Goal: Task Accomplishment & Management: Complete application form

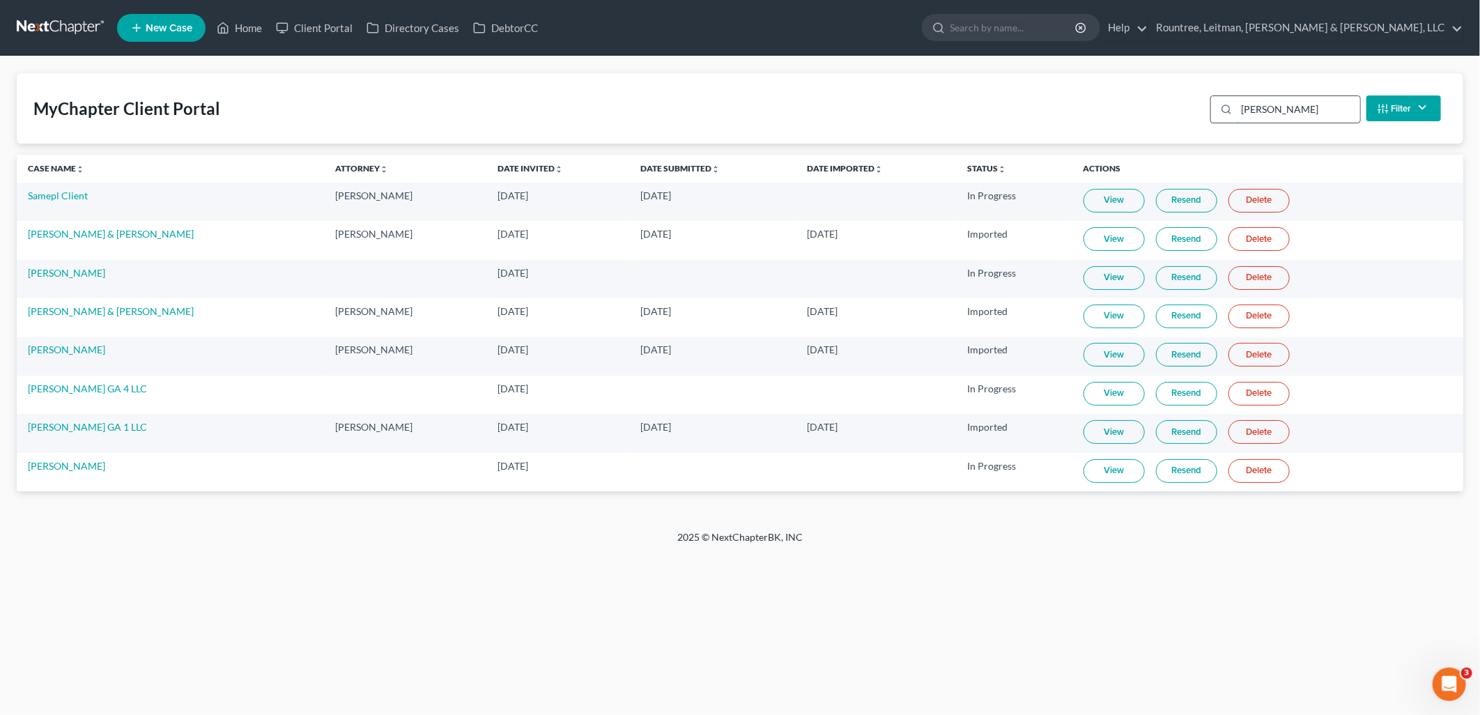
click at [1287, 116] on input "sam" at bounding box center [1297, 109] width 123 height 26
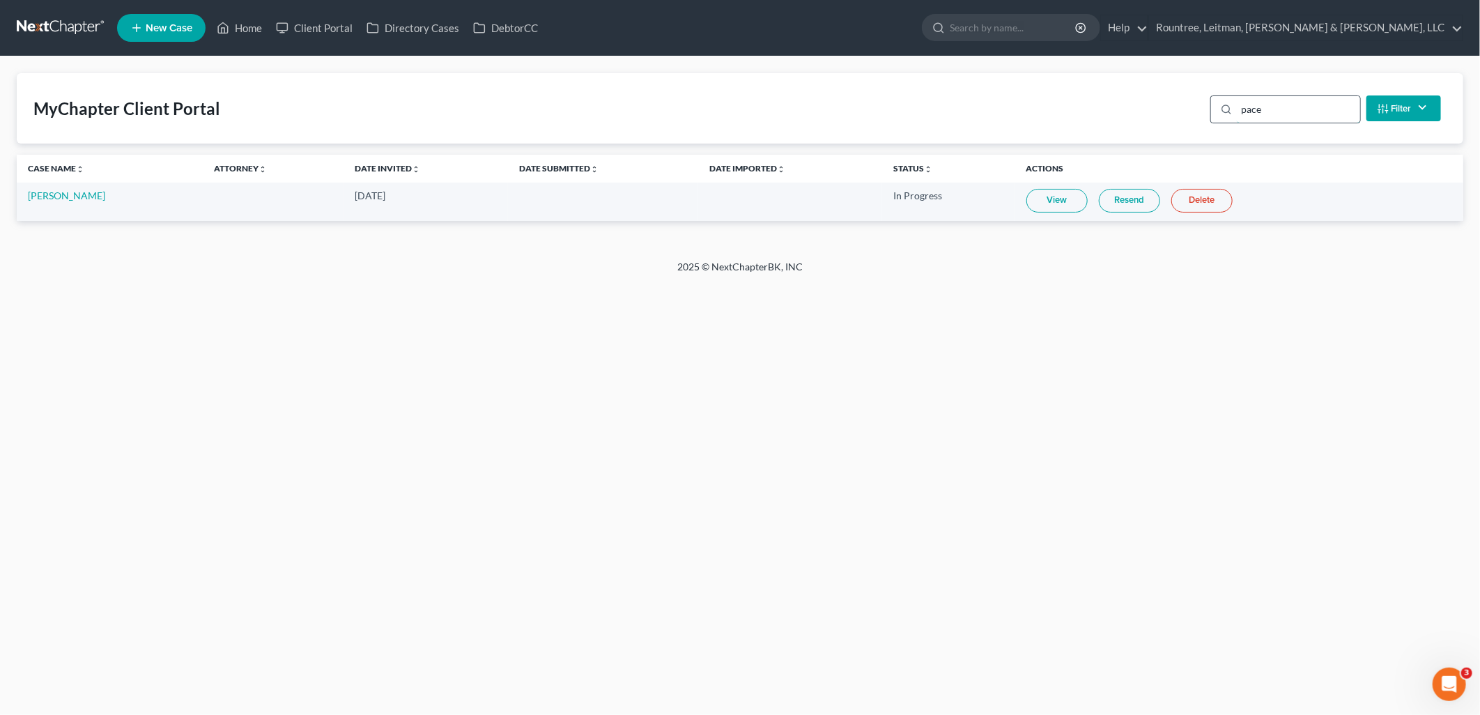
click at [1279, 111] on input "pace" at bounding box center [1297, 109] width 123 height 26
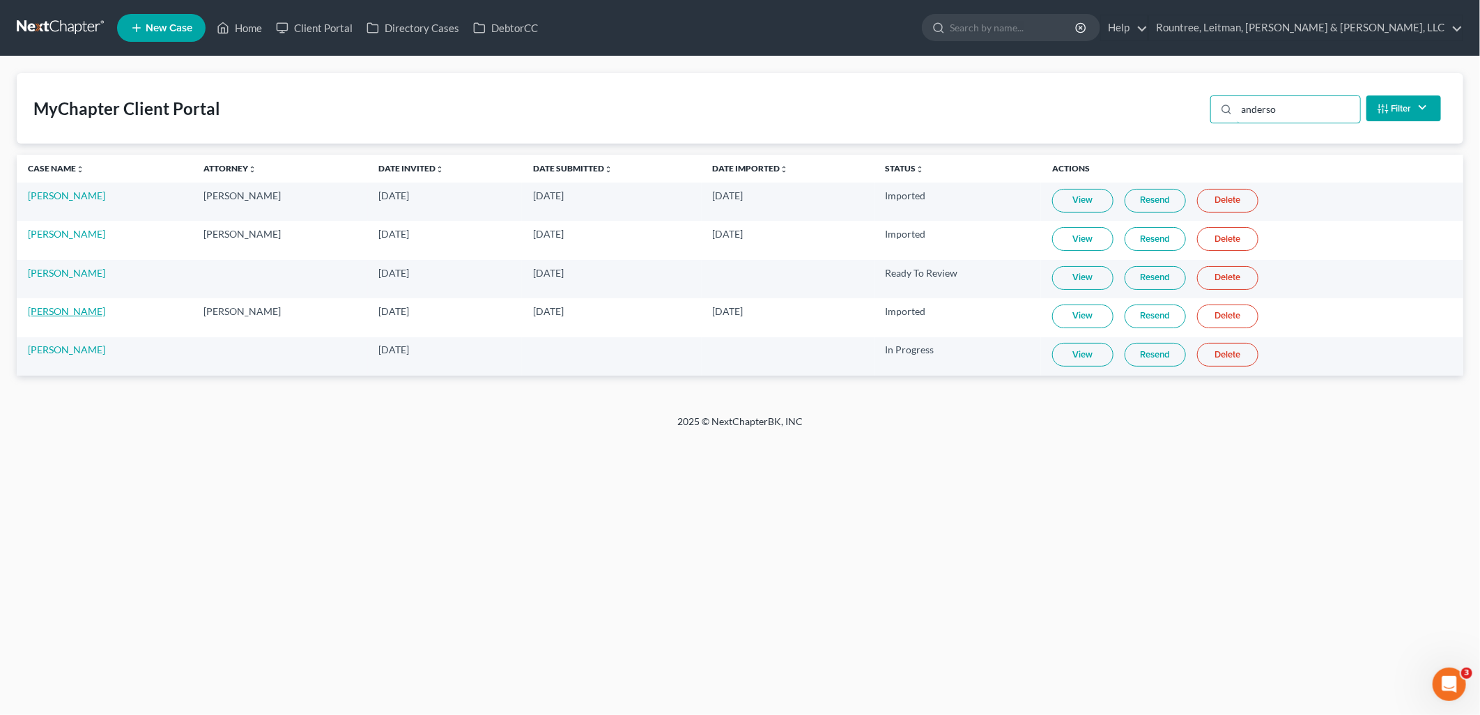
type input "anderso"
click at [80, 309] on link "[PERSON_NAME]" at bounding box center [66, 311] width 77 height 12
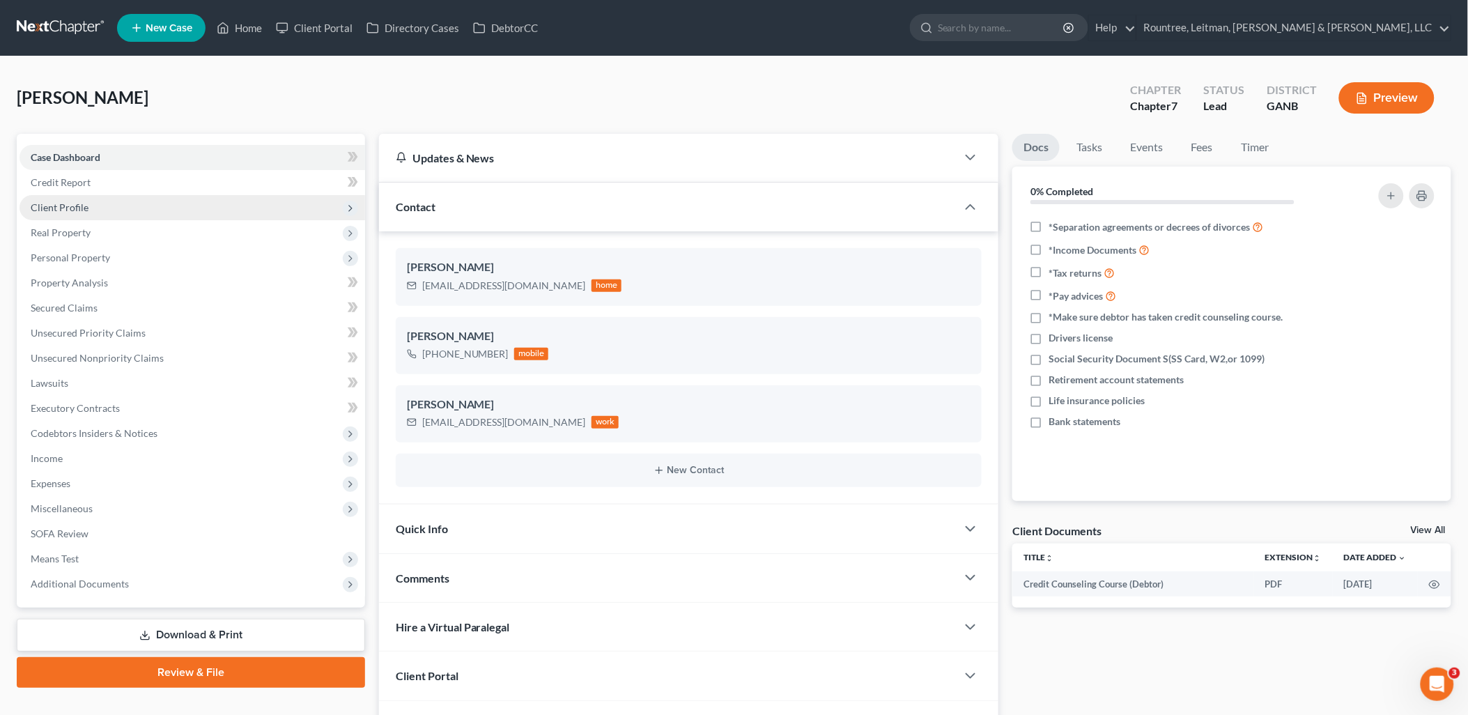
click at [149, 211] on span "Client Profile" at bounding box center [193, 207] width 346 height 25
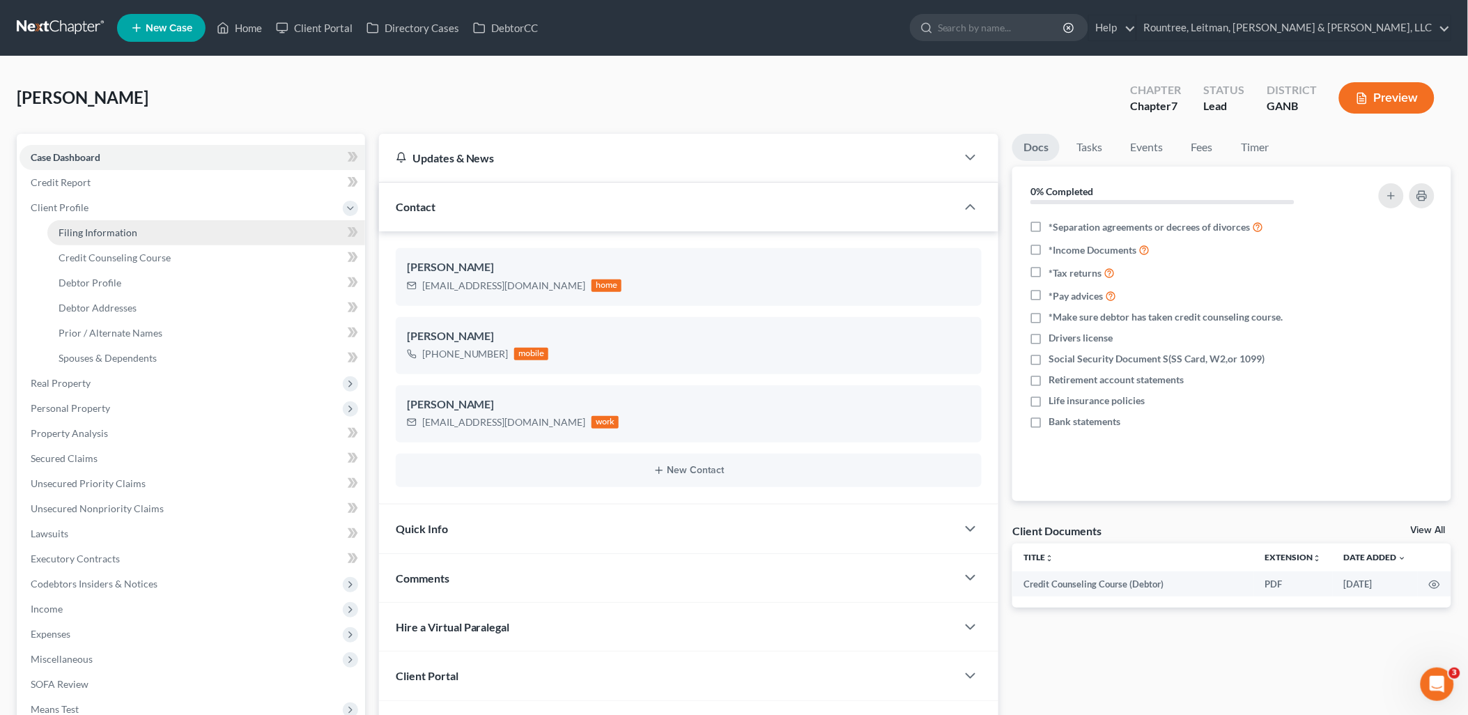
click at [123, 231] on span "Filing Information" at bounding box center [98, 232] width 79 height 12
select select "0"
select select "3"
select select "0"
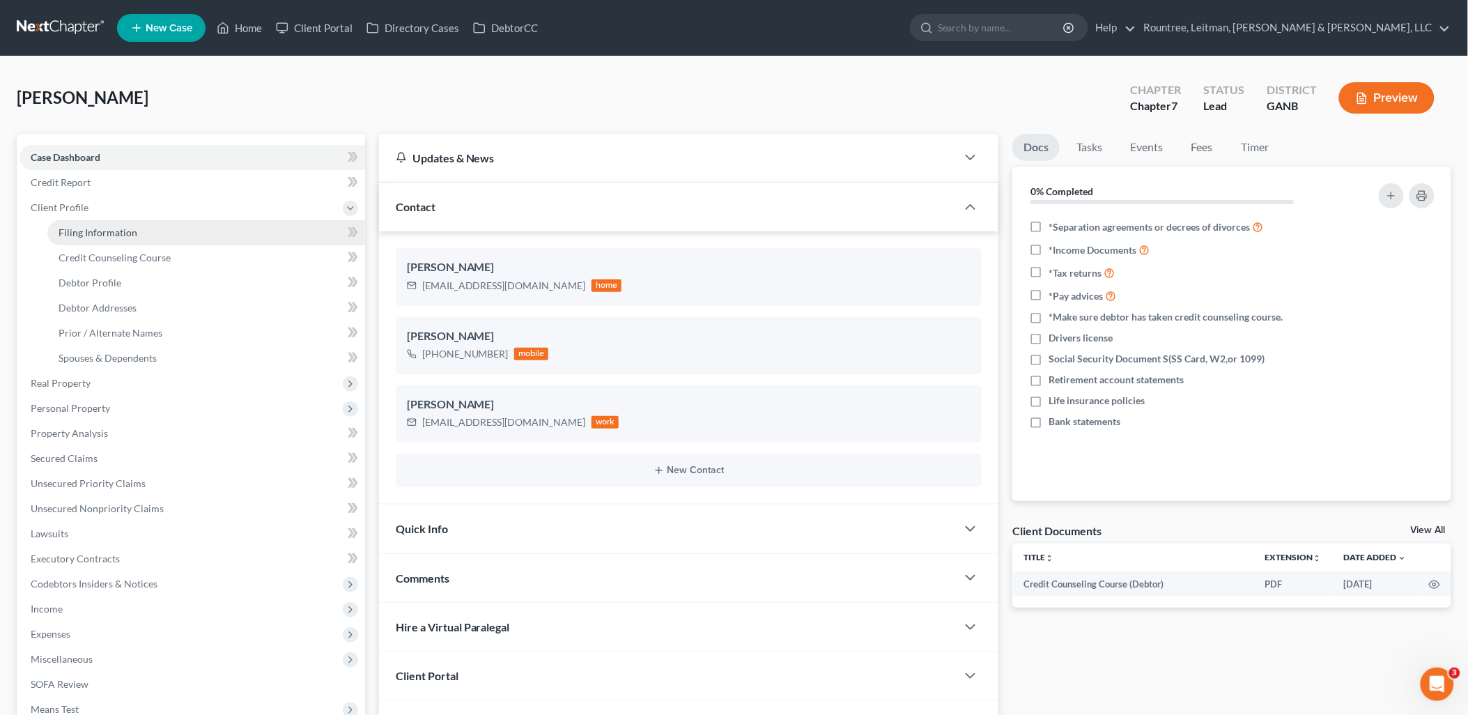
select select "19"
select select "3"
select select "10"
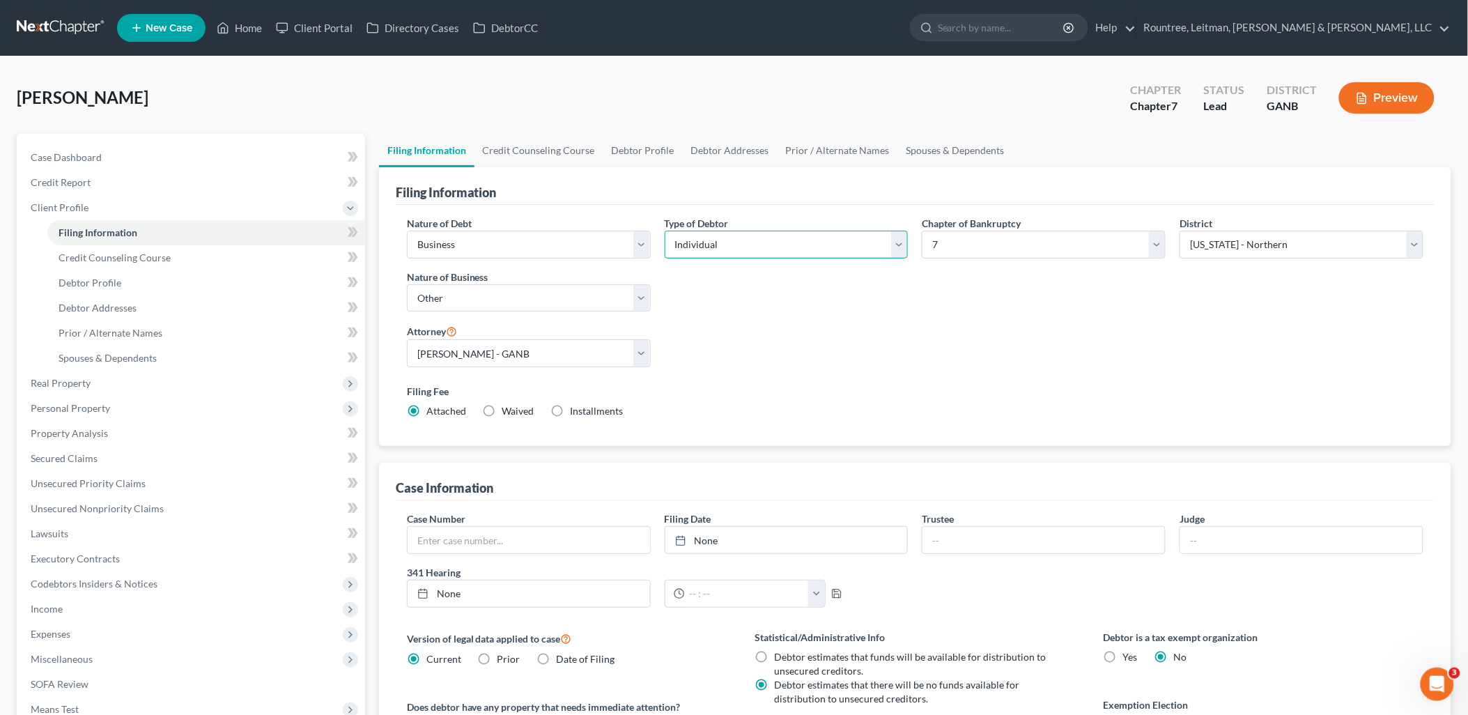
drag, startPoint x: 789, startPoint y: 251, endPoint x: 784, endPoint y: 258, distance: 8.1
click at [789, 251] on select "Select Individual Joint" at bounding box center [787, 245] width 244 height 28
select select "1"
click at [665, 231] on select "Select Individual Joint" at bounding box center [787, 245] width 244 height 28
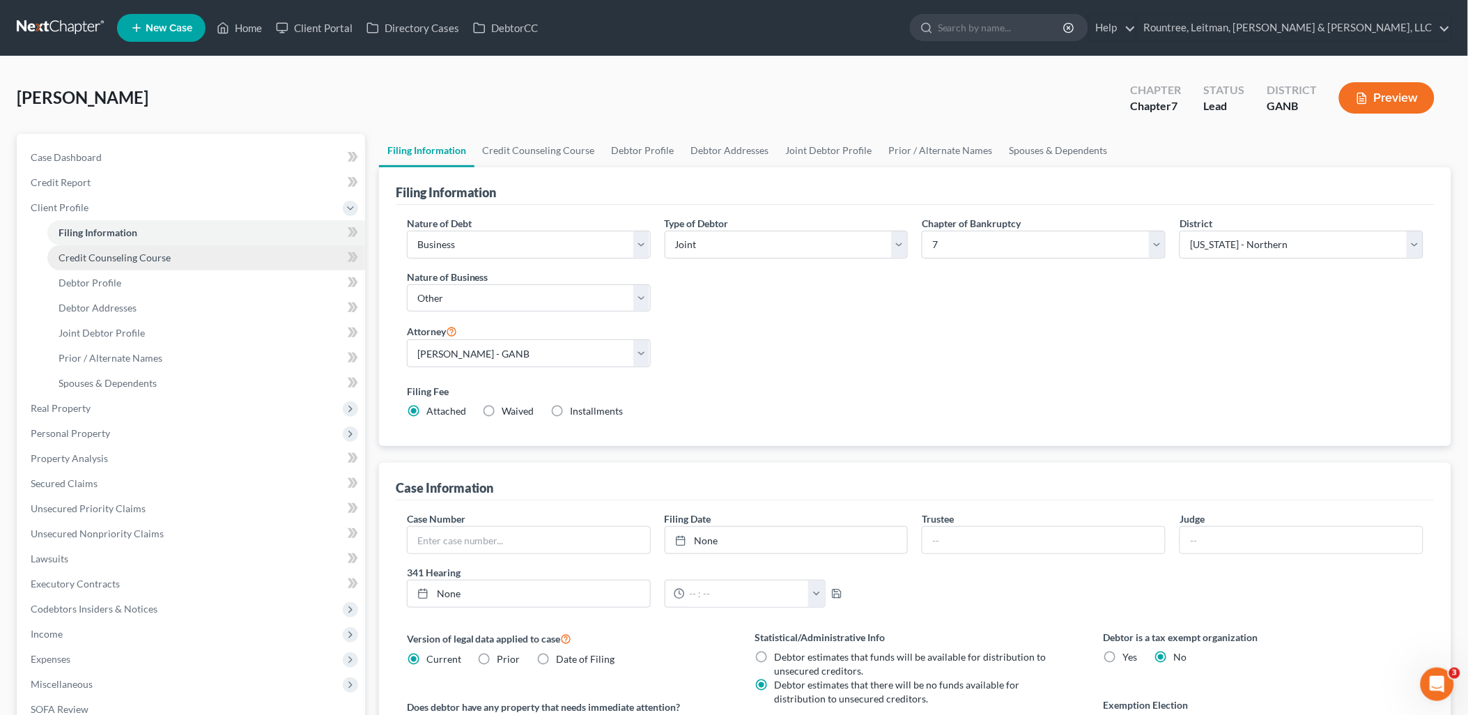
click at [160, 255] on span "Credit Counseling Course" at bounding box center [115, 257] width 112 height 12
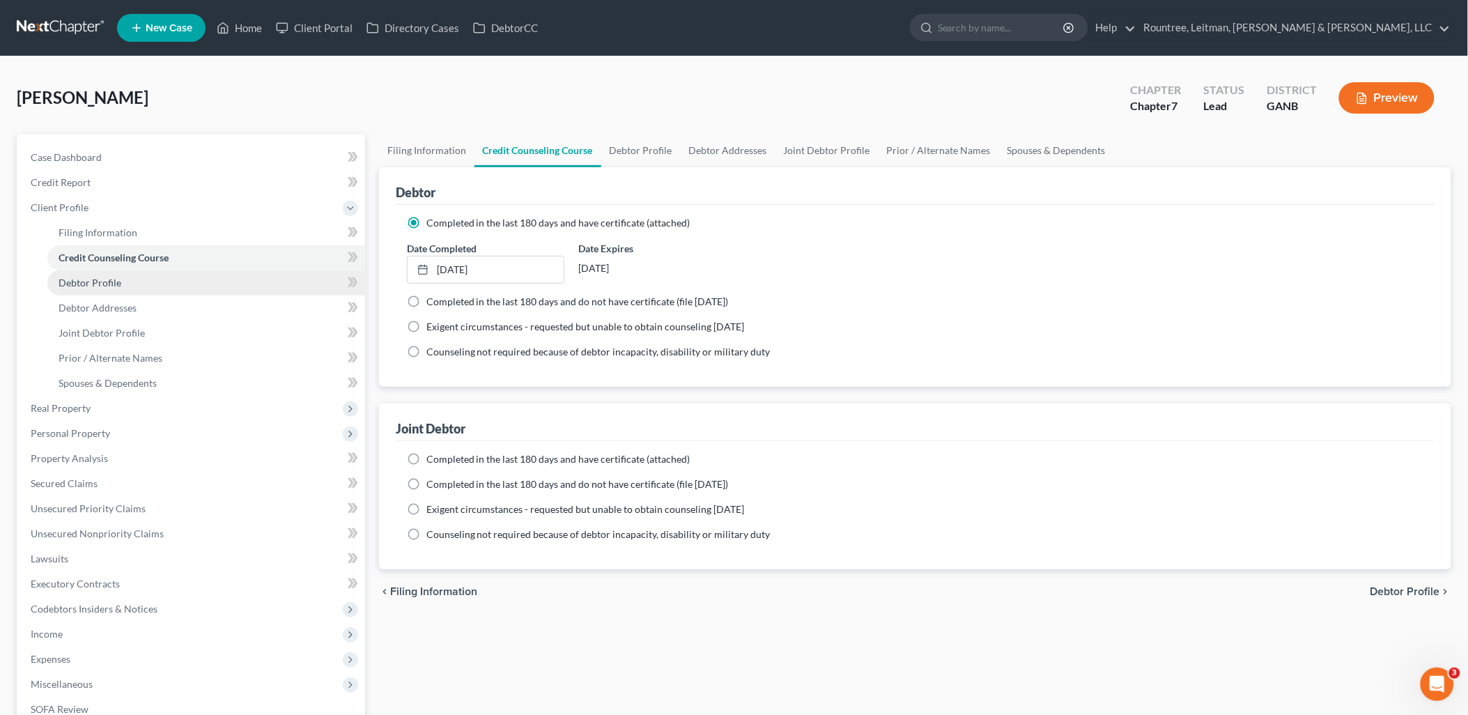
click at [154, 287] on link "Debtor Profile" at bounding box center [206, 282] width 318 height 25
select select "1"
select select "4"
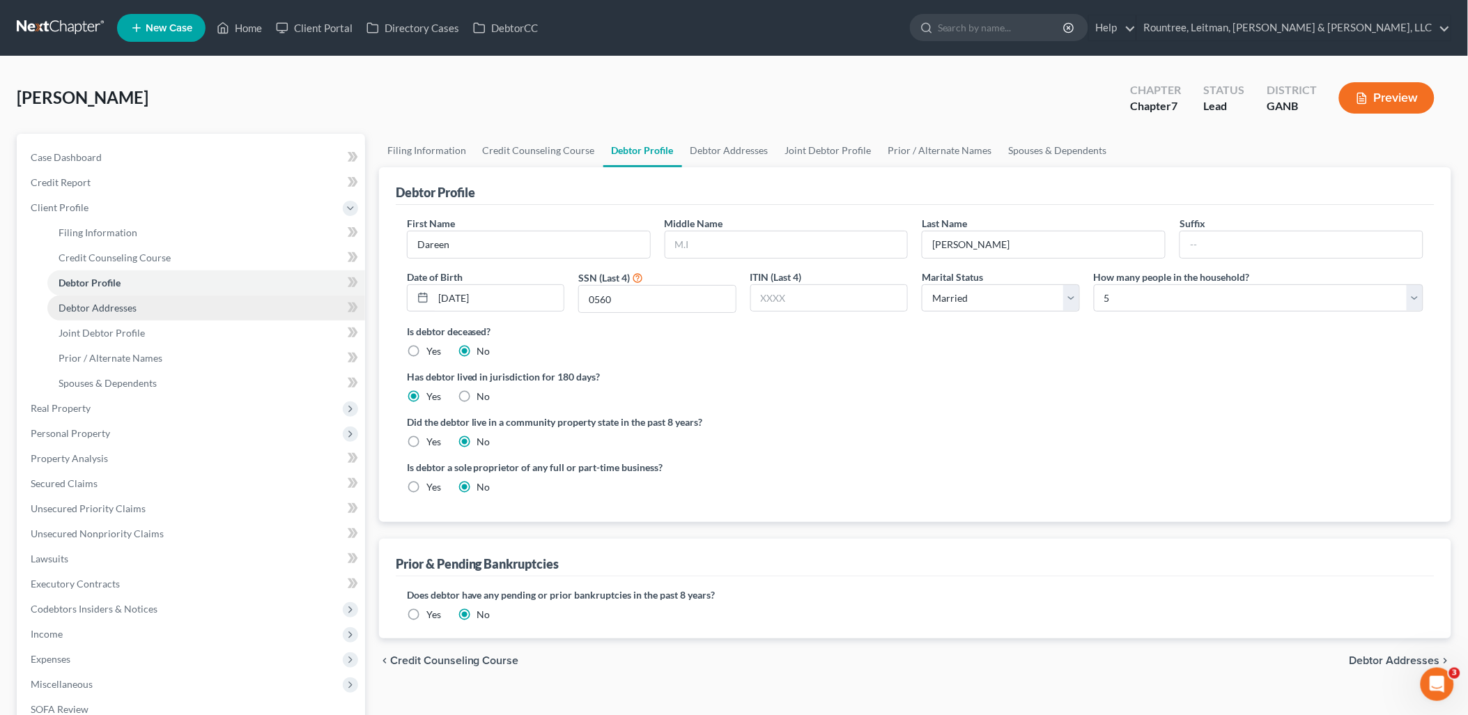
click at [157, 310] on link "Debtor Addresses" at bounding box center [206, 307] width 318 height 25
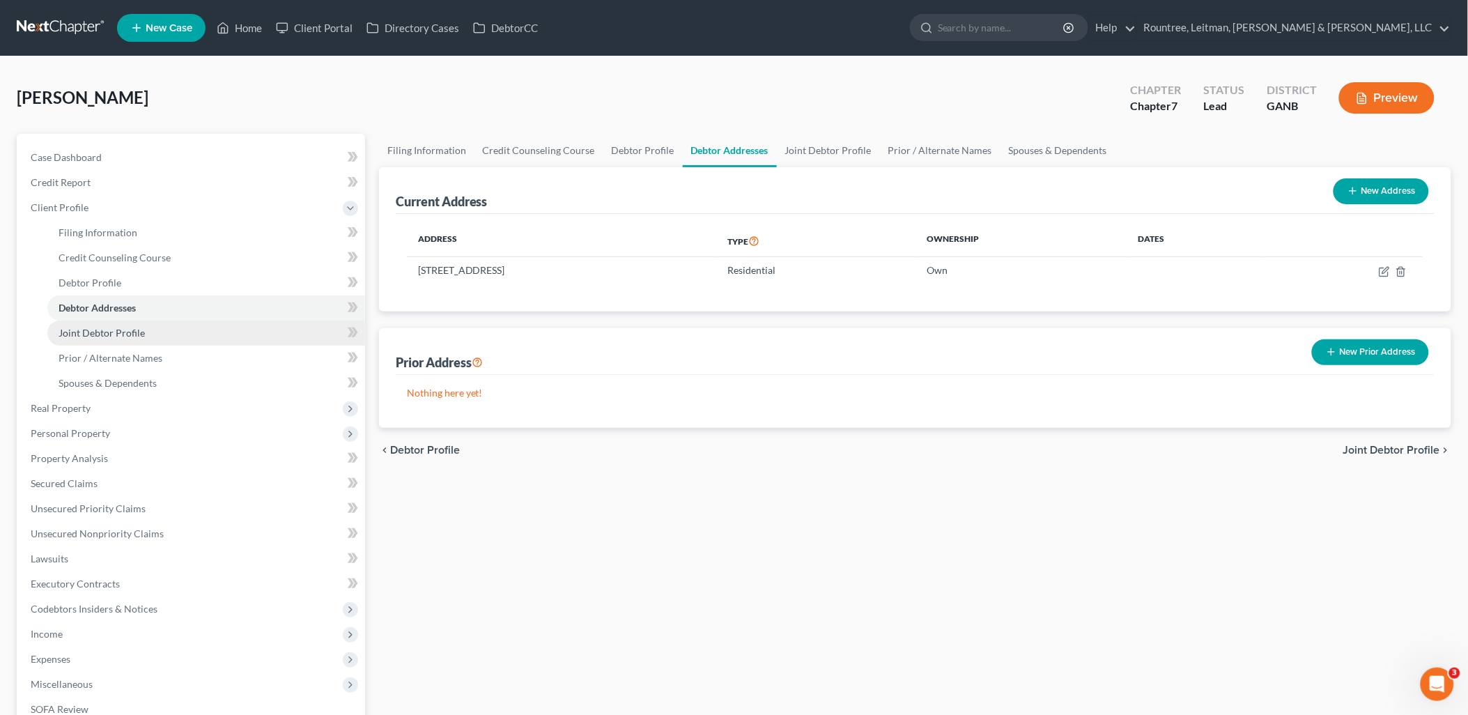
click at [154, 336] on link "Joint Debtor Profile" at bounding box center [206, 332] width 318 height 25
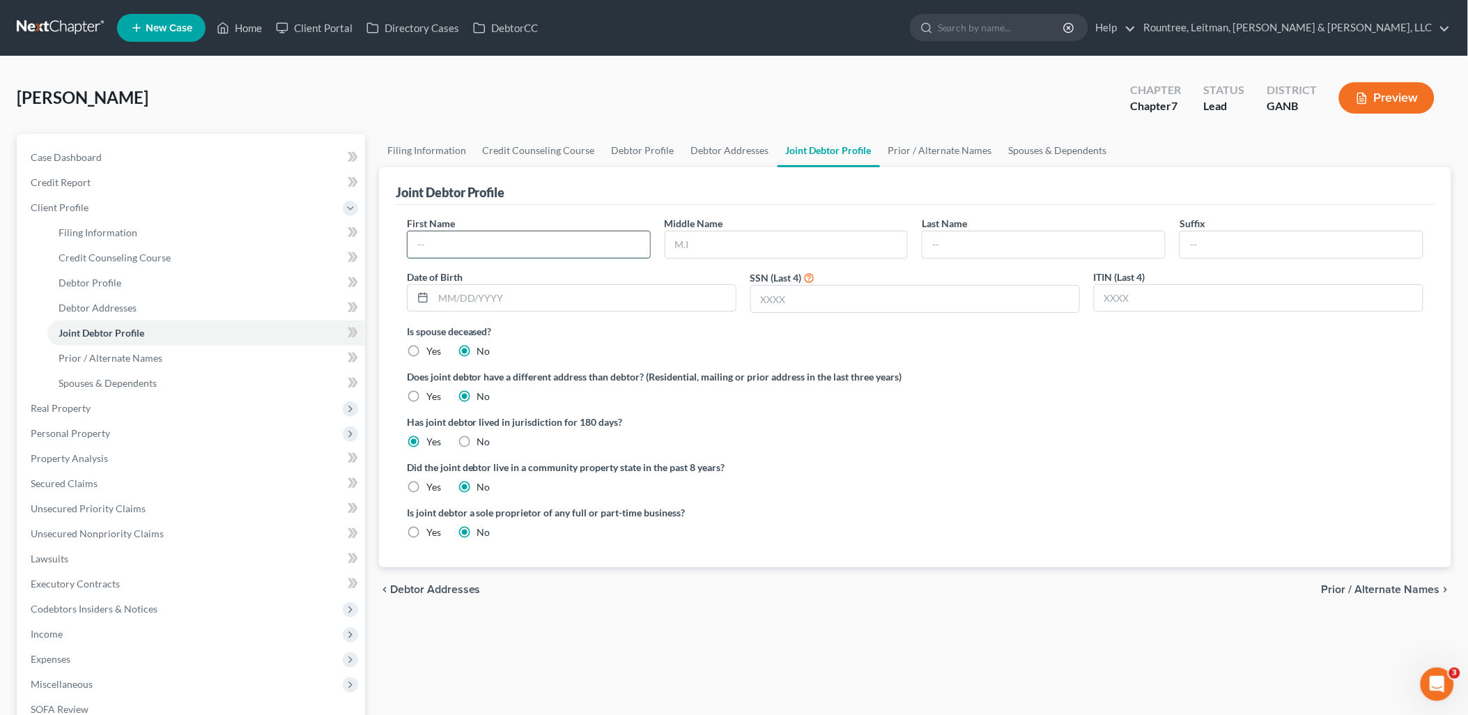
click at [525, 249] on input "text" at bounding box center [529, 244] width 242 height 26
type input "Adam"
click at [995, 254] on input "text" at bounding box center [1043, 244] width 242 height 26
type input "Alkobadi"
click at [1001, 451] on ng-include "First Name Adam Middle Name Last Name Alkobadi Suffix Date of Birth SSN (Last 4…" at bounding box center [915, 383] width 1016 height 334
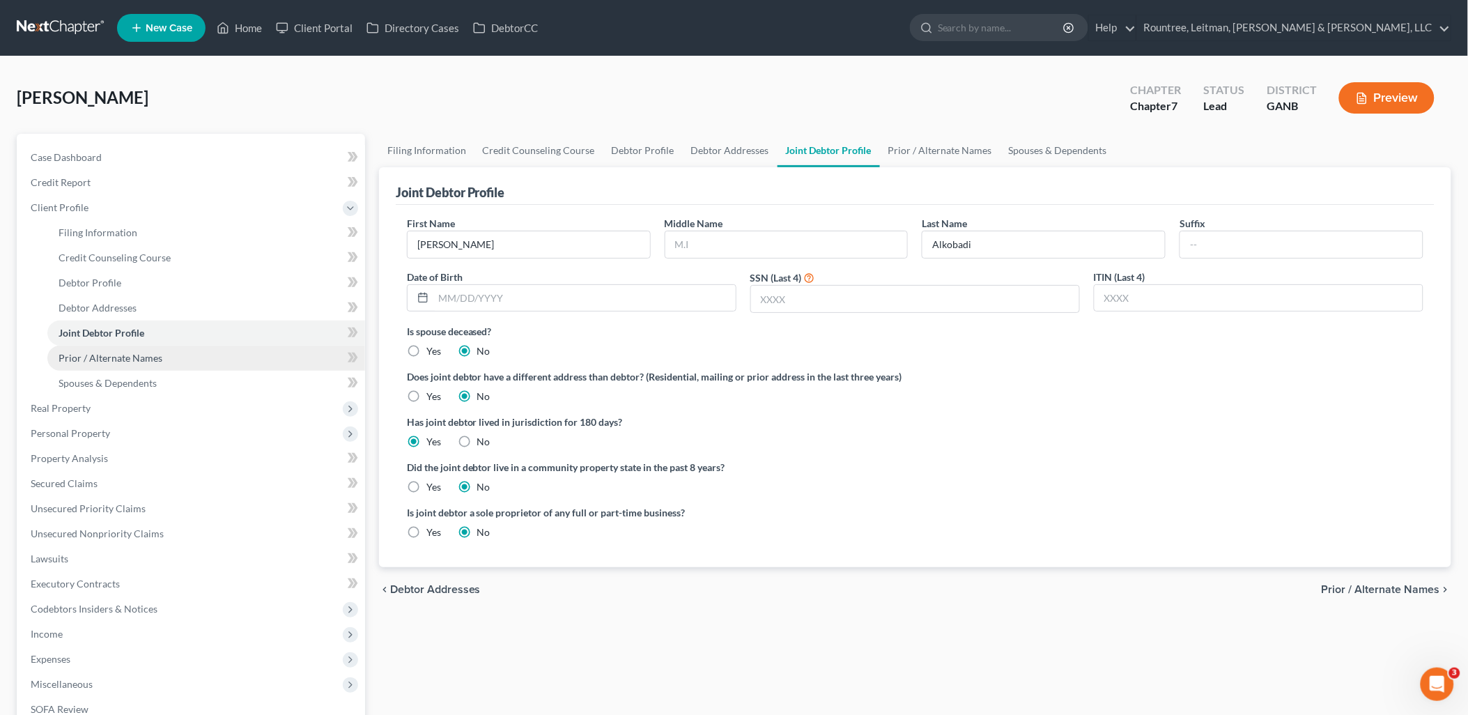
click at [137, 363] on link "Prior / Alternate Names" at bounding box center [206, 358] width 318 height 25
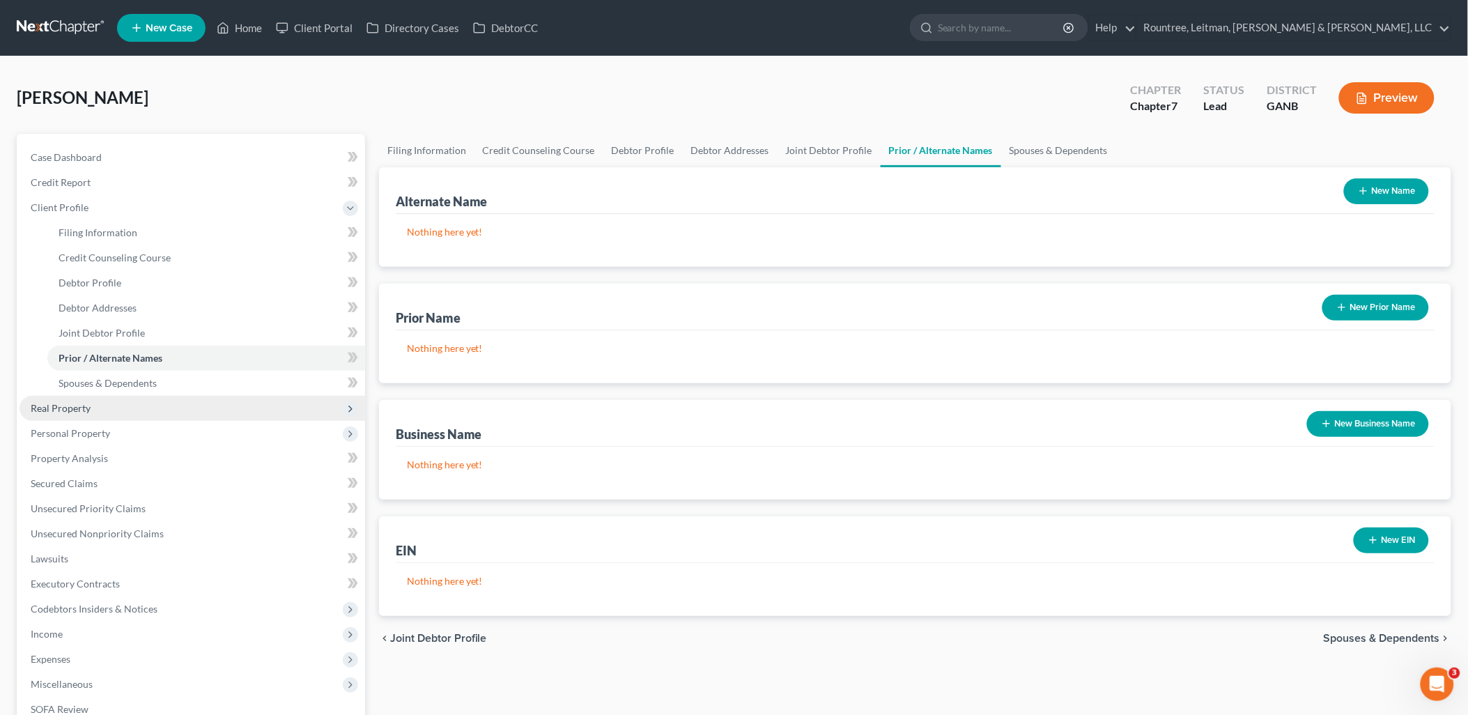
click at [113, 418] on span "Real Property" at bounding box center [193, 408] width 346 height 25
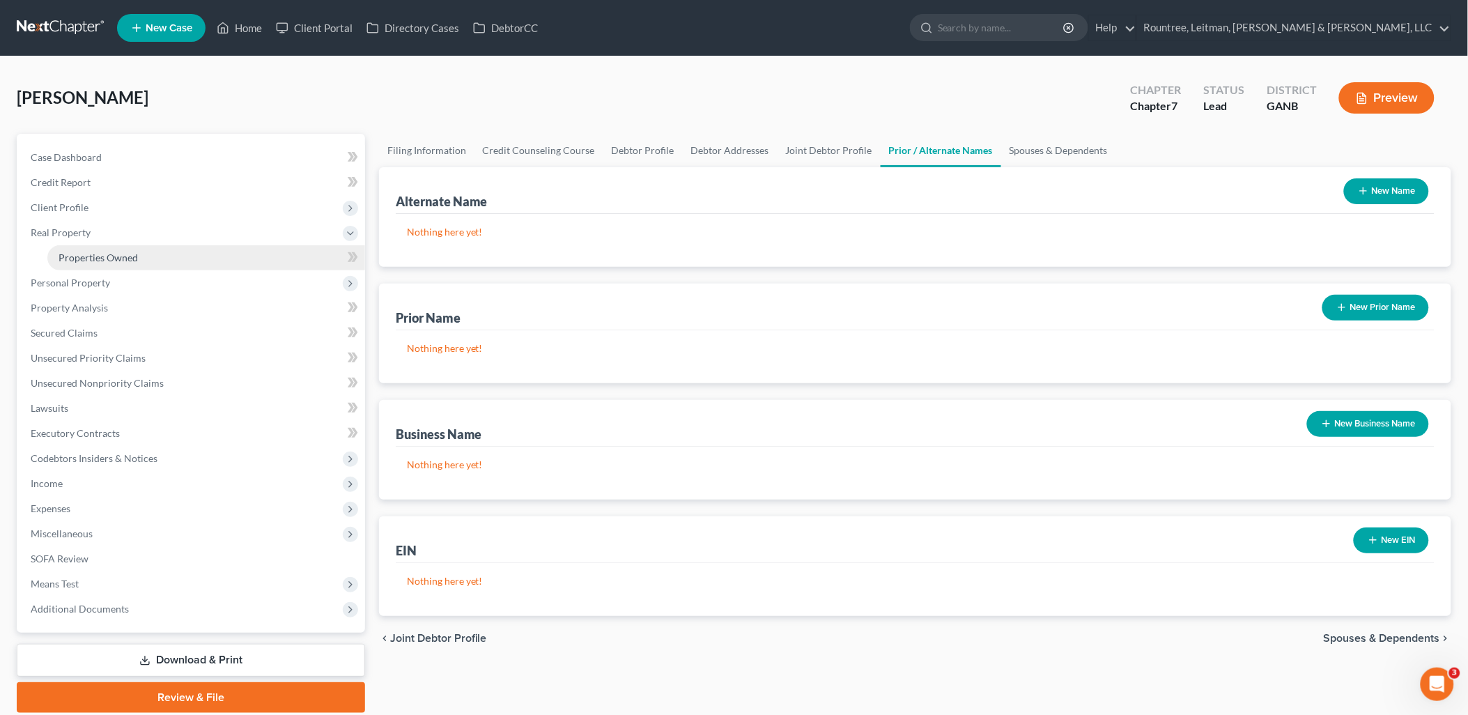
click at [131, 259] on span "Properties Owned" at bounding box center [98, 257] width 79 height 12
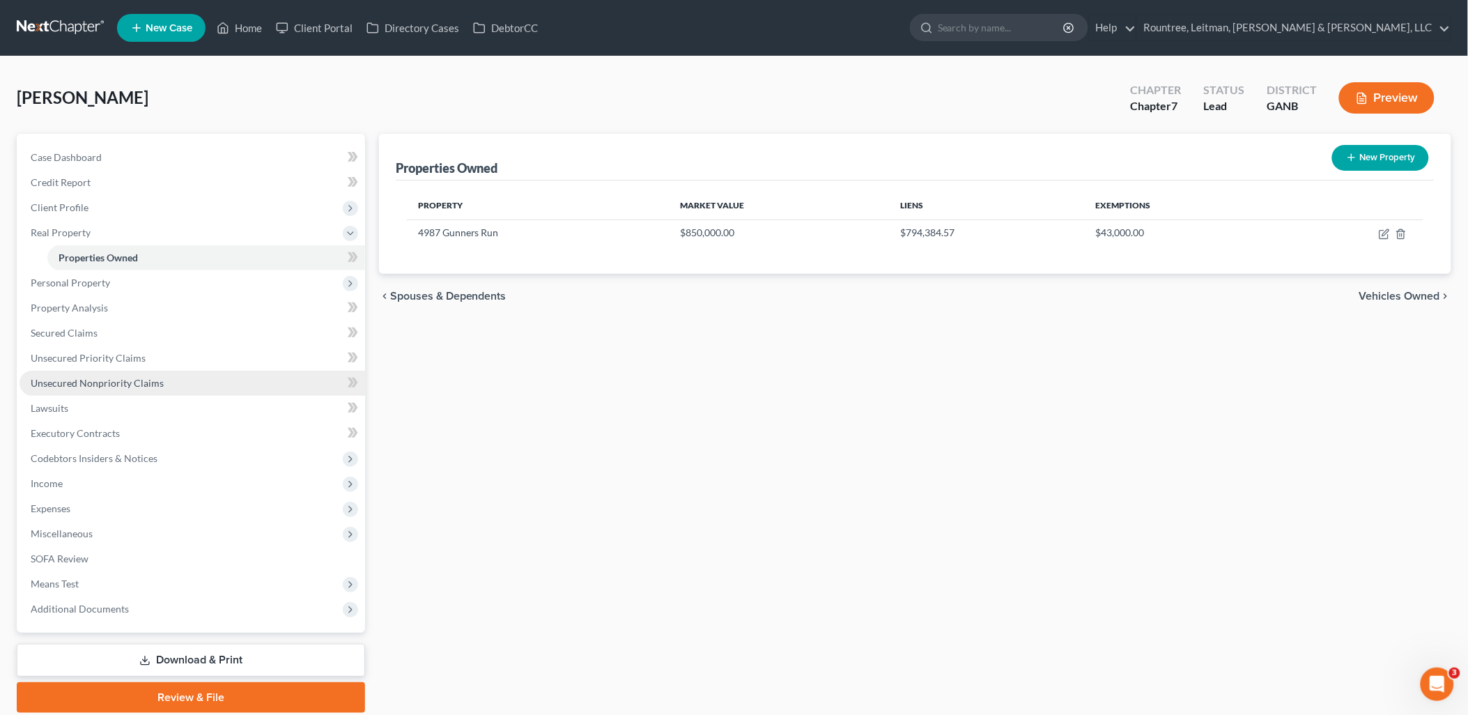
click at [126, 378] on span "Unsecured Nonpriority Claims" at bounding box center [97, 383] width 133 height 12
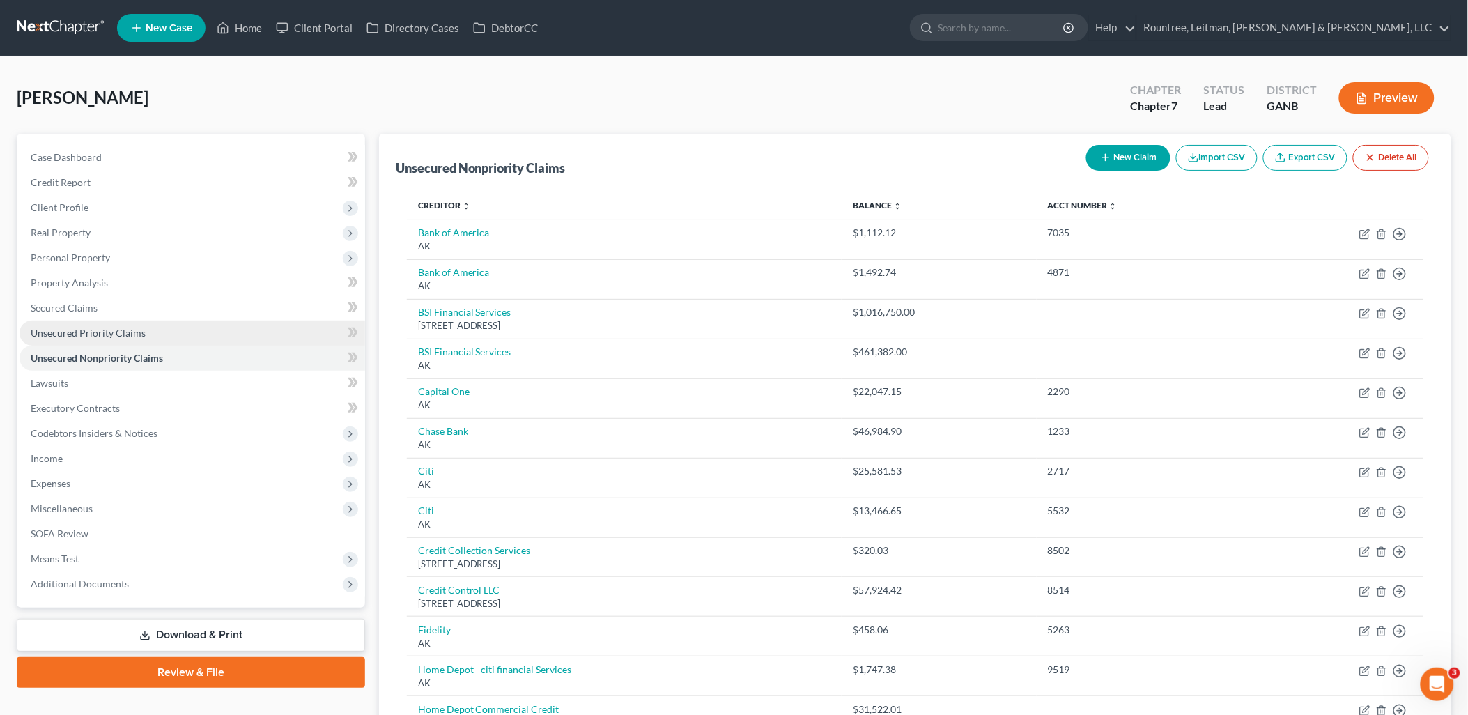
click at [88, 337] on span "Unsecured Priority Claims" at bounding box center [88, 333] width 115 height 12
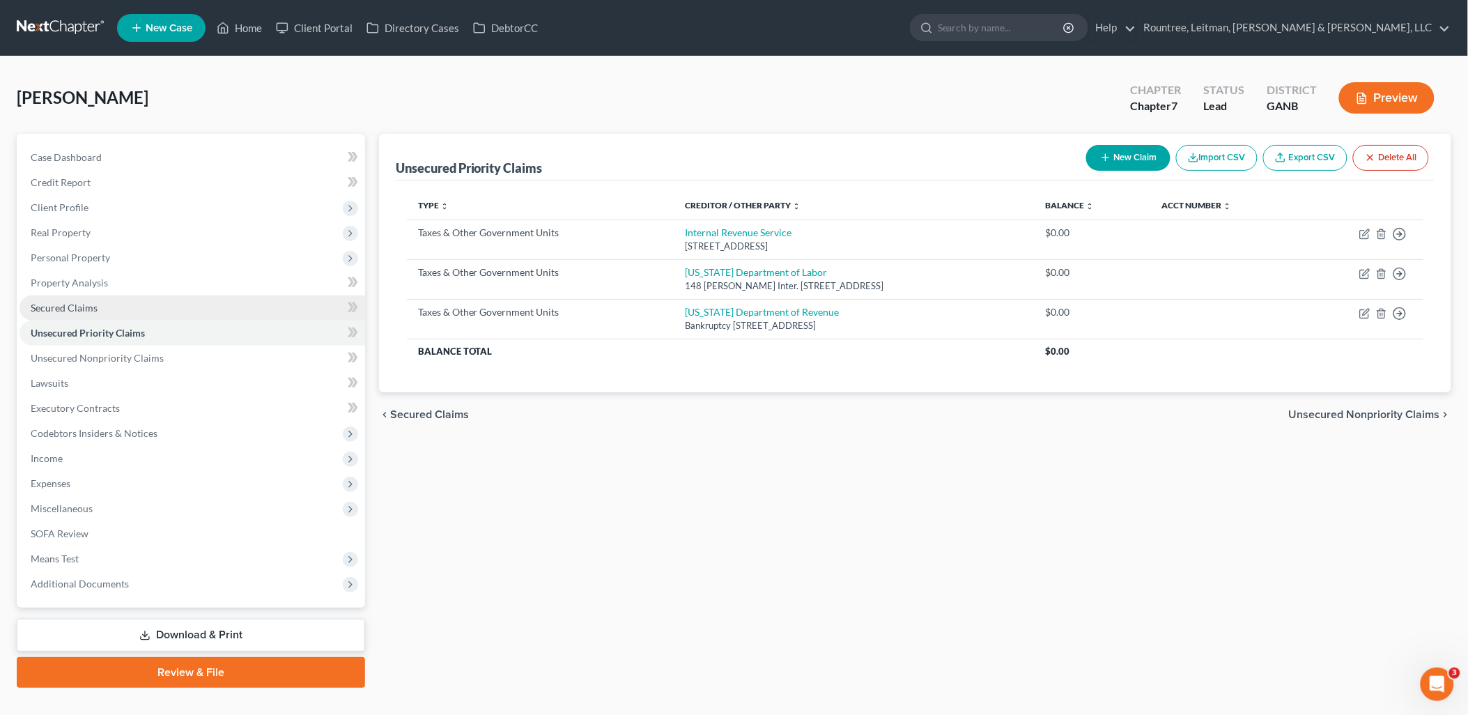
click at [75, 309] on span "Secured Claims" at bounding box center [64, 308] width 67 height 12
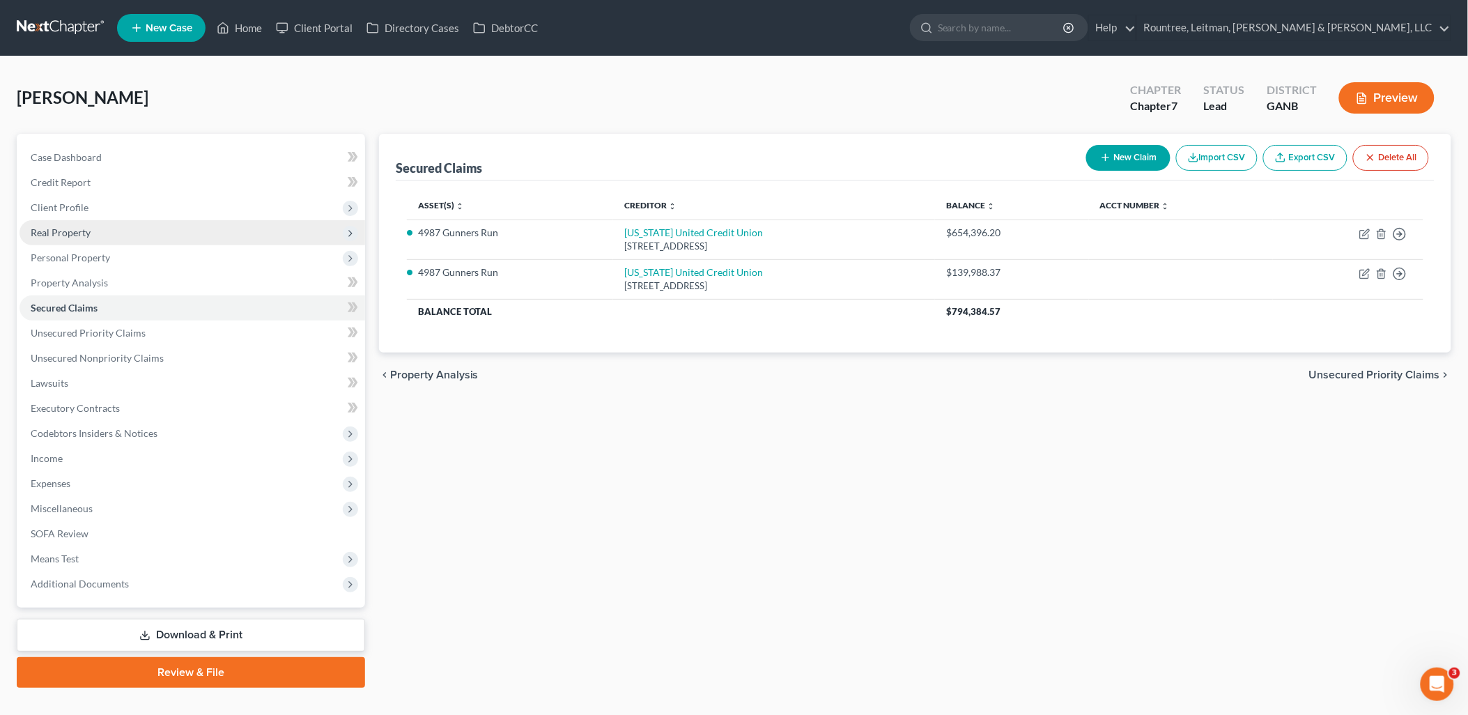
click at [84, 224] on span "Real Property" at bounding box center [193, 232] width 346 height 25
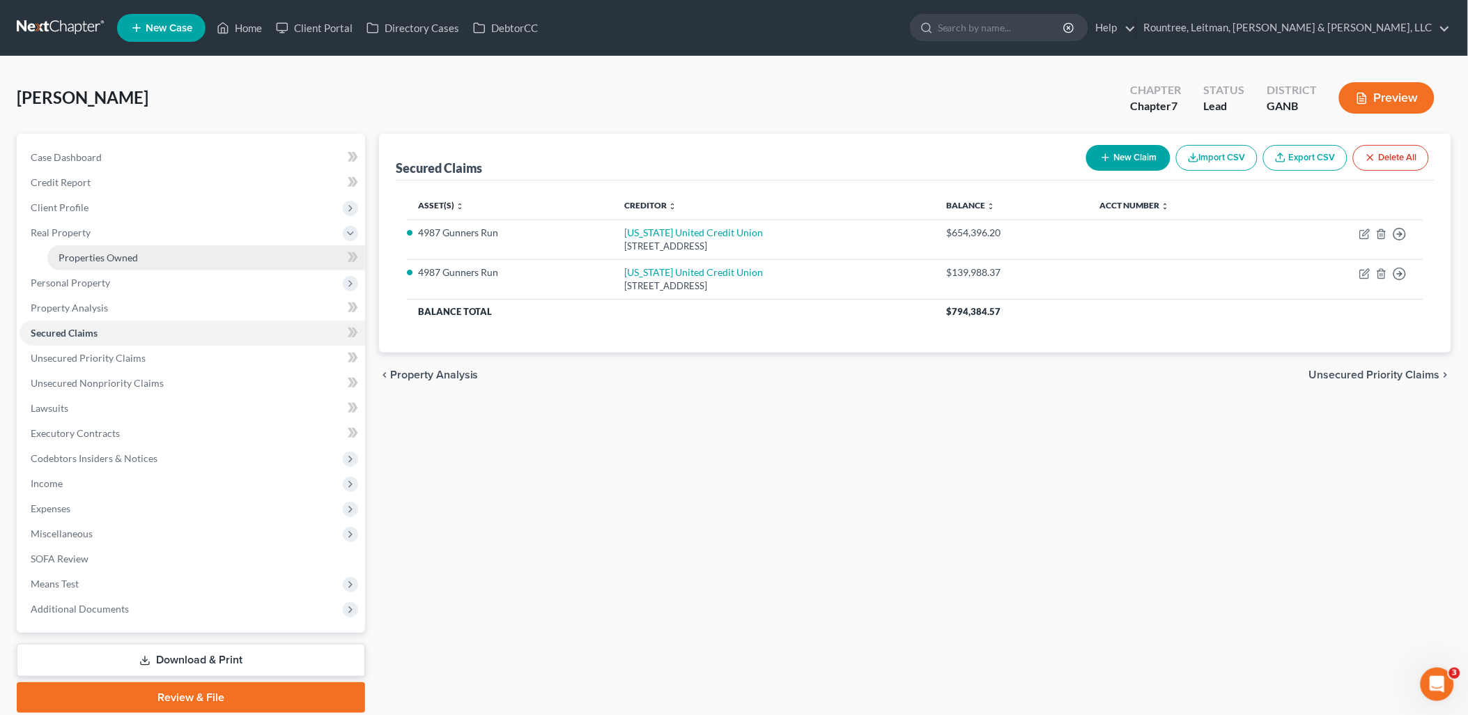
click at [95, 256] on span "Properties Owned" at bounding box center [98, 257] width 79 height 12
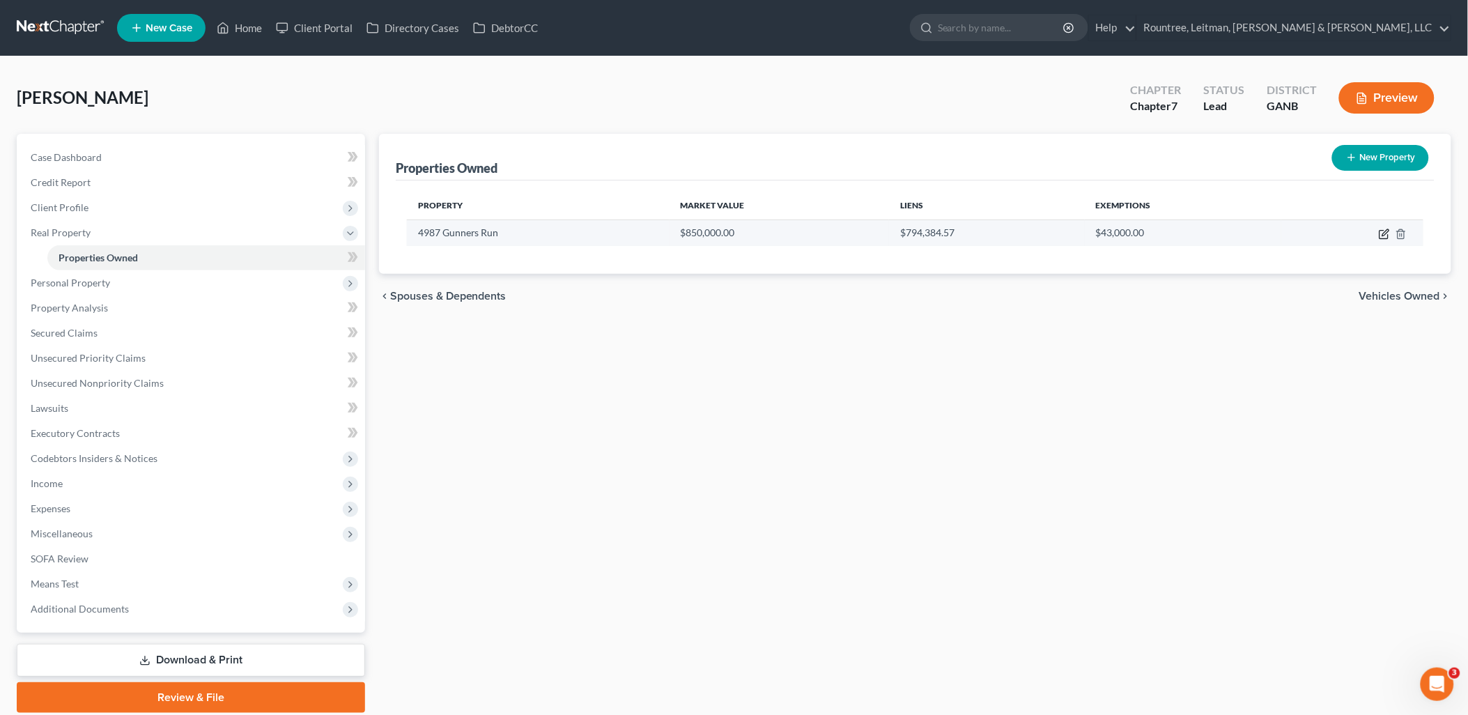
click at [1379, 228] on icon "button" at bounding box center [1384, 233] width 11 height 11
select select "10"
select select "0"
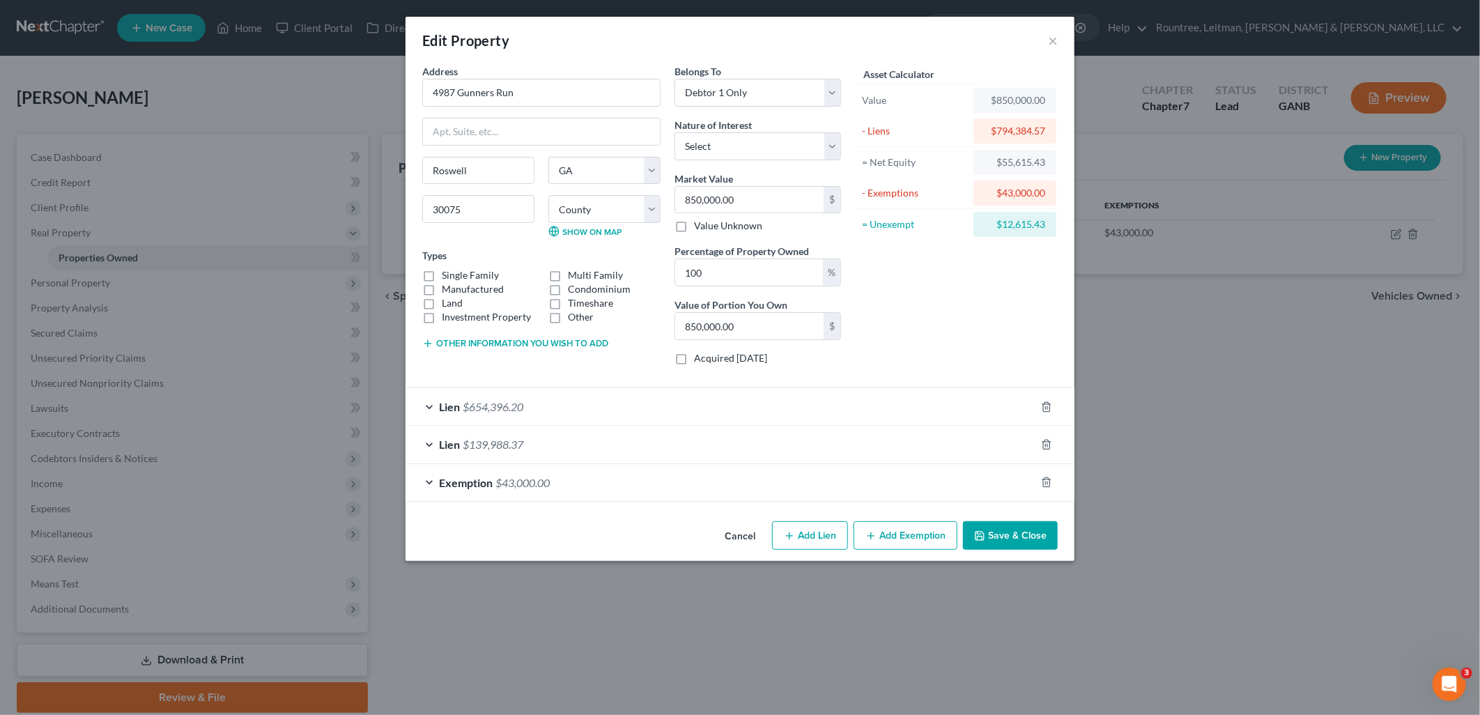
click at [442, 274] on label "Single Family" at bounding box center [470, 275] width 57 height 14
click at [447, 274] on input "Single Family" at bounding box center [451, 272] width 9 height 9
checkbox input "true"
click at [998, 541] on button "Save & Close" at bounding box center [1010, 535] width 95 height 29
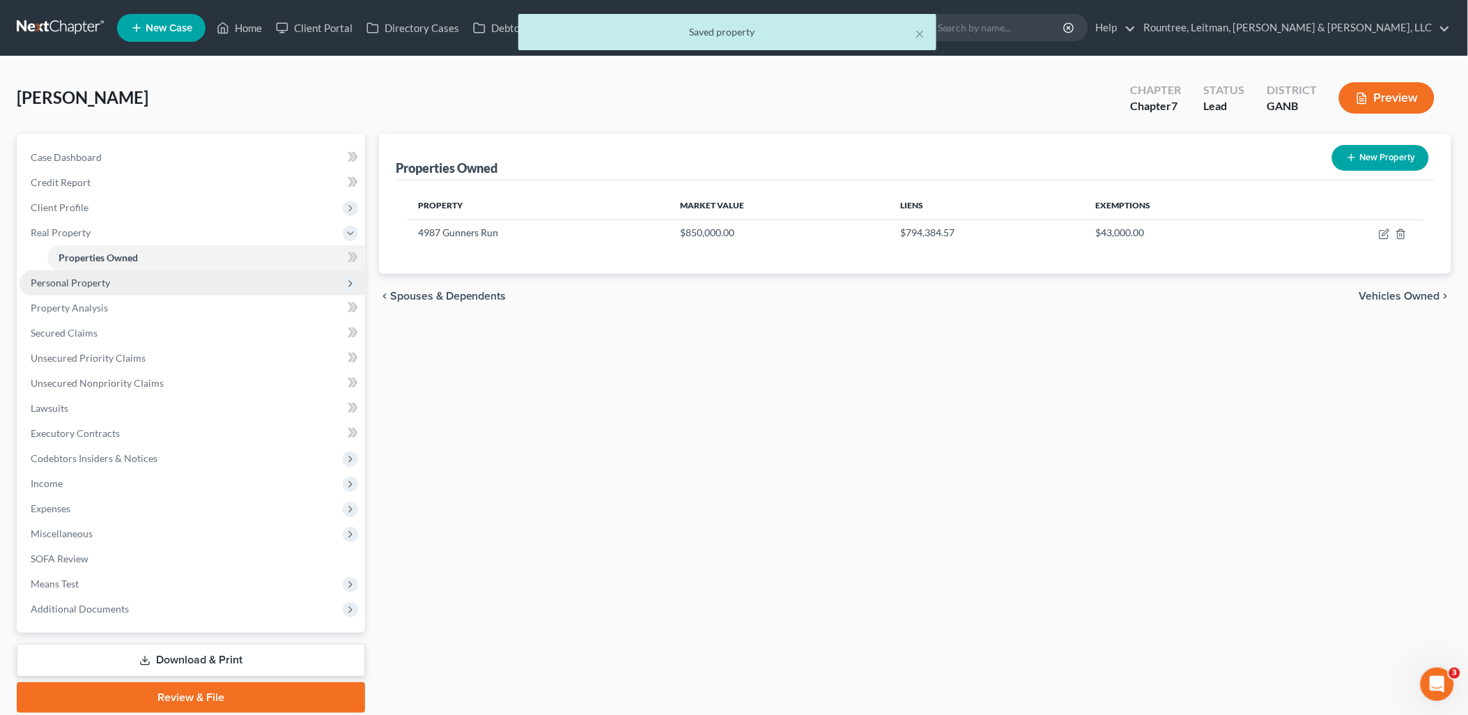
click at [166, 284] on span "Personal Property" at bounding box center [193, 282] width 346 height 25
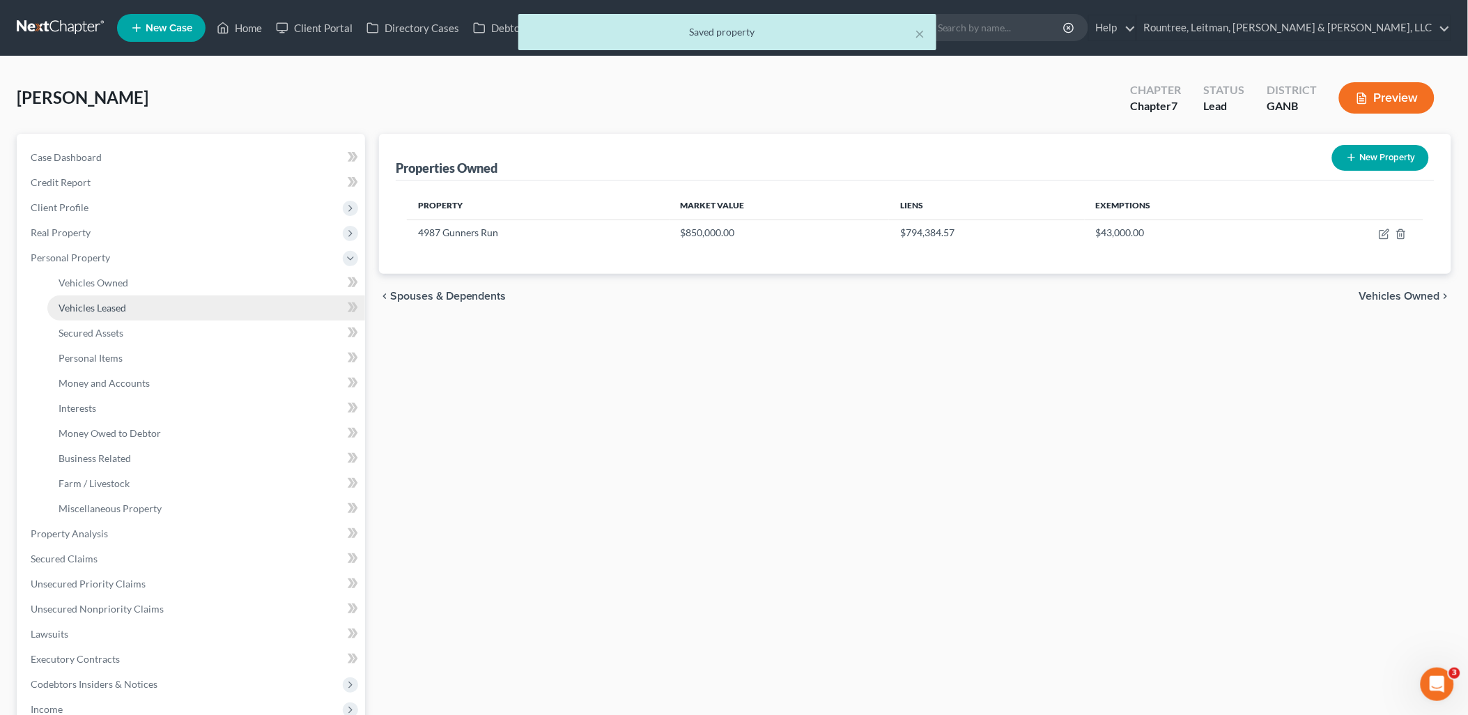
click at [154, 300] on link "Vehicles Leased" at bounding box center [206, 307] width 318 height 25
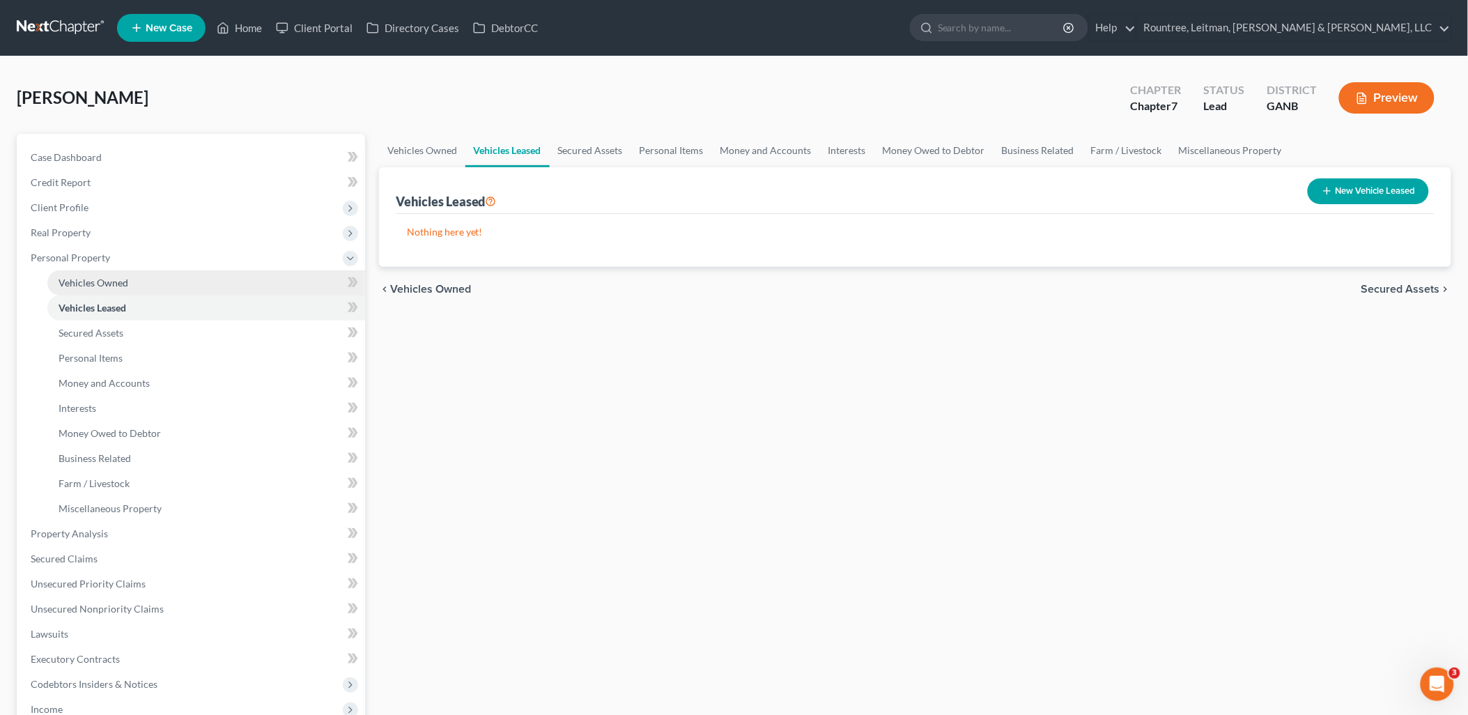
click at [150, 283] on link "Vehicles Owned" at bounding box center [206, 282] width 318 height 25
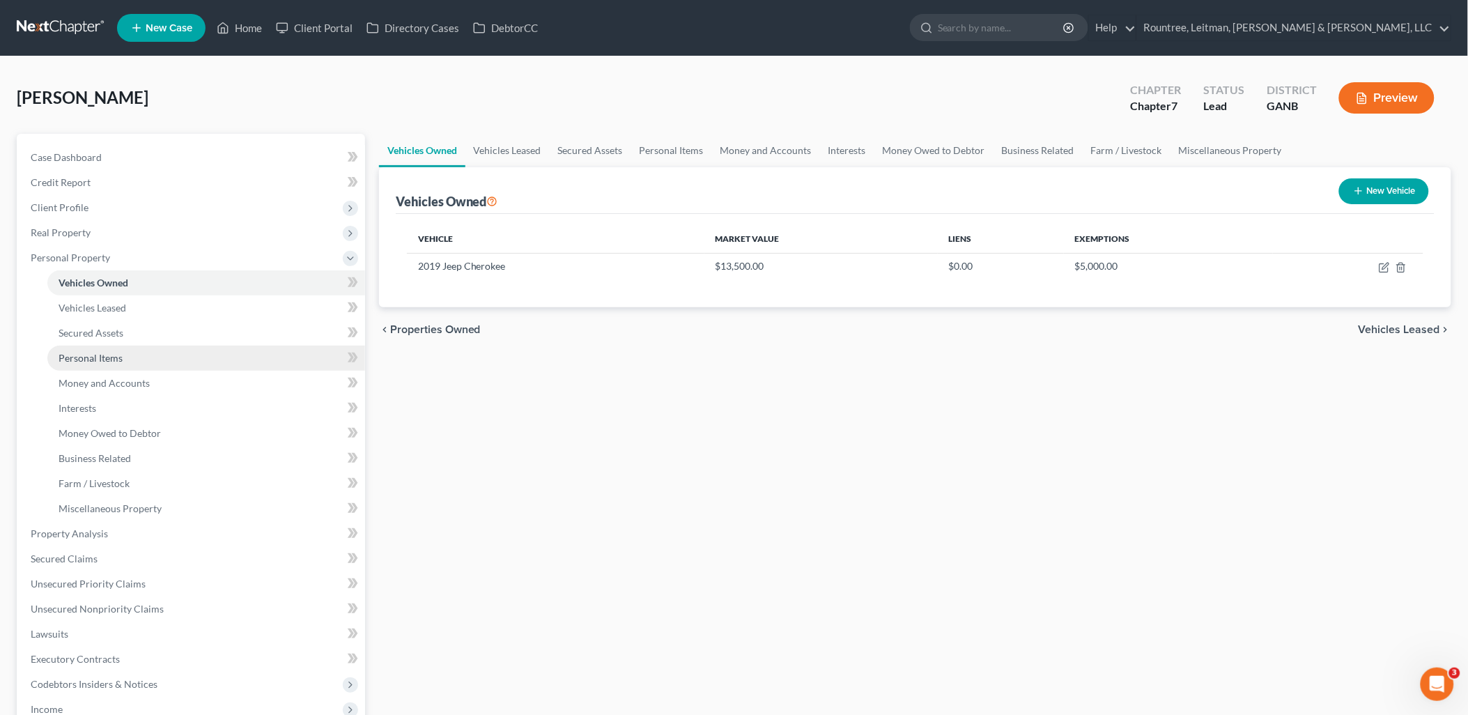
click at [143, 354] on link "Personal Items" at bounding box center [206, 358] width 318 height 25
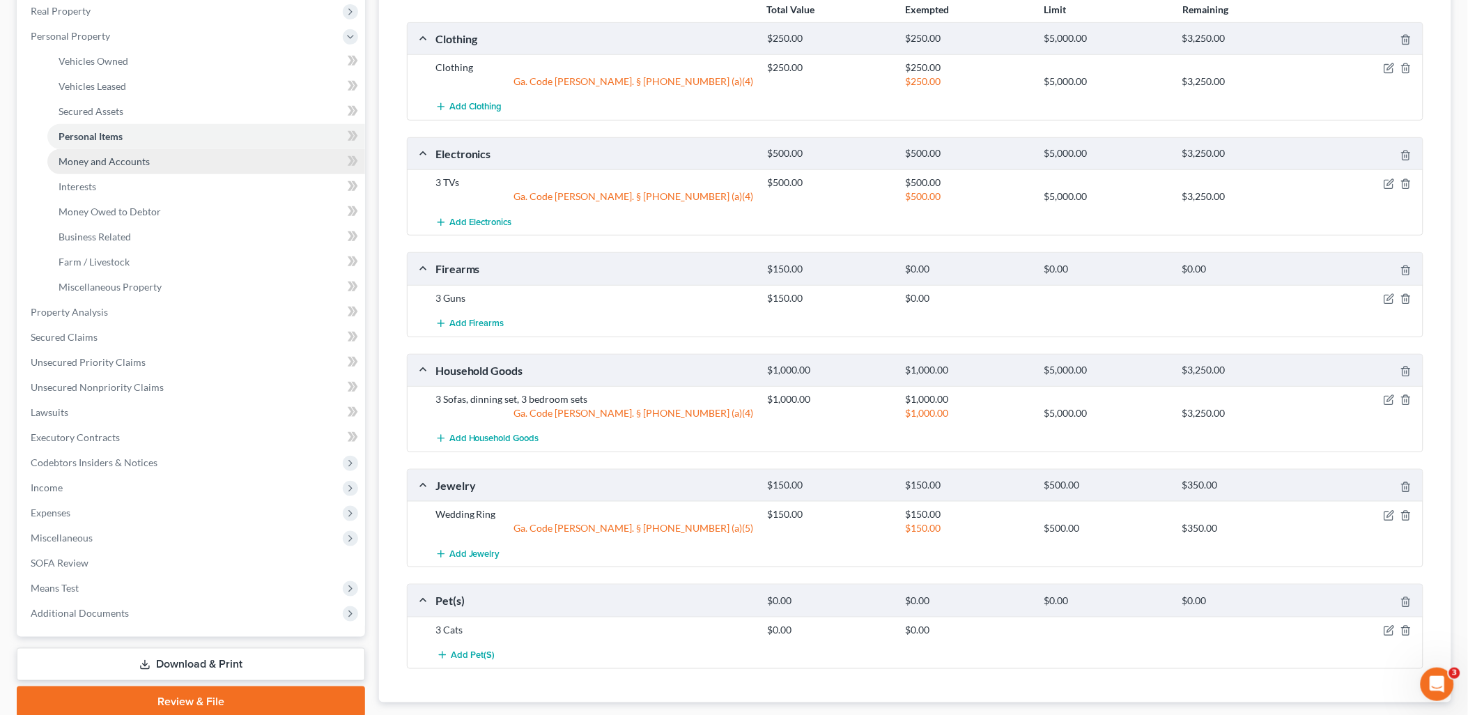
scroll to position [232, 0]
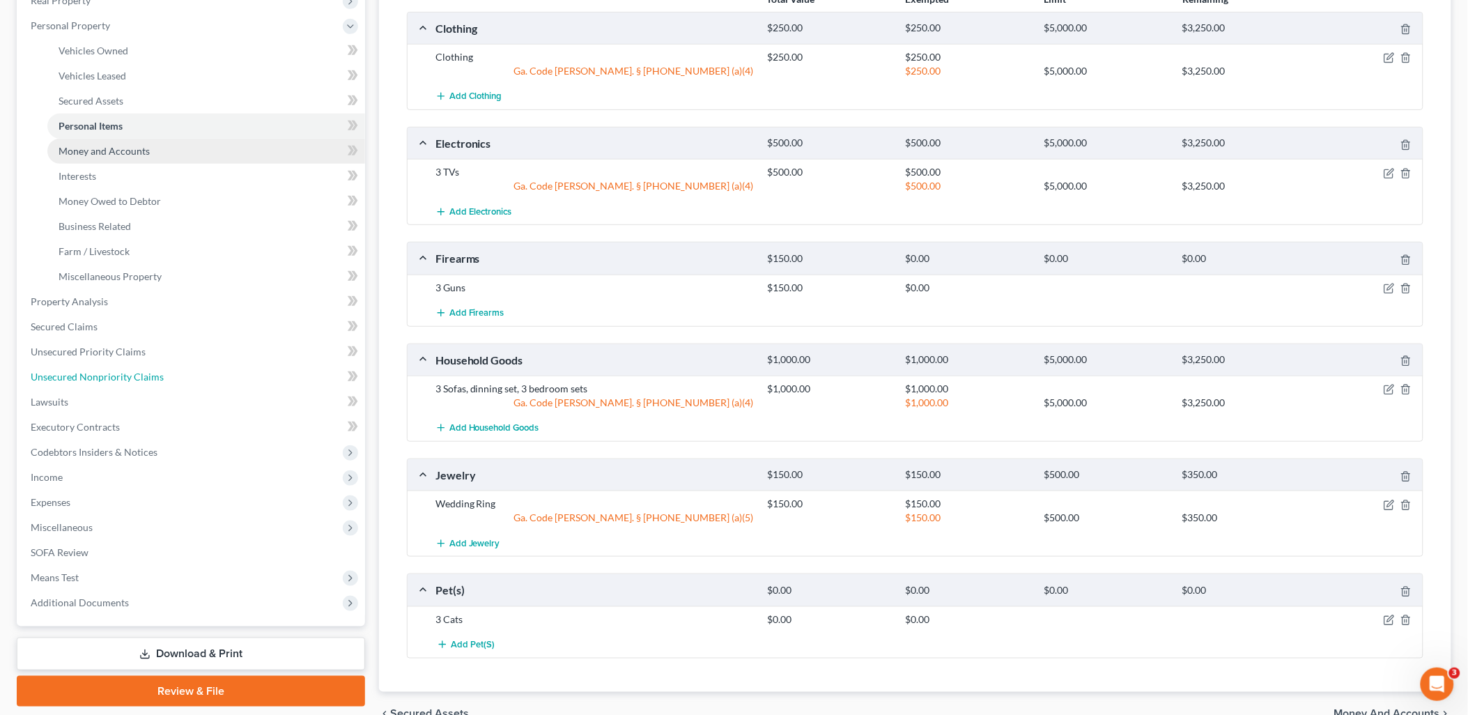
click at [135, 364] on link "Unsecured Nonpriority Claims" at bounding box center [193, 376] width 346 height 25
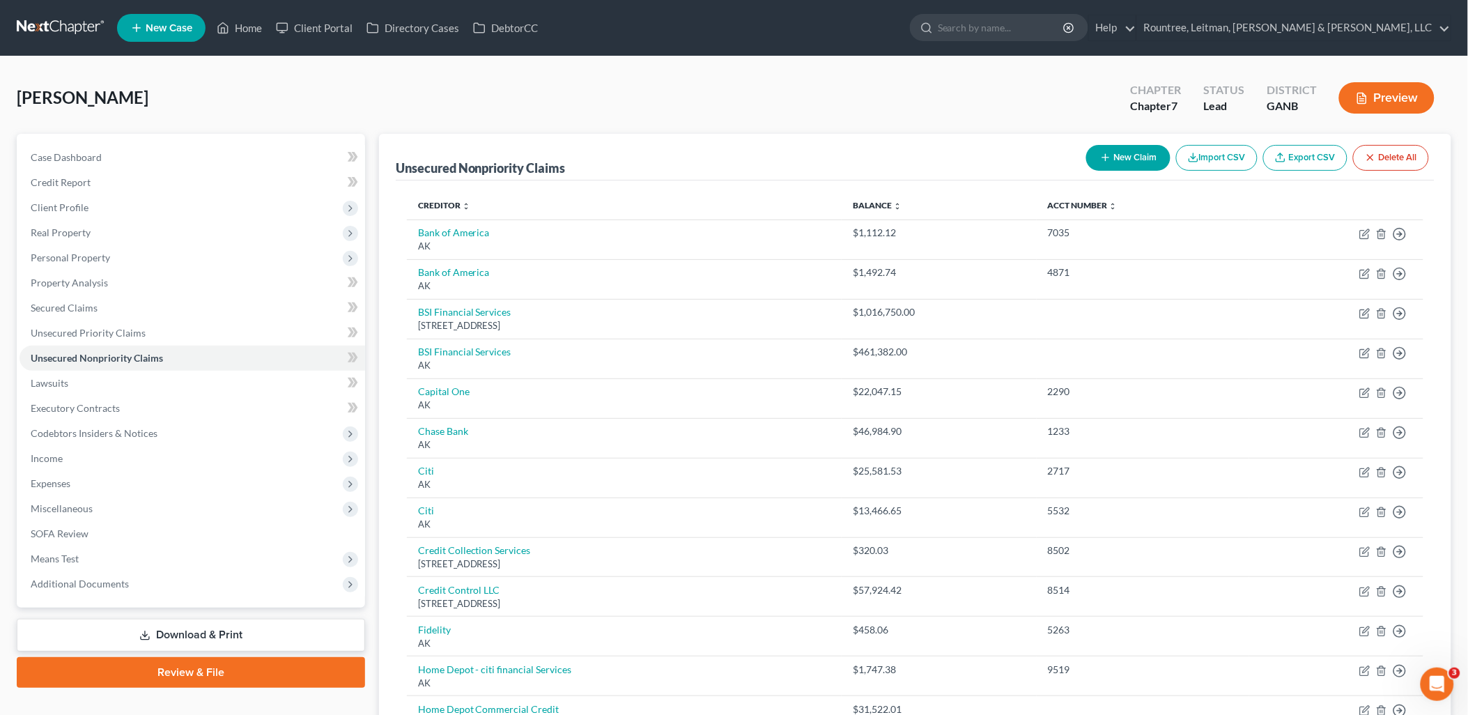
click at [1088, 156] on button "New Claim" at bounding box center [1128, 158] width 84 height 26
select select "2"
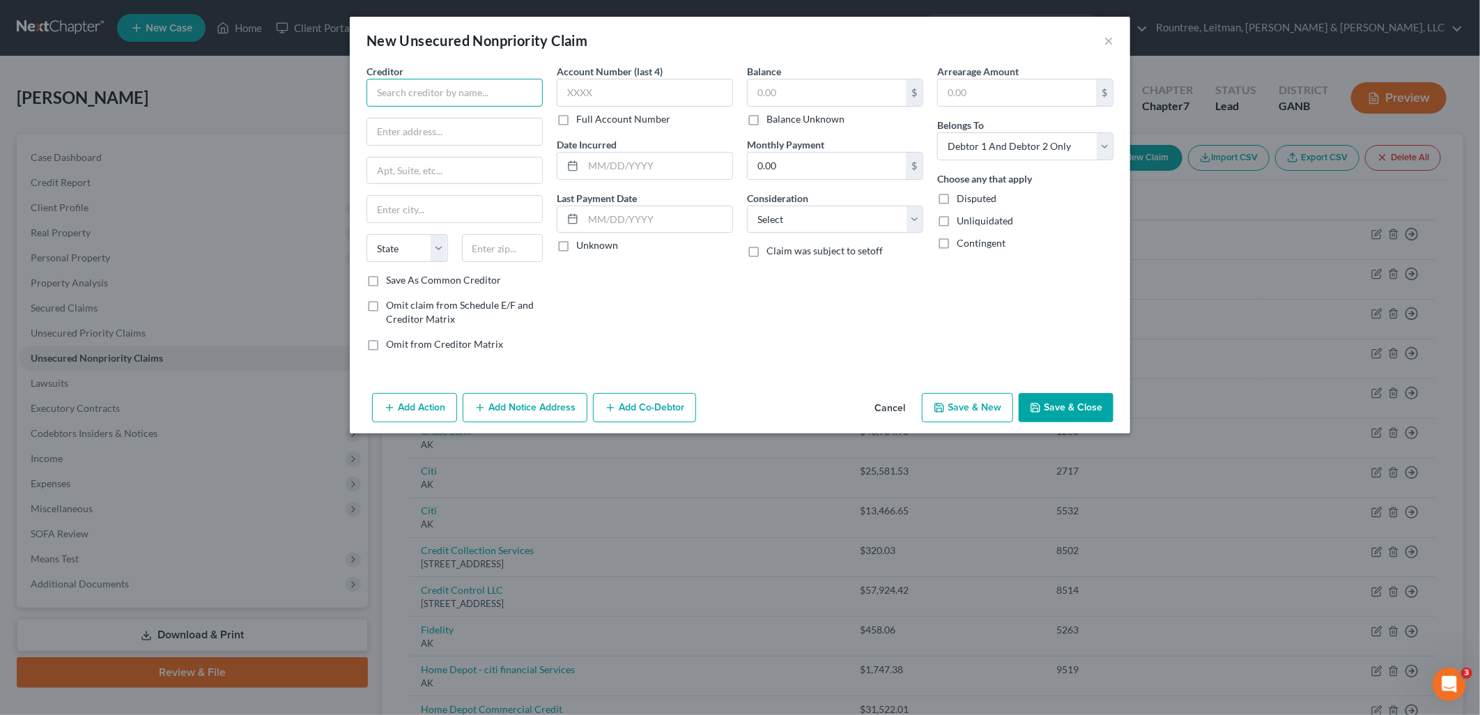
click at [428, 95] on input "text" at bounding box center [454, 93] width 176 height 28
type input "Funding Metrics, LLC"
click at [456, 136] on div "884 Town Center Drive, Langhorne, PA 19047" at bounding box center [450, 130] width 145 height 12
type input "884 Town Center Drive"
type input "Langhorne"
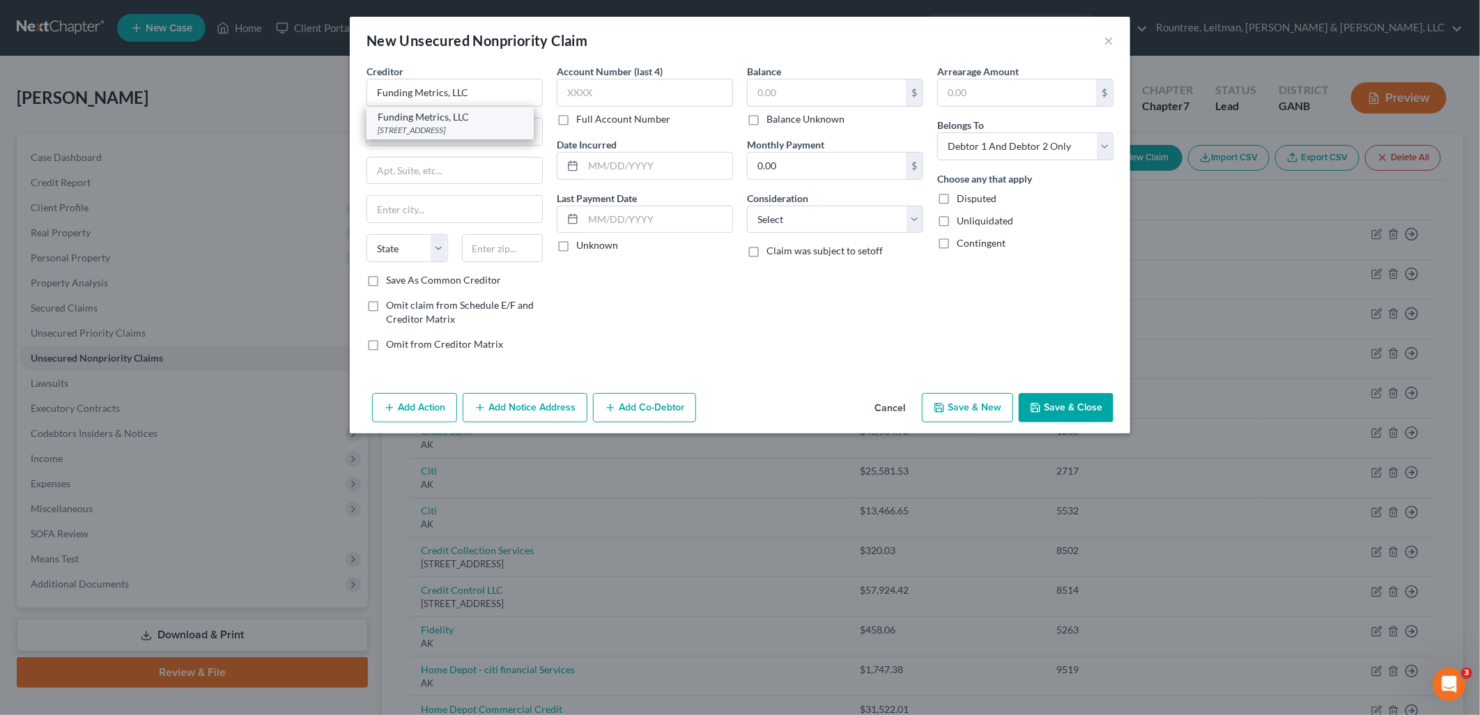
select select "39"
type input "19047"
click at [802, 95] on input "text" at bounding box center [826, 92] width 158 height 26
type input "27,271.78"
click at [802, 217] on select "Select Cable / Satellite Services Collection Agency Credit Card Debt Debt Couns…" at bounding box center [835, 219] width 176 height 28
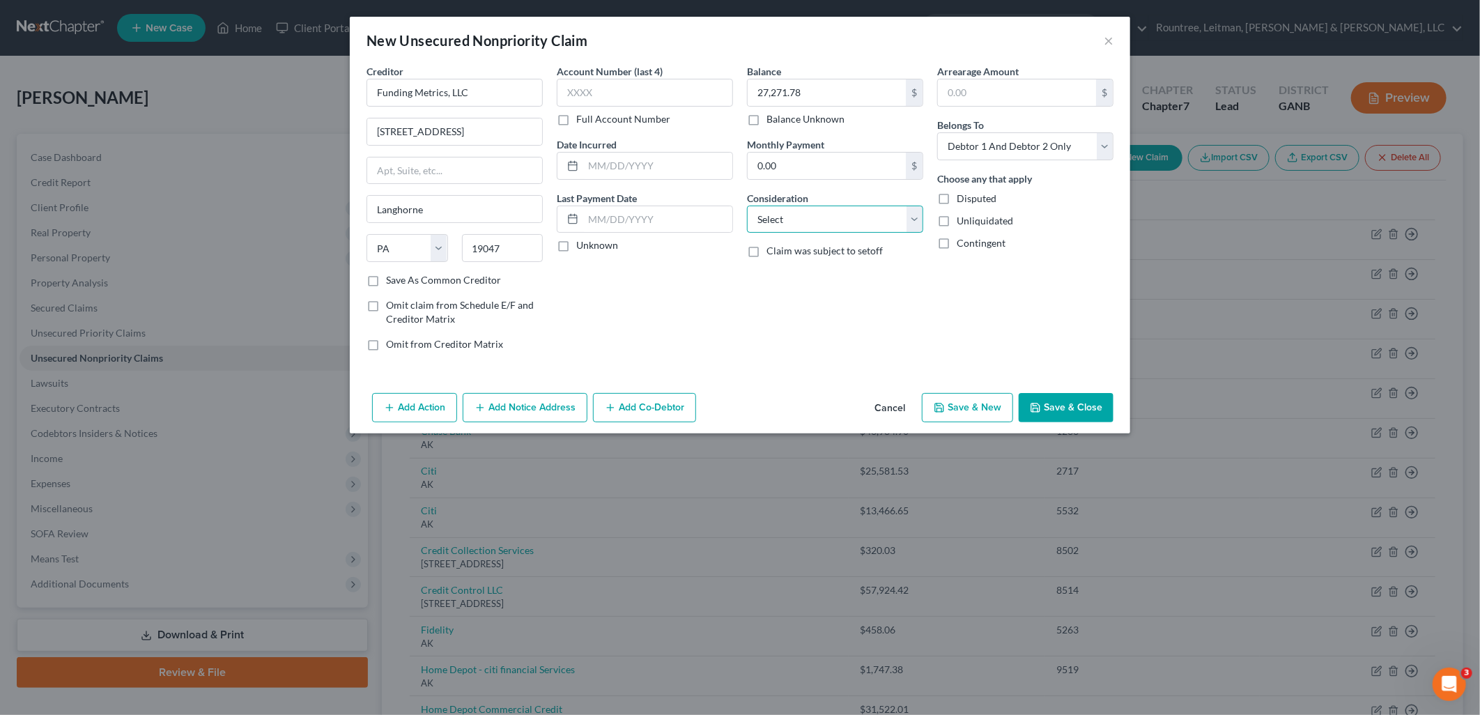
select select "10"
click at [747, 205] on select "Select Cable / Satellite Services Collection Agency Credit Card Debt Debt Couns…" at bounding box center [835, 219] width 176 height 28
click at [969, 155] on select "Select Debtor 1 Only Debtor 2 Only Debtor 1 And Debtor 2 Only At Least One Of T…" at bounding box center [1025, 146] width 176 height 28
select select "3"
click at [937, 132] on select "Select Debtor 1 Only Debtor 2 Only Debtor 1 And Debtor 2 Only At Least One Of T…" at bounding box center [1025, 146] width 176 height 28
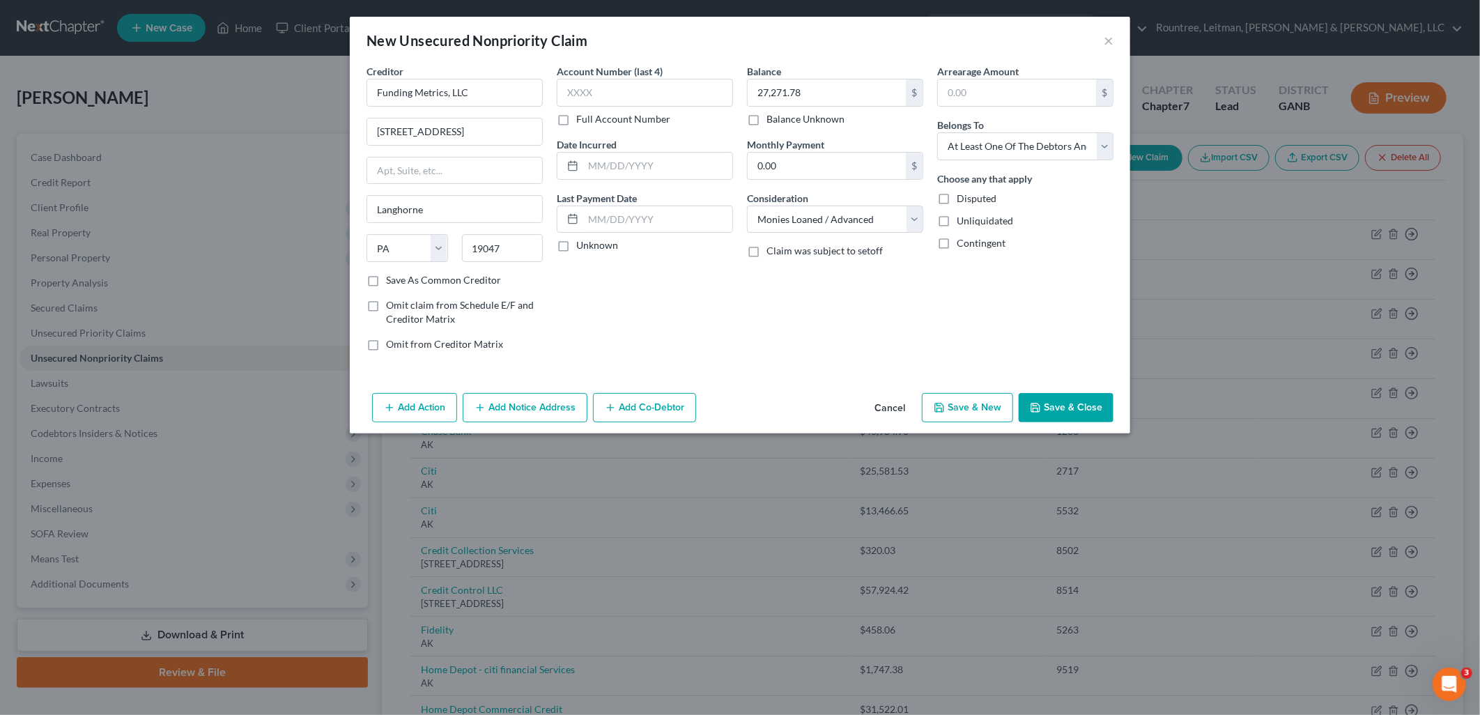
click at [635, 410] on button "Add Co-Debtor" at bounding box center [644, 407] width 103 height 29
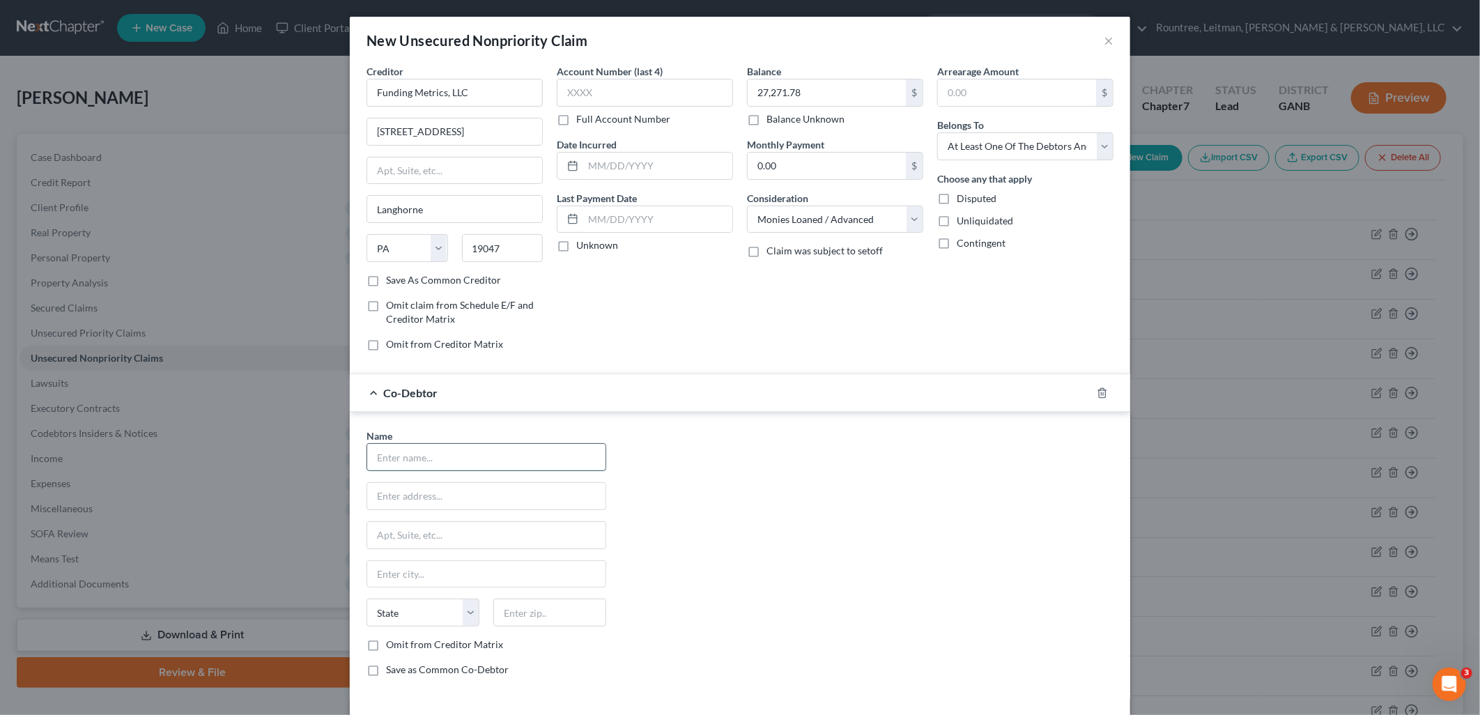
click at [440, 458] on input "text" at bounding box center [486, 457] width 238 height 26
type input "All in One Stop Convenience Corp"
click at [720, 479] on div "Name * All in One Stop Convenience Corp State AL AK AR AZ CA CO CT DE DC FL GA …" at bounding box center [739, 557] width 761 height 259
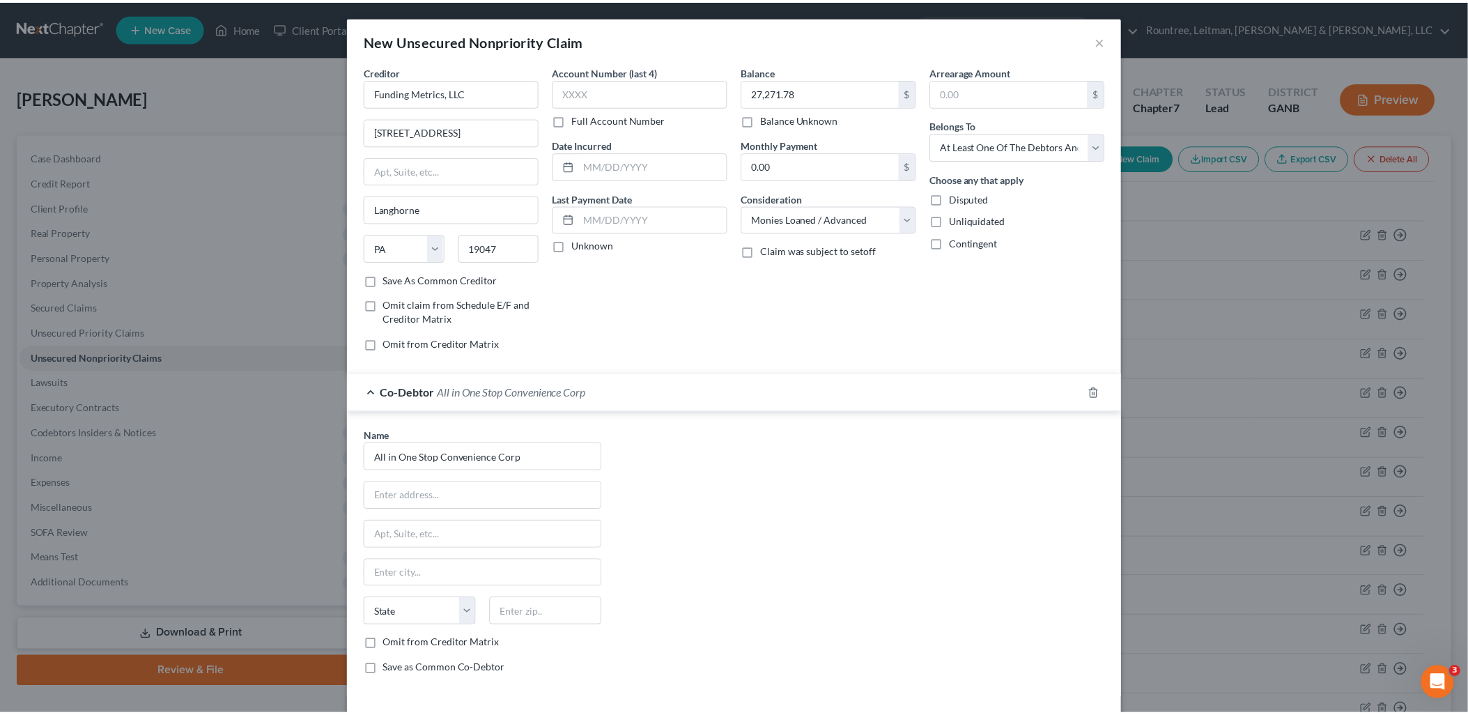
scroll to position [61, 0]
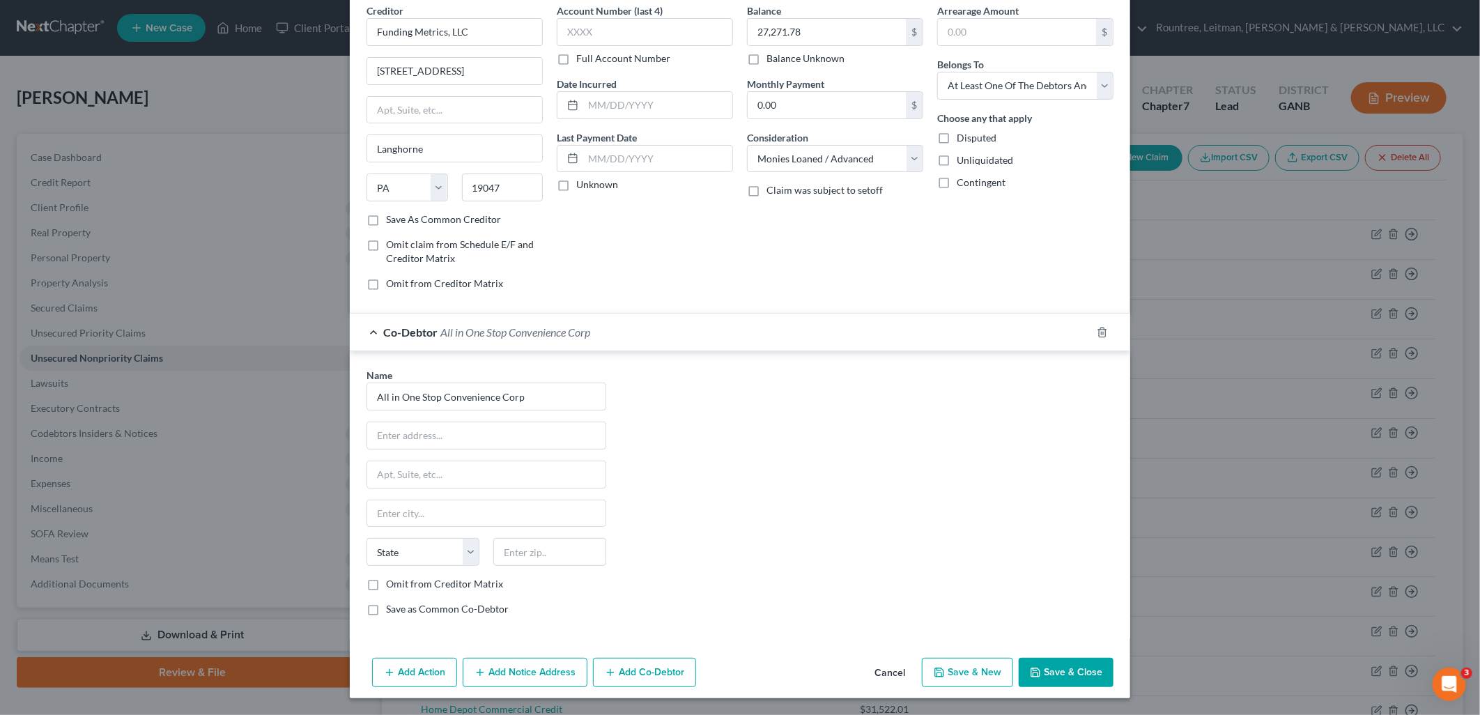
click at [386, 614] on label "Save as Common Co-Debtor" at bounding box center [447, 609] width 123 height 14
click at [391, 611] on input "Save as Common Co-Debtor" at bounding box center [395, 606] width 9 height 9
checkbox input "true"
click at [1064, 669] on button "Save & Close" at bounding box center [1065, 672] width 95 height 29
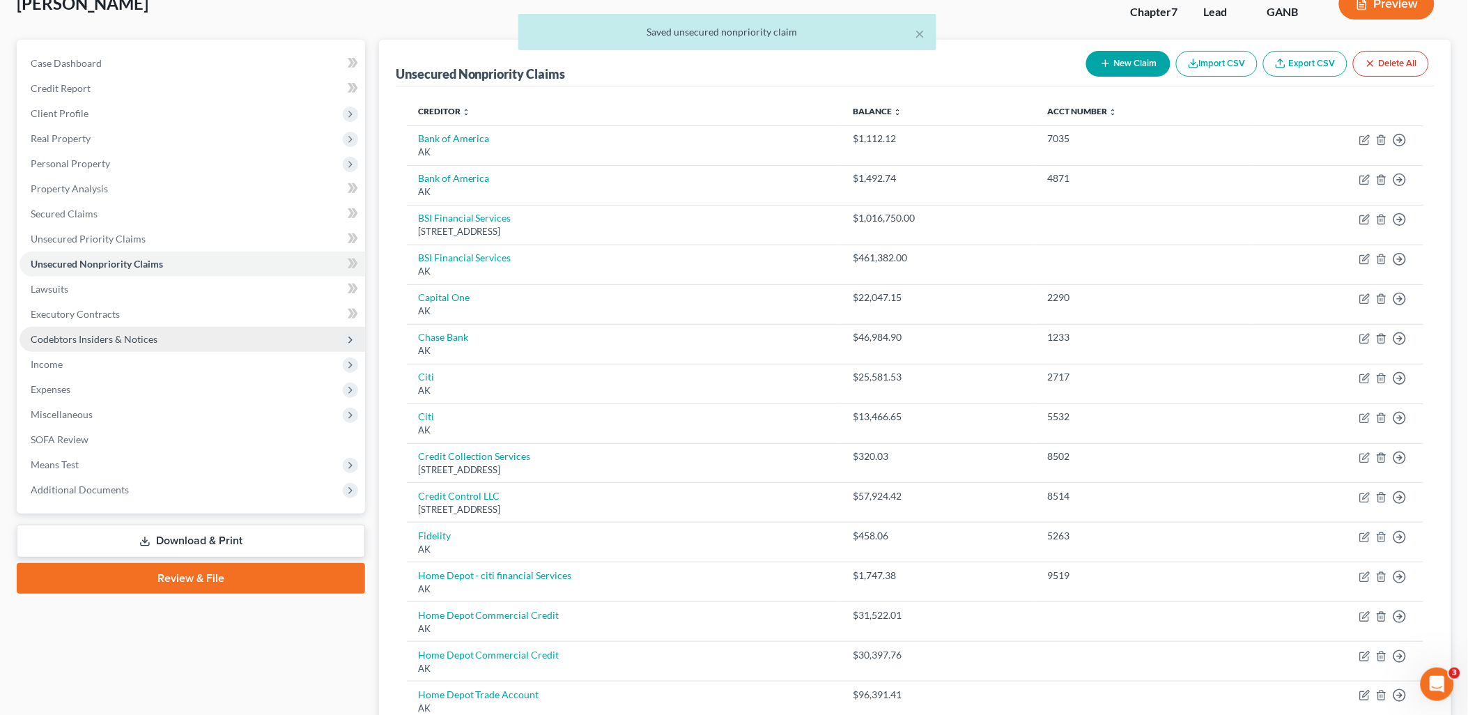
scroll to position [6, 0]
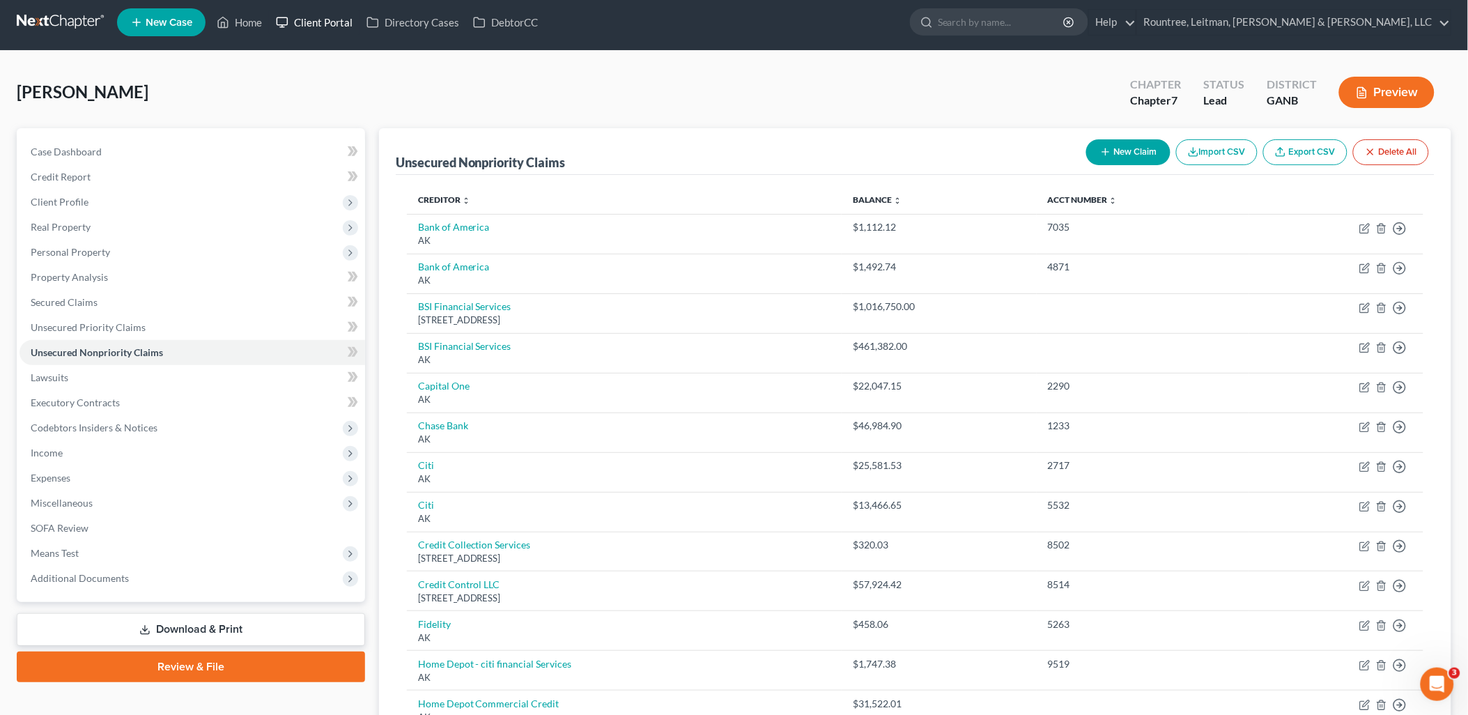
drag, startPoint x: 317, startPoint y: 28, endPoint x: 380, endPoint y: 3, distance: 67.9
click at [317, 28] on link "Client Portal" at bounding box center [314, 22] width 91 height 25
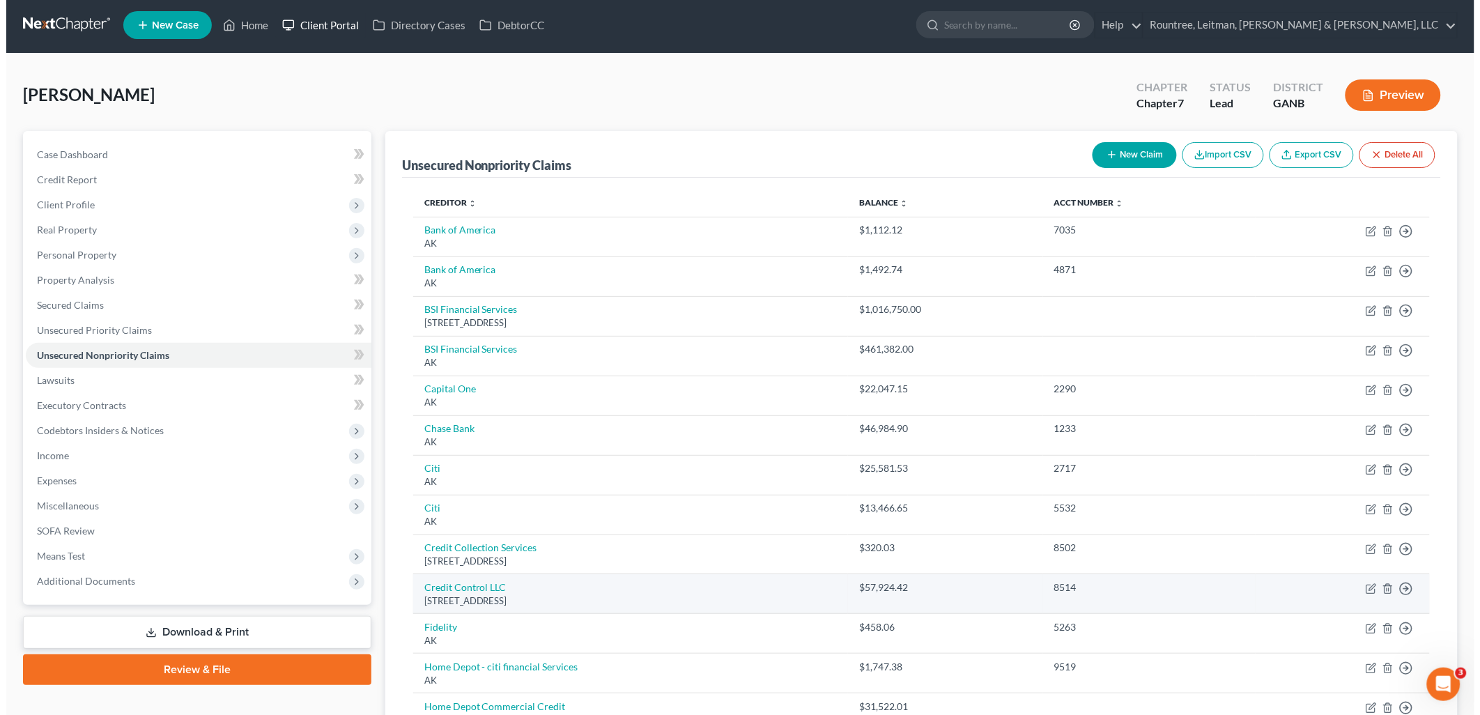
scroll to position [0, 0]
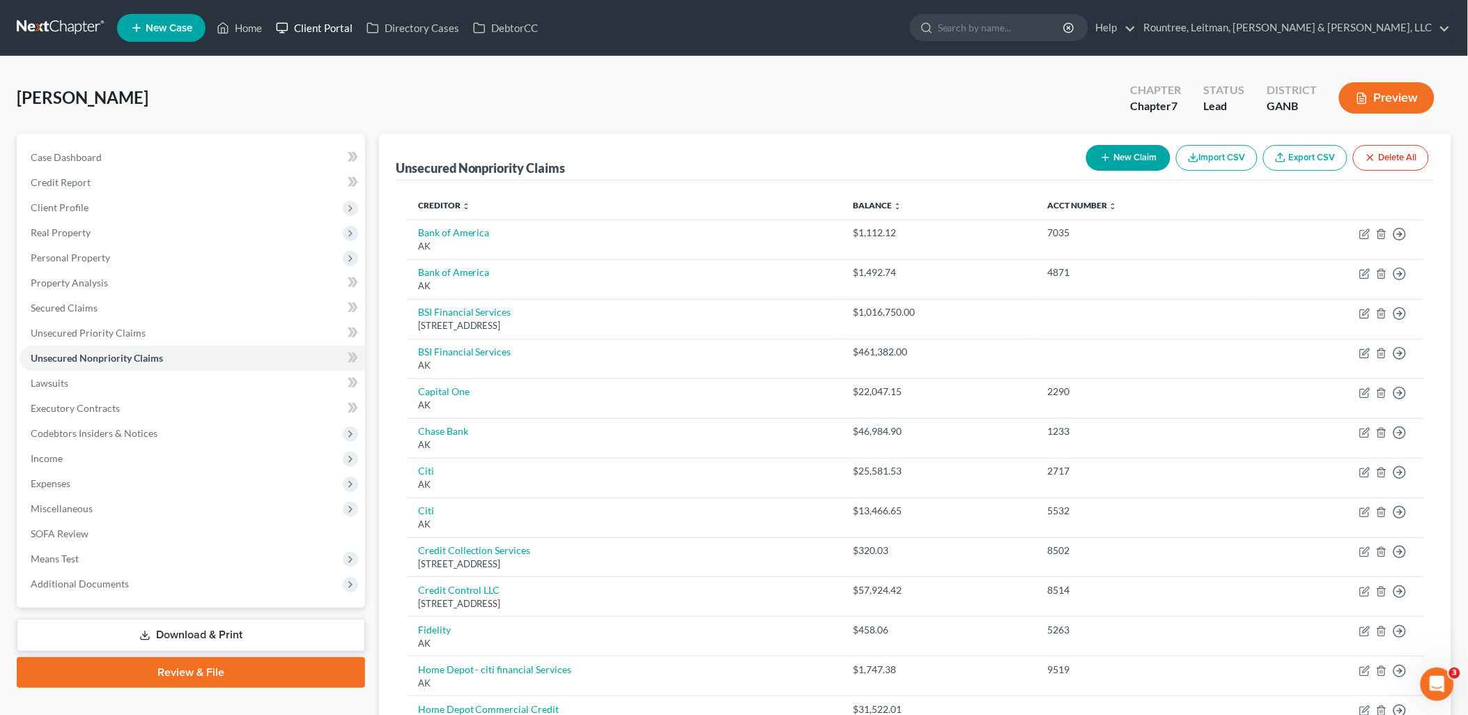
drag, startPoint x: 315, startPoint y: 30, endPoint x: 411, endPoint y: 8, distance: 98.7
click at [315, 30] on link "Client Portal" at bounding box center [314, 27] width 91 height 25
click at [1122, 45] on ul "New Case Home Client Portal Directory Cases DebtorCC - No Result - See all resu…" at bounding box center [784, 28] width 1334 height 36
click at [1065, 36] on input "search" at bounding box center [1001, 28] width 127 height 26
drag, startPoint x: 317, startPoint y: 31, endPoint x: 548, endPoint y: 3, distance: 232.3
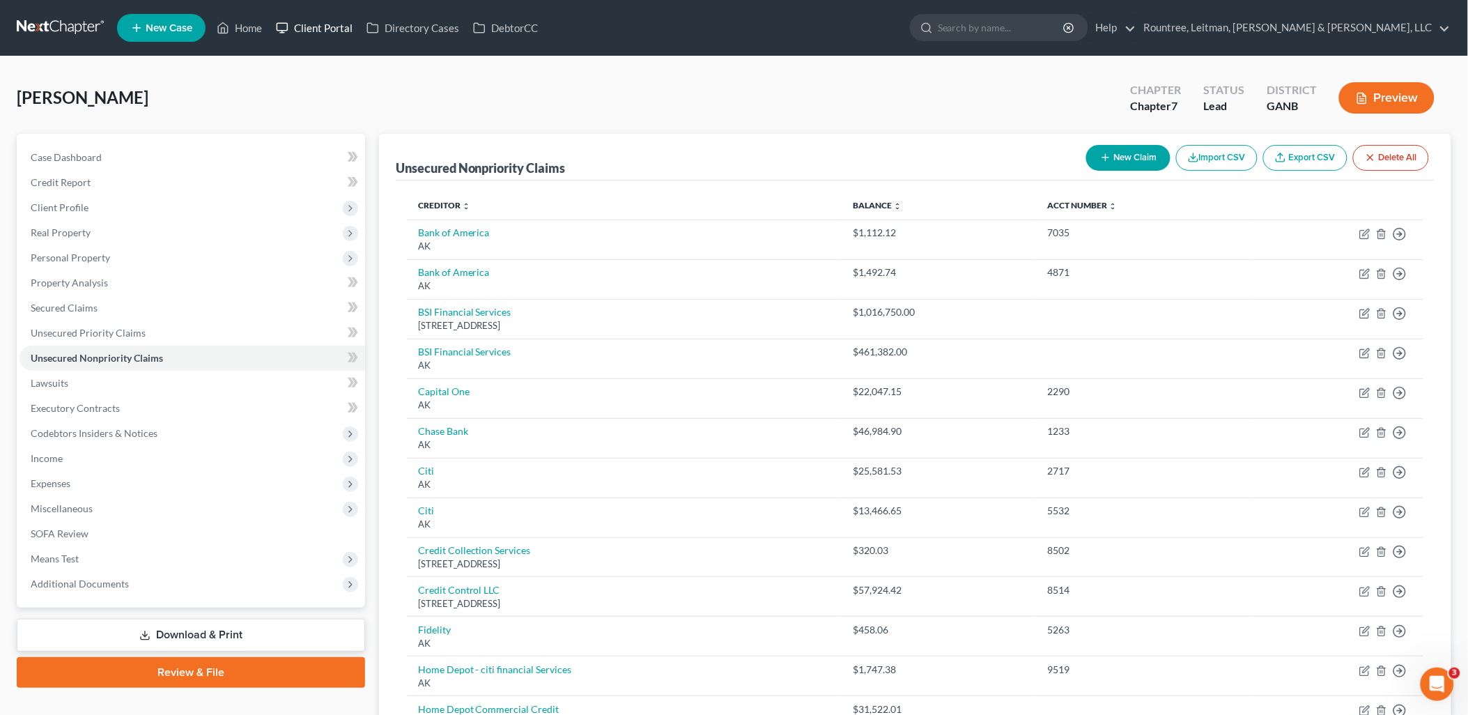
click at [317, 31] on link "Client Portal" at bounding box center [314, 27] width 91 height 25
drag, startPoint x: 316, startPoint y: 18, endPoint x: 1081, endPoint y: 146, distance: 775.5
click at [316, 18] on link "Client Portal" at bounding box center [314, 27] width 91 height 25
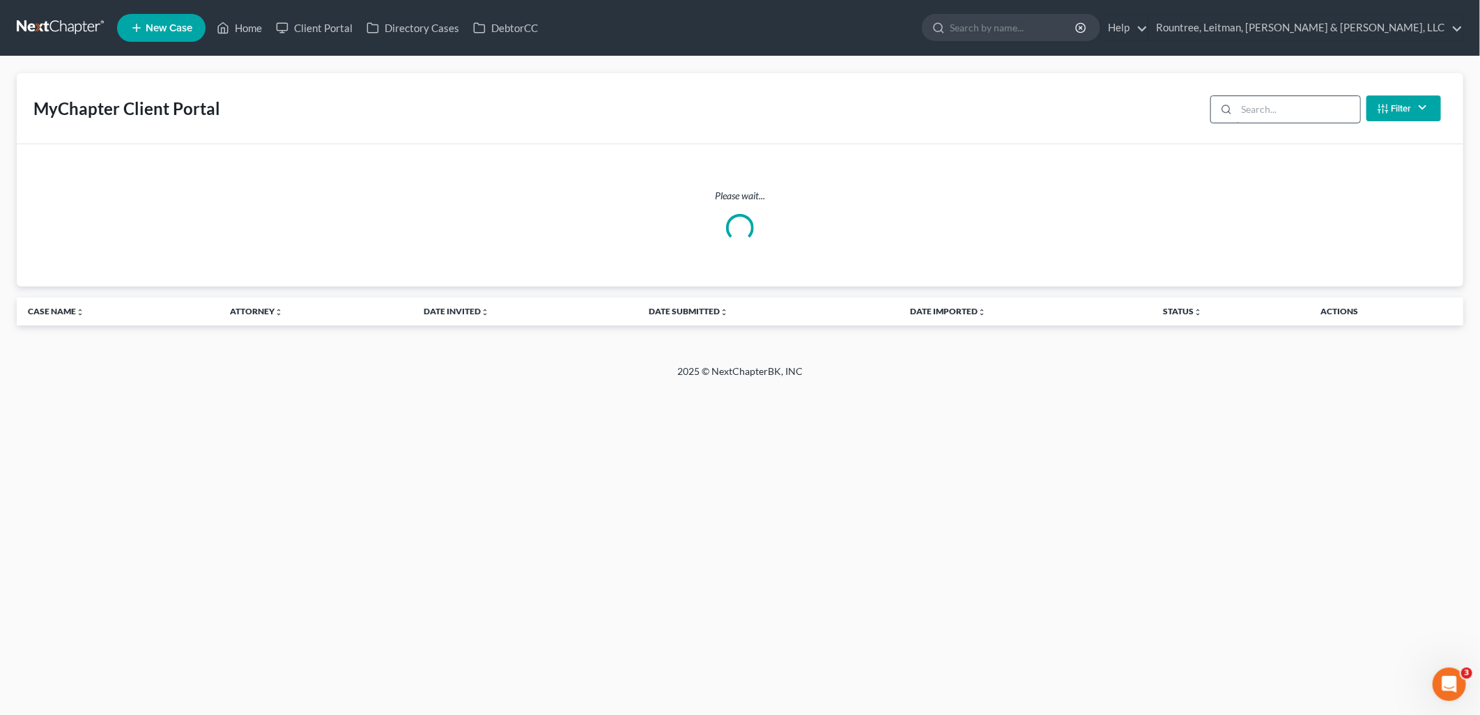
click at [1268, 115] on input "search" at bounding box center [1297, 109] width 123 height 26
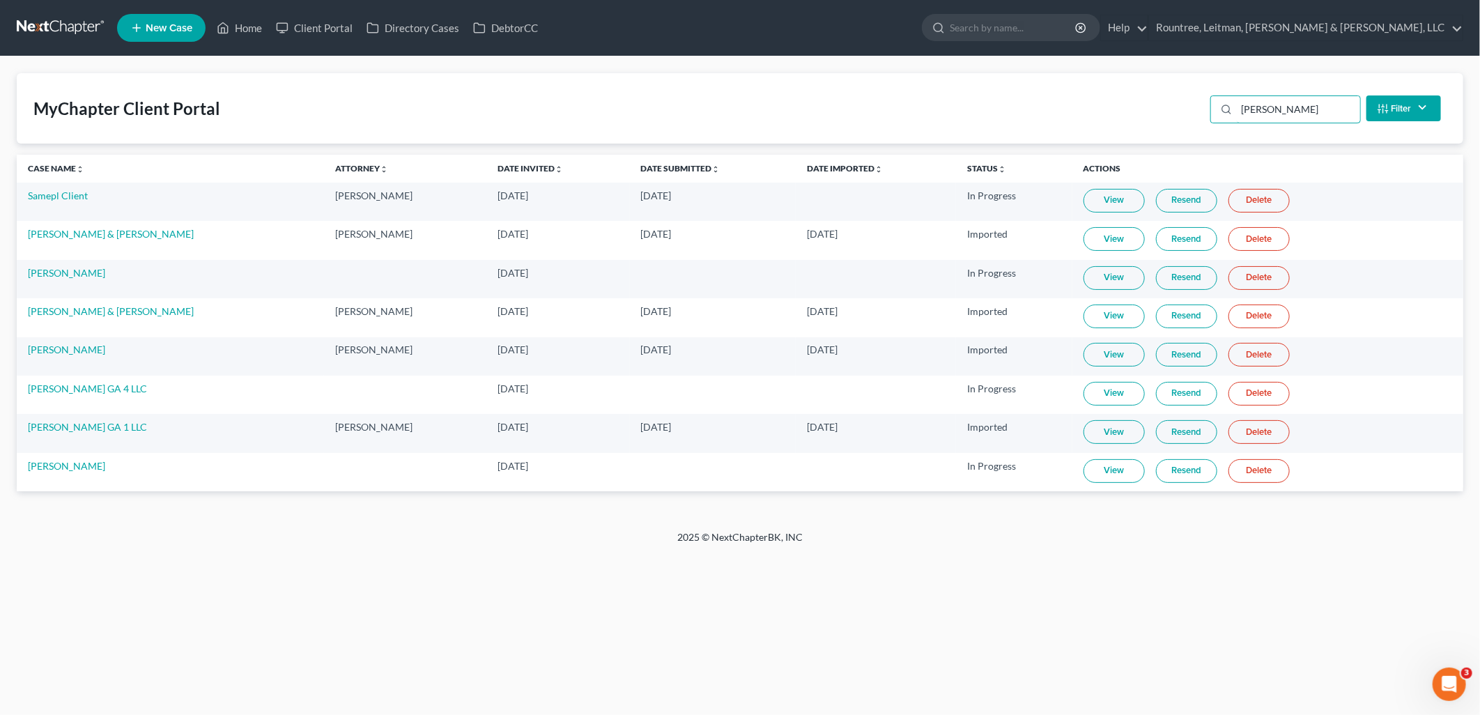
type input "sam"
click at [1099, 387] on link "View" at bounding box center [1113, 394] width 61 height 24
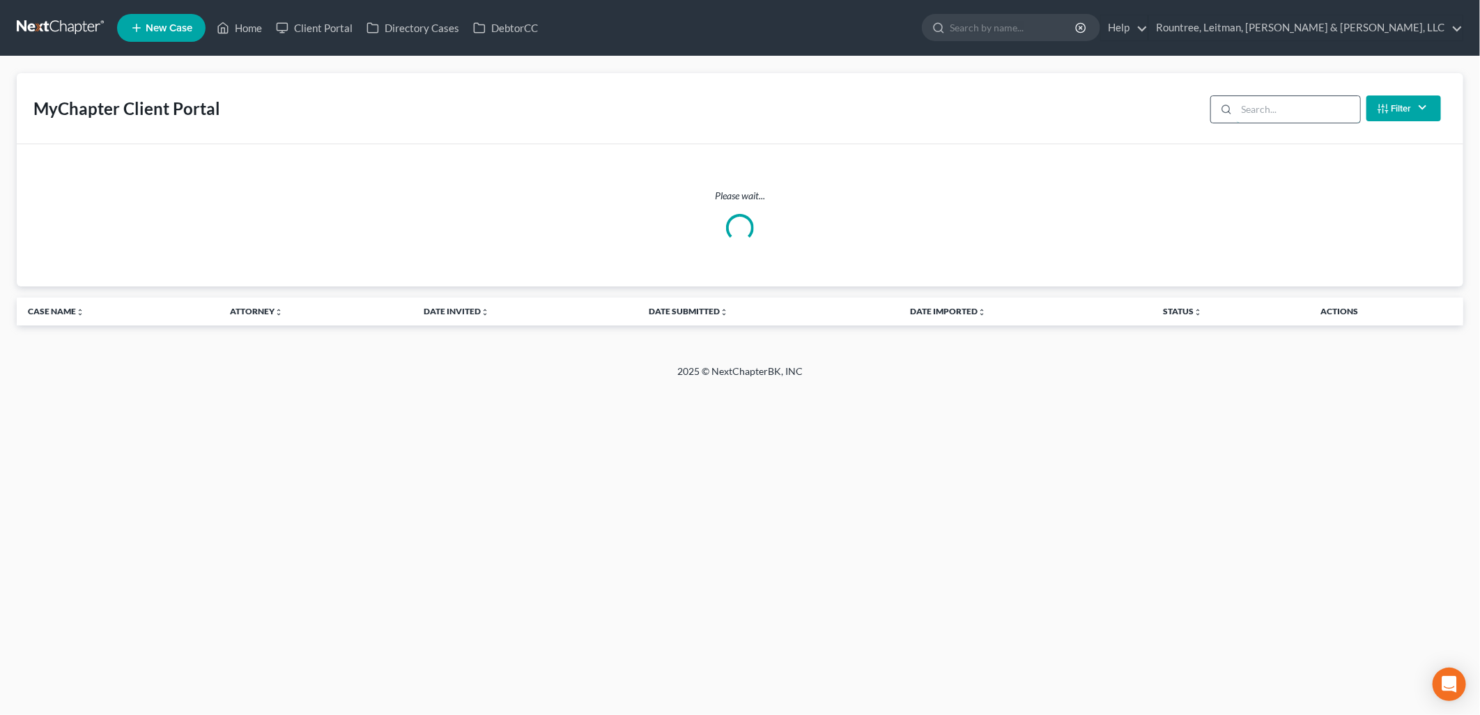
click at [1262, 116] on input "search" at bounding box center [1297, 109] width 123 height 26
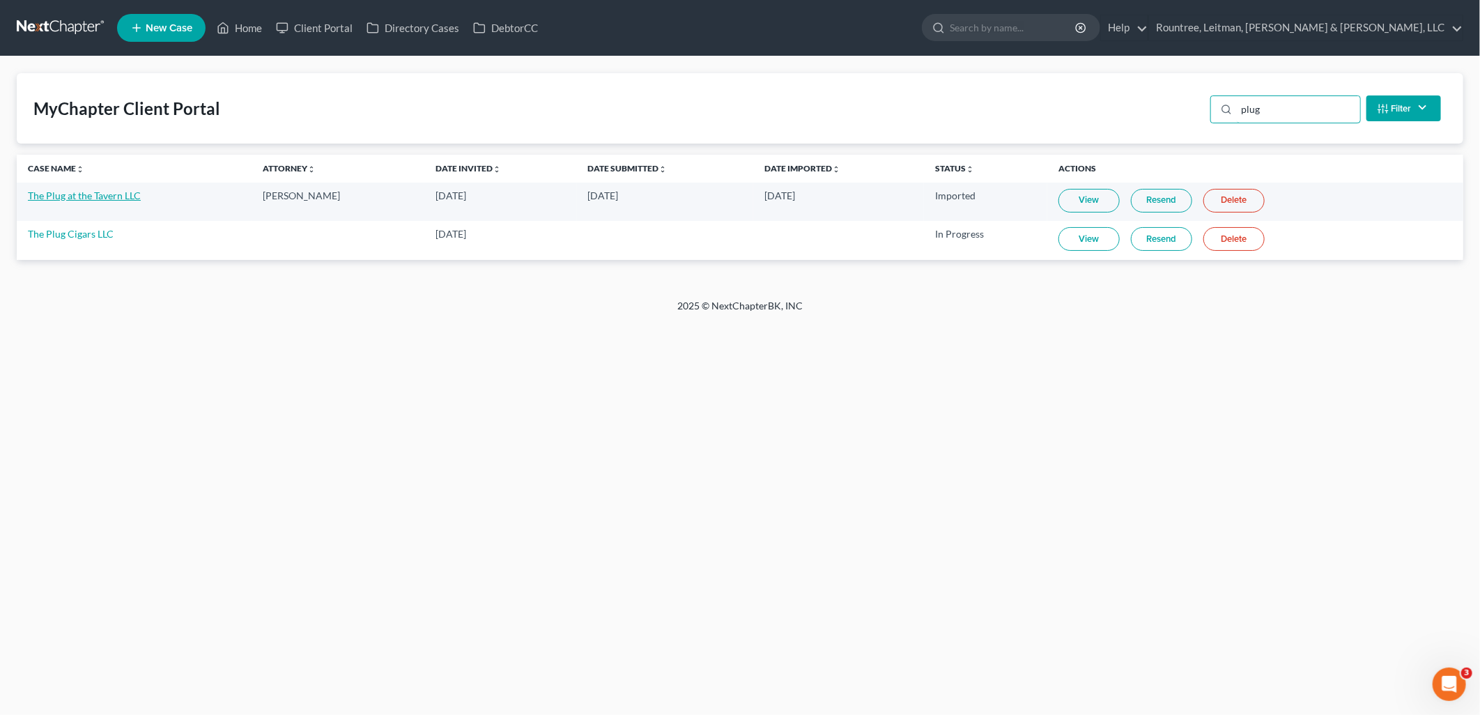
type input "plug"
click at [111, 200] on link "The Plug at the Tavern LLC" at bounding box center [84, 195] width 113 height 12
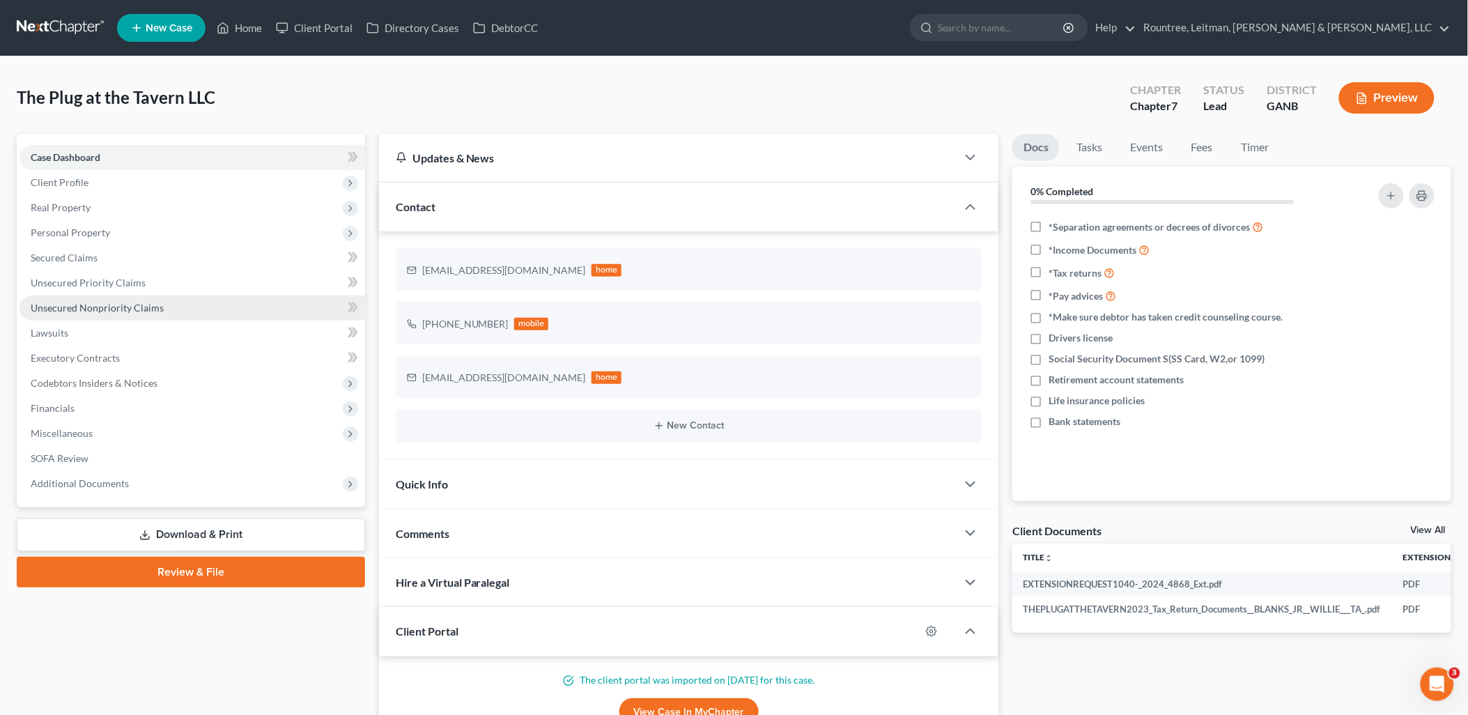
click at [185, 308] on link "Unsecured Nonpriority Claims" at bounding box center [193, 307] width 346 height 25
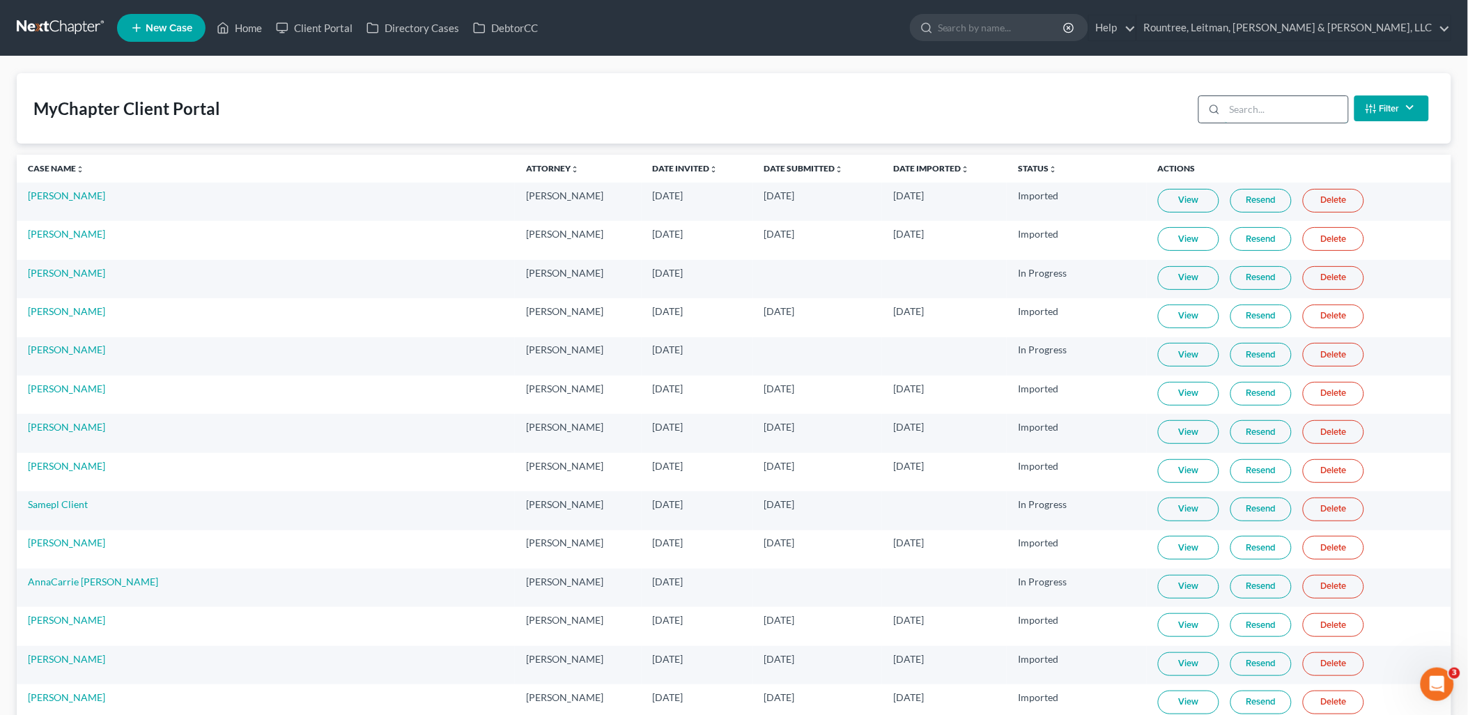
click at [1285, 118] on input "search" at bounding box center [1286, 109] width 123 height 26
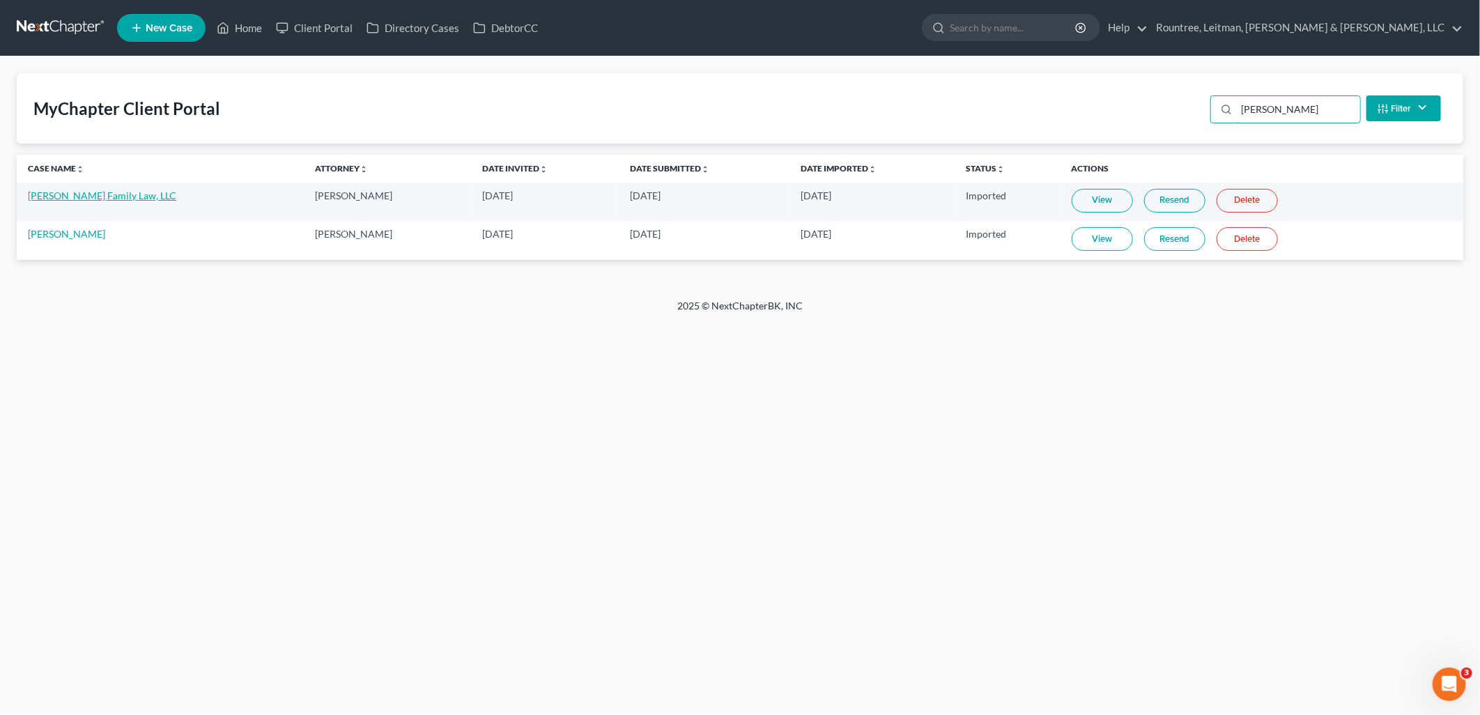
type input "marple"
click at [91, 198] on link "[PERSON_NAME] Family Law, LLC" at bounding box center [102, 195] width 148 height 12
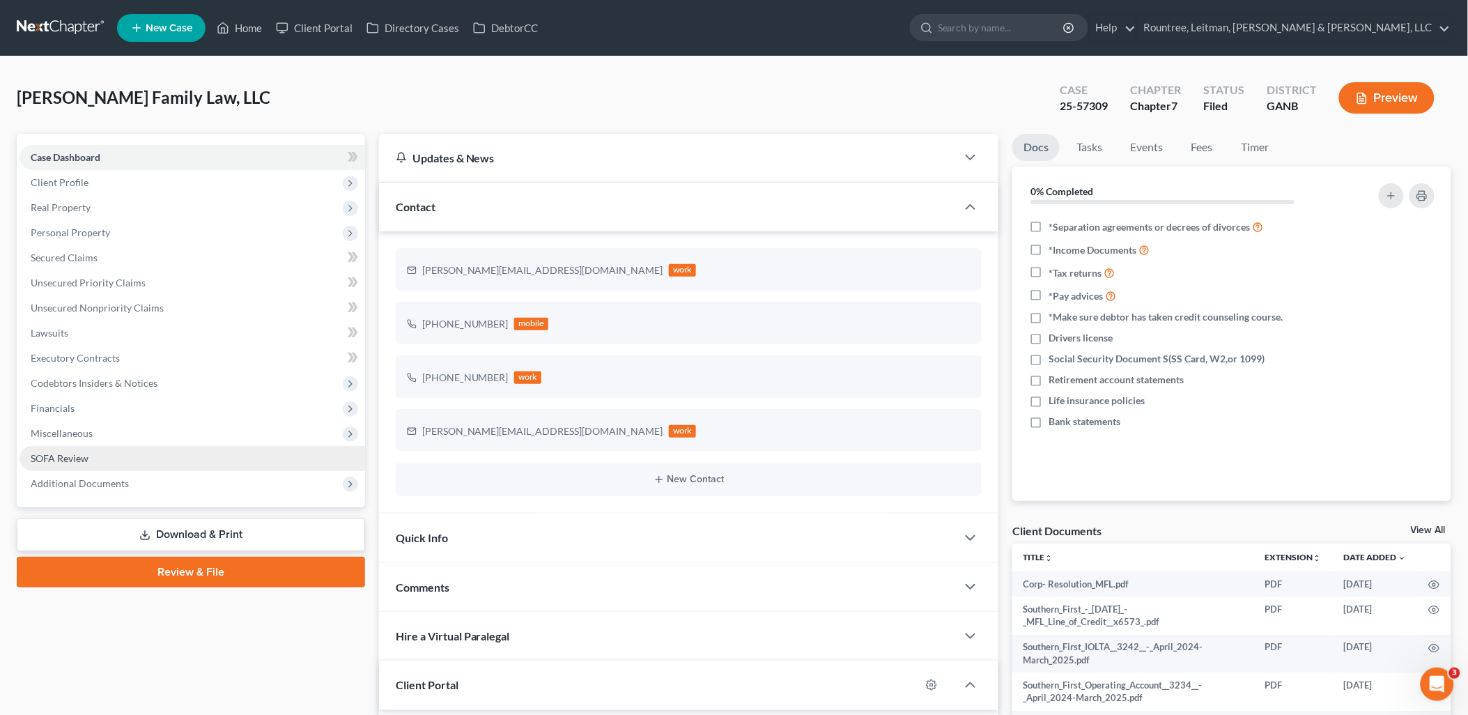
click at [162, 456] on link "SOFA Review" at bounding box center [193, 458] width 346 height 25
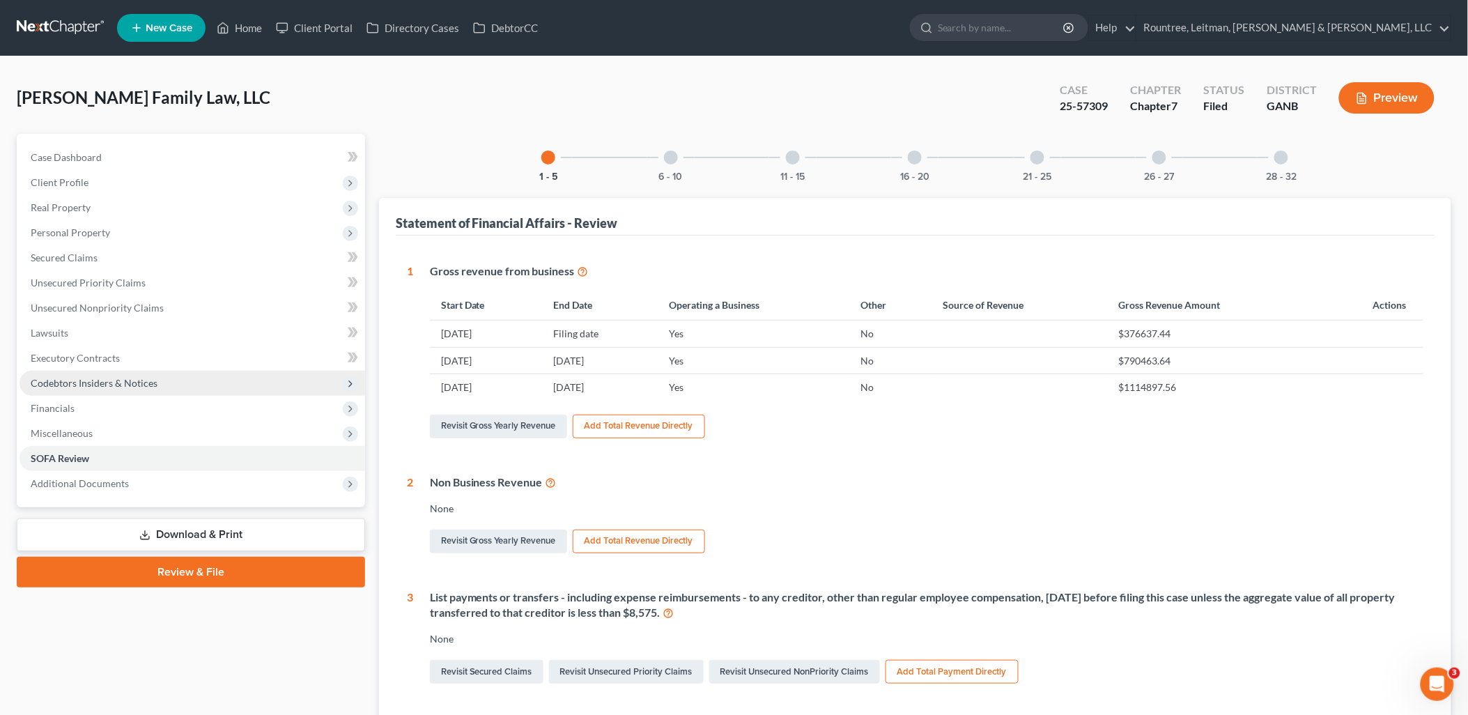
click at [157, 378] on span "Codebtors Insiders & Notices" at bounding box center [193, 383] width 346 height 25
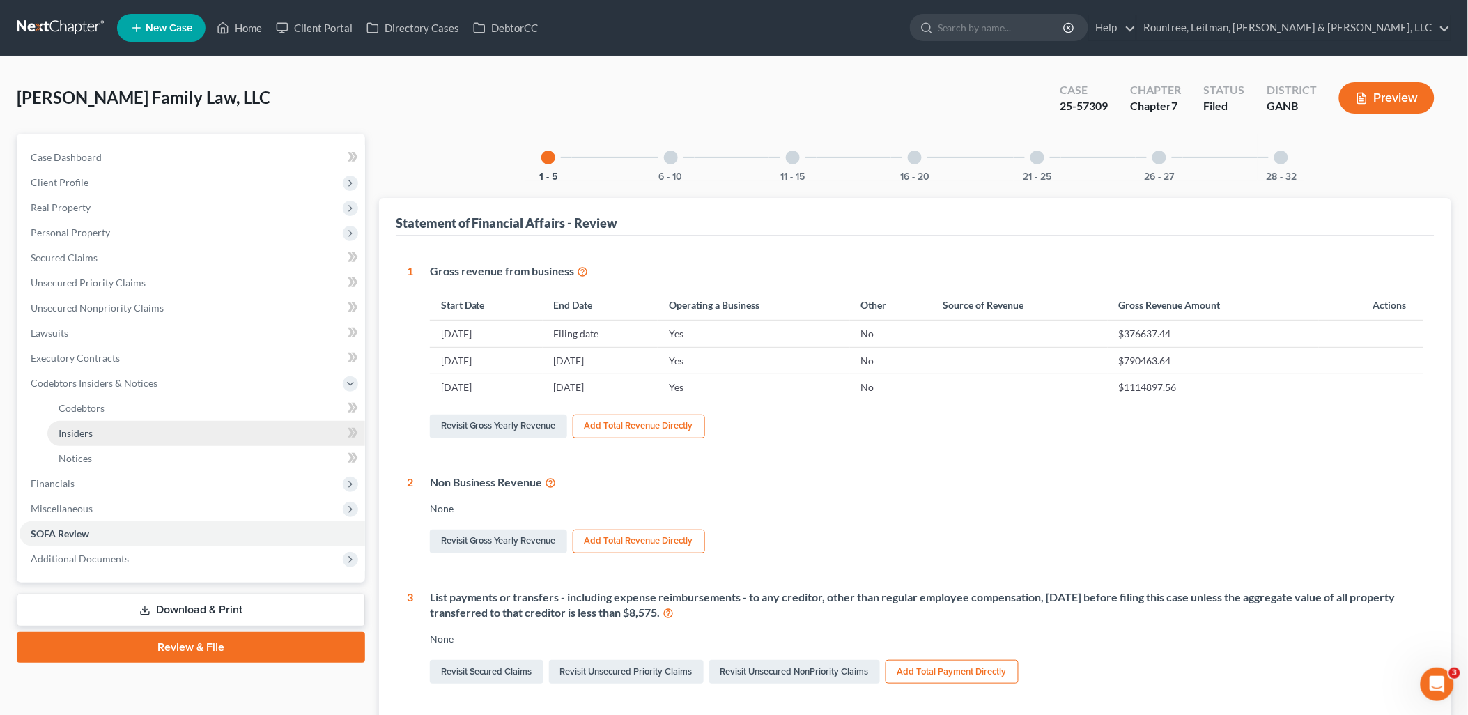
click at [134, 430] on link "Insiders" at bounding box center [206, 433] width 318 height 25
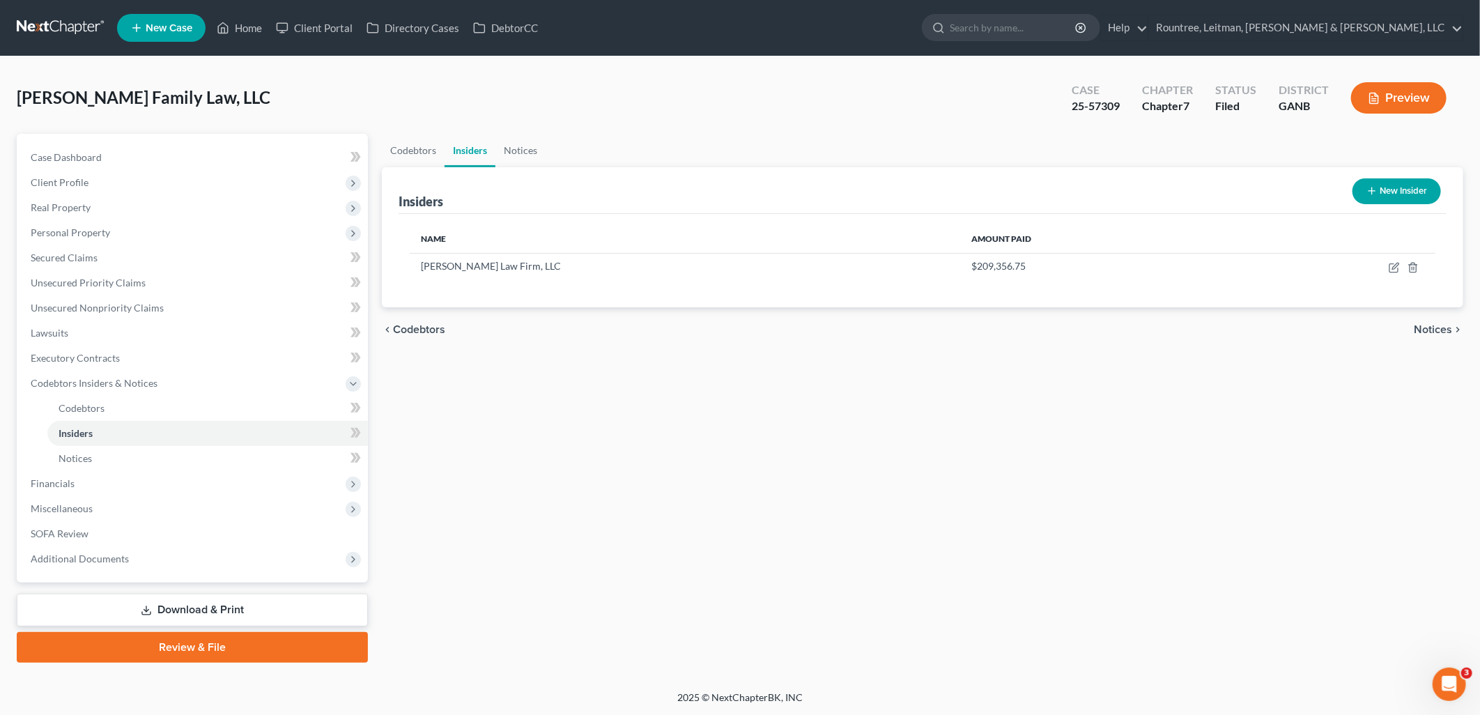
click at [1375, 189] on icon "button" at bounding box center [1371, 190] width 11 height 11
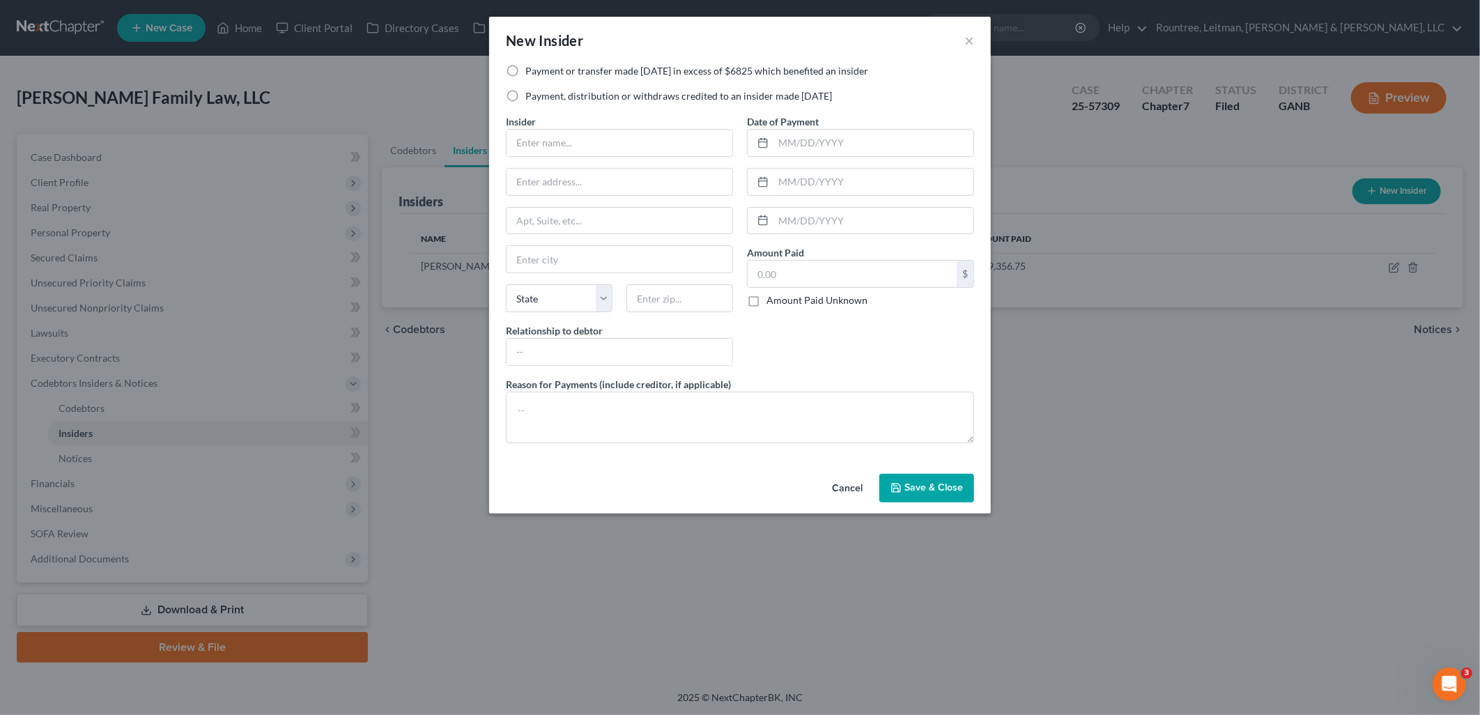
click at [525, 95] on label "Payment, distribution or withdraws credited to an insider made within 1 year" at bounding box center [678, 96] width 307 height 14
click at [531, 95] on input "Payment, distribution or withdraws credited to an insider made within 1 year" at bounding box center [535, 93] width 9 height 9
radio input "true"
click at [628, 139] on input "text" at bounding box center [619, 143] width 226 height 26
type input "[PERSON_NAME]"
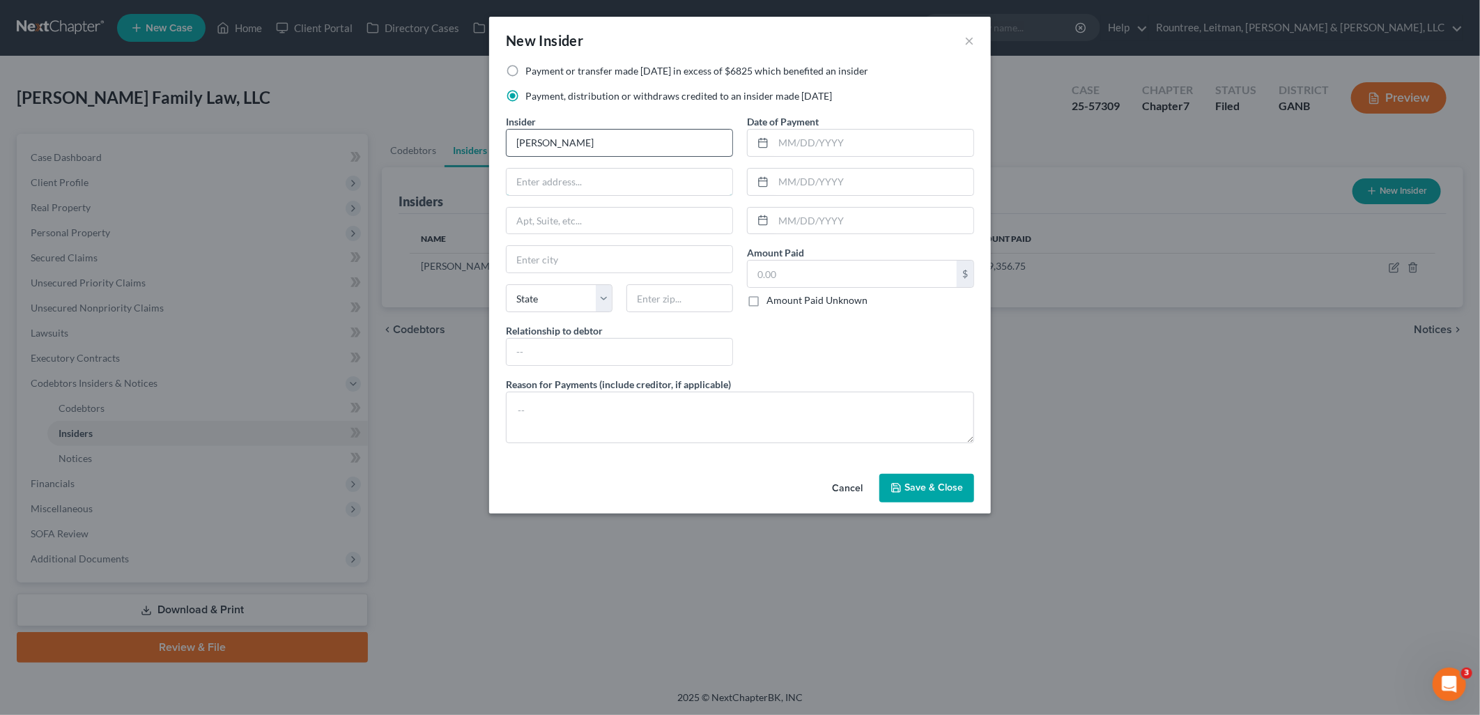
type input "3205 Cumberland Blvd SE"
type input "Unit 419"
type input "Atlanta"
type input "30339"
select select "10"
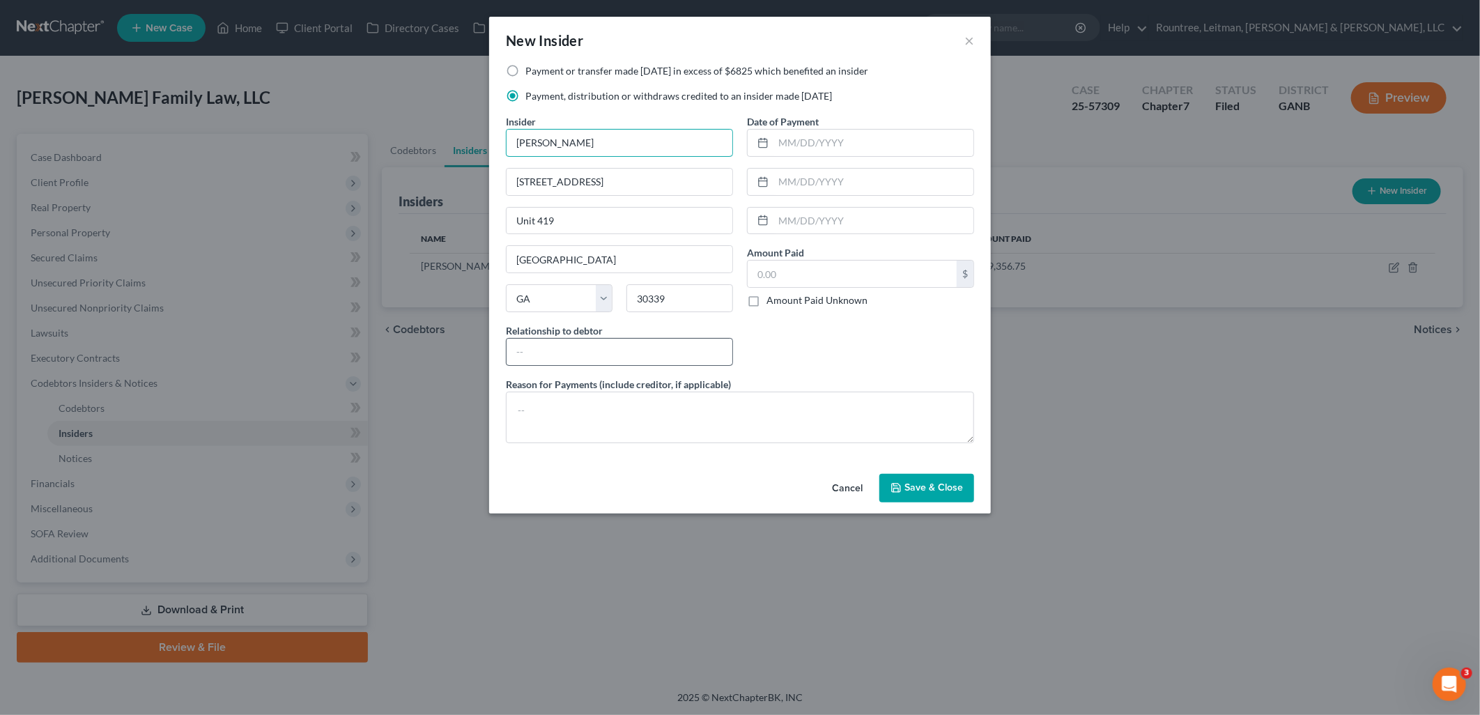
type input "[PERSON_NAME]"
click at [672, 350] on input "text" at bounding box center [619, 352] width 226 height 26
type input "Manager"
click at [855, 338] on div "Date of Payment Amount Paid $ Amount Paid Unknown Balance Undetermined $ Amount…" at bounding box center [860, 245] width 241 height 263
click at [757, 426] on textarea at bounding box center [740, 417] width 468 height 52
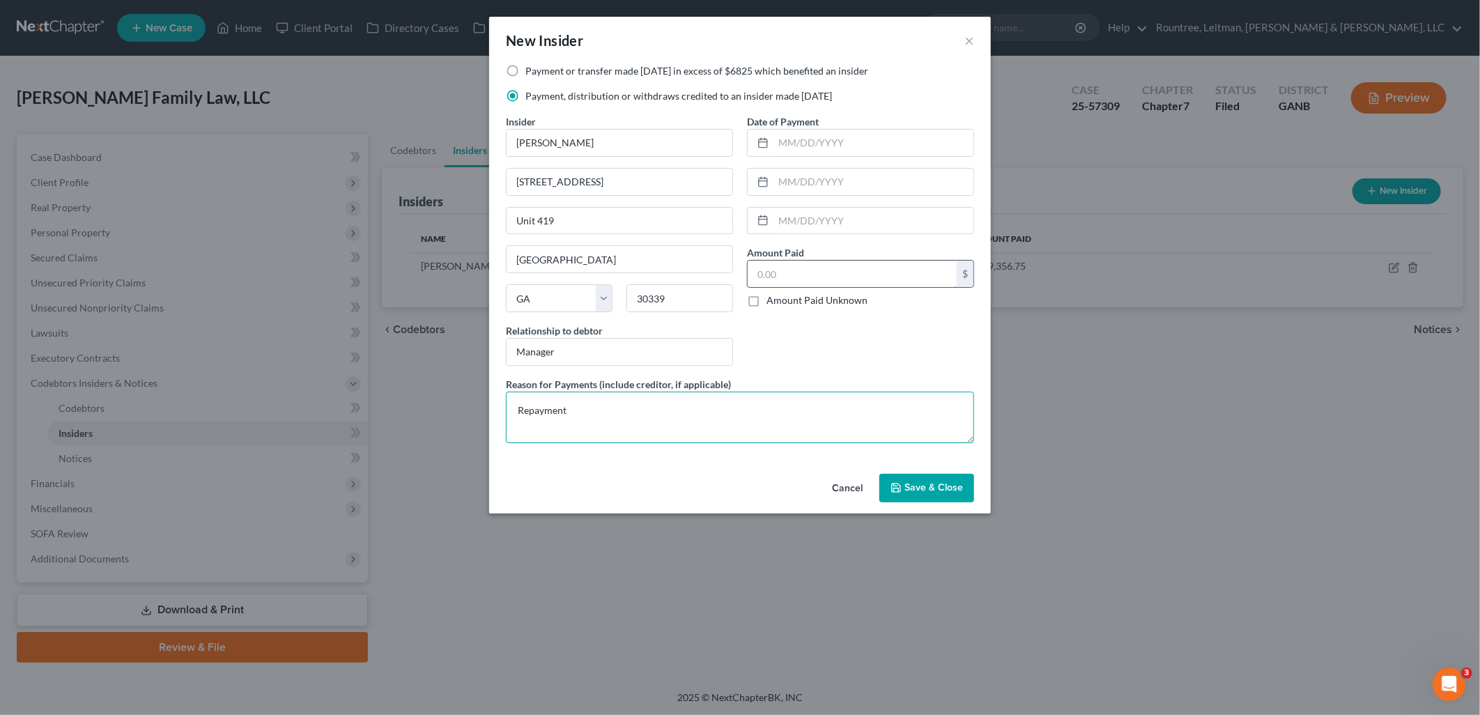
type textarea "Repayment"
click at [831, 274] on input "text" at bounding box center [851, 274] width 209 height 26
type input "10,000"
click at [825, 313] on div "Date of Payment Amount Paid 10,000.00 $ Amount Paid Unknown Balance Undetermine…" at bounding box center [860, 245] width 241 height 263
click at [917, 481] on button "Save & Close" at bounding box center [926, 488] width 95 height 29
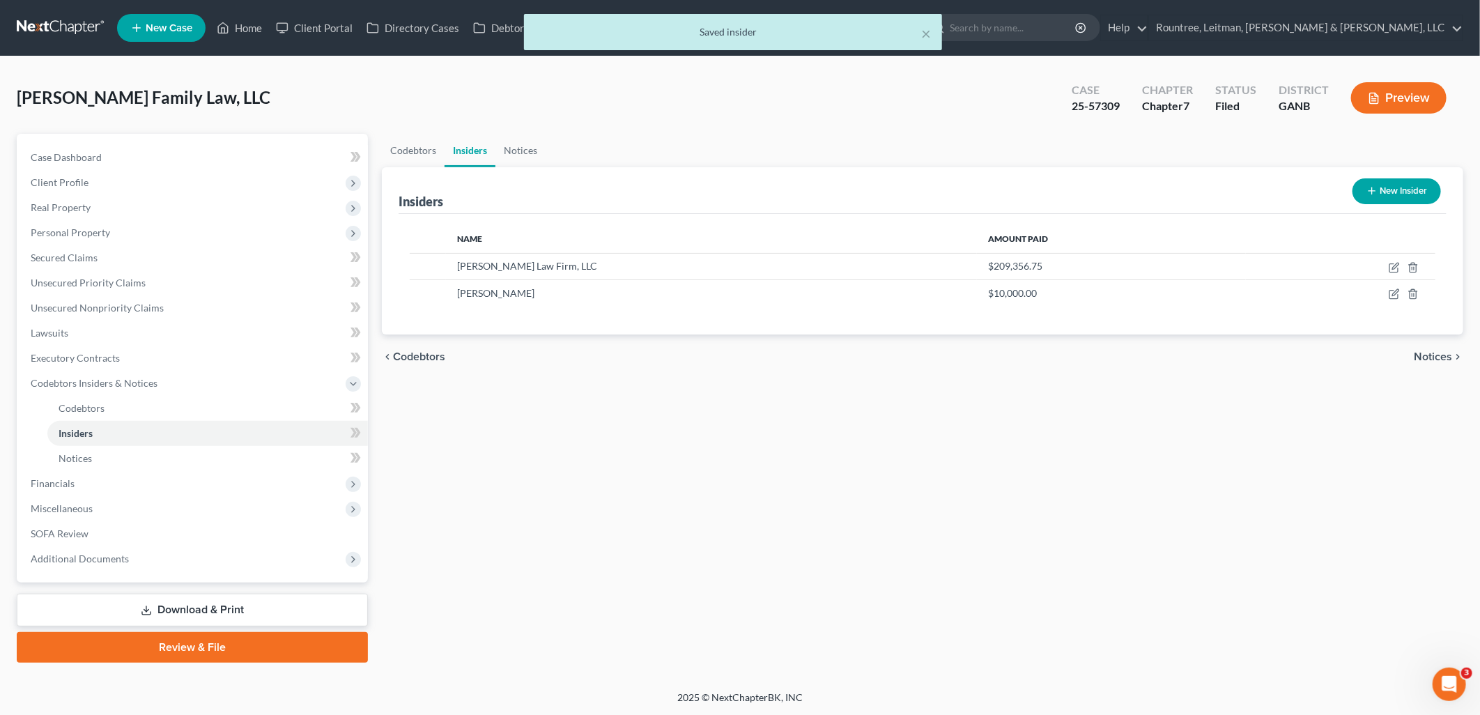
click at [202, 607] on link "Download & Print" at bounding box center [192, 609] width 351 height 33
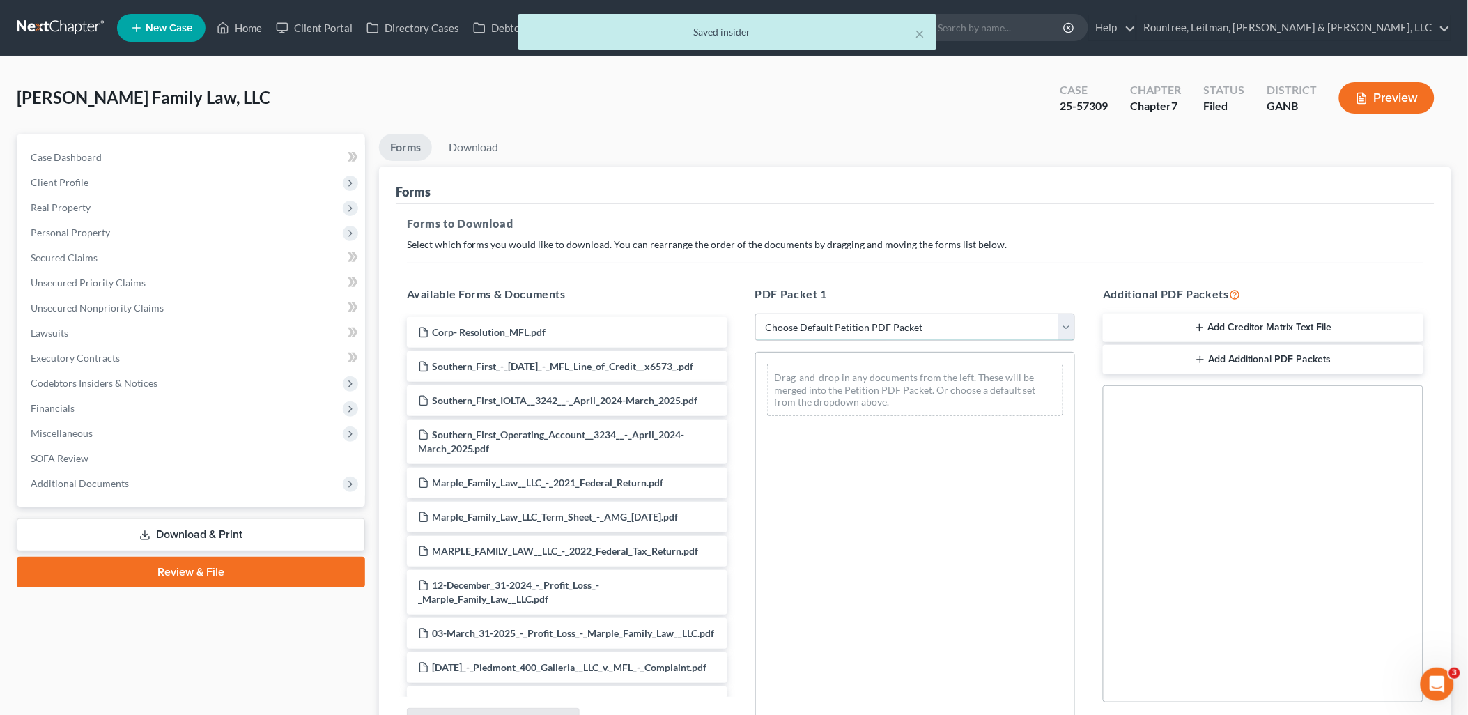
click at [867, 325] on select "Choose Default Petition PDF Packet Complete Bankruptcy Petition (all forms and …" at bounding box center [915, 327] width 320 height 28
select select "2"
click at [755, 313] on select "Choose Default Petition PDF Packet Complete Bankruptcy Petition (all forms and …" at bounding box center [915, 327] width 320 height 28
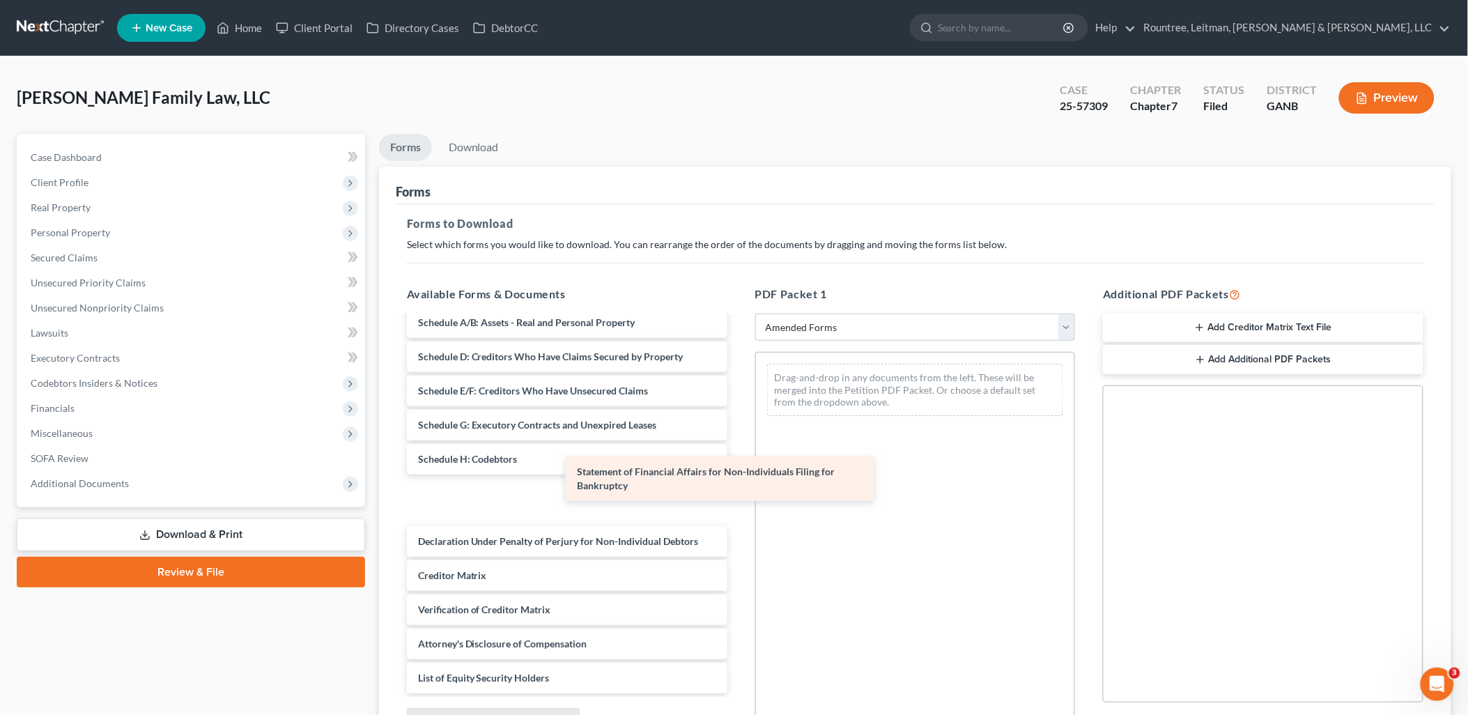
scroll to position [29, 0]
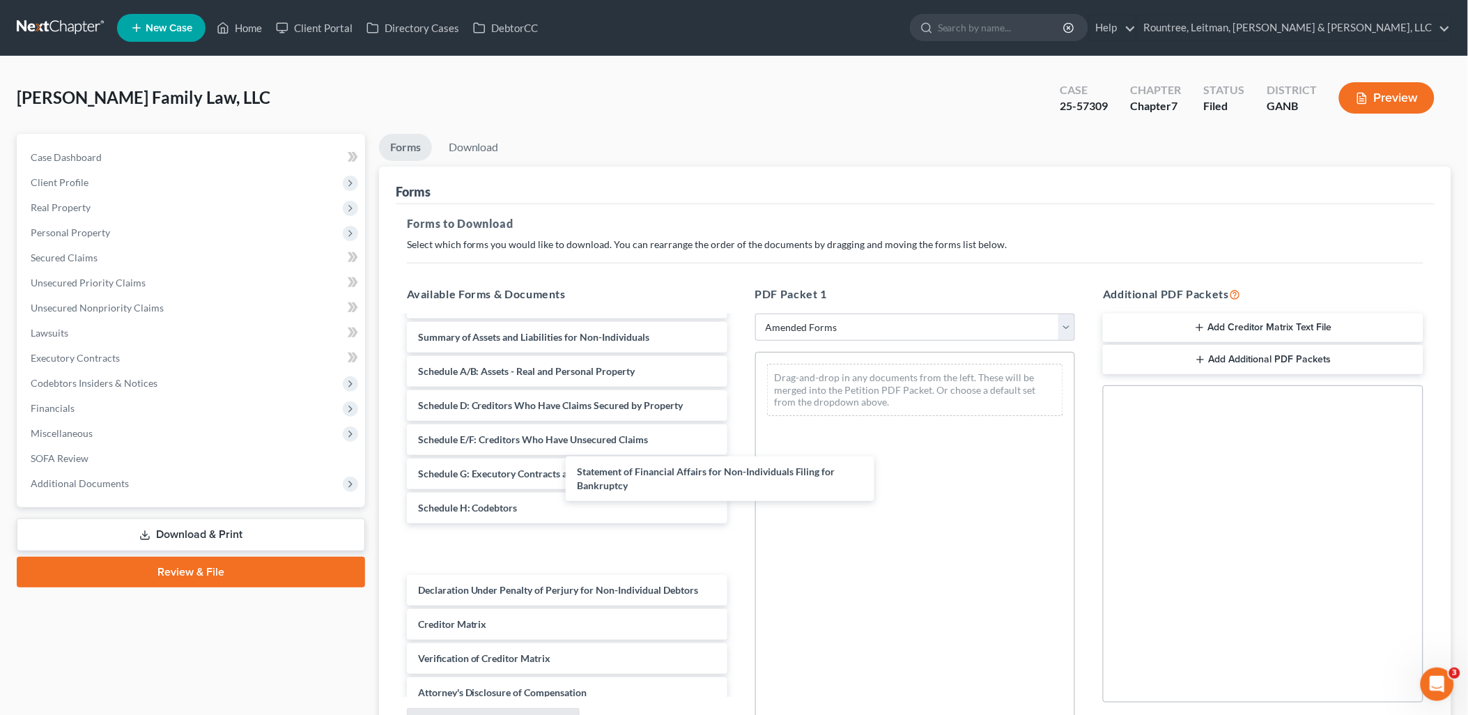
drag, startPoint x: 546, startPoint y: 495, endPoint x: 874, endPoint y: 395, distance: 342.9
click at [738, 397] on div "Statement of Financial Affairs for Non-Individuals Filing for Bankruptcy Volunt…" at bounding box center [567, 515] width 343 height 454
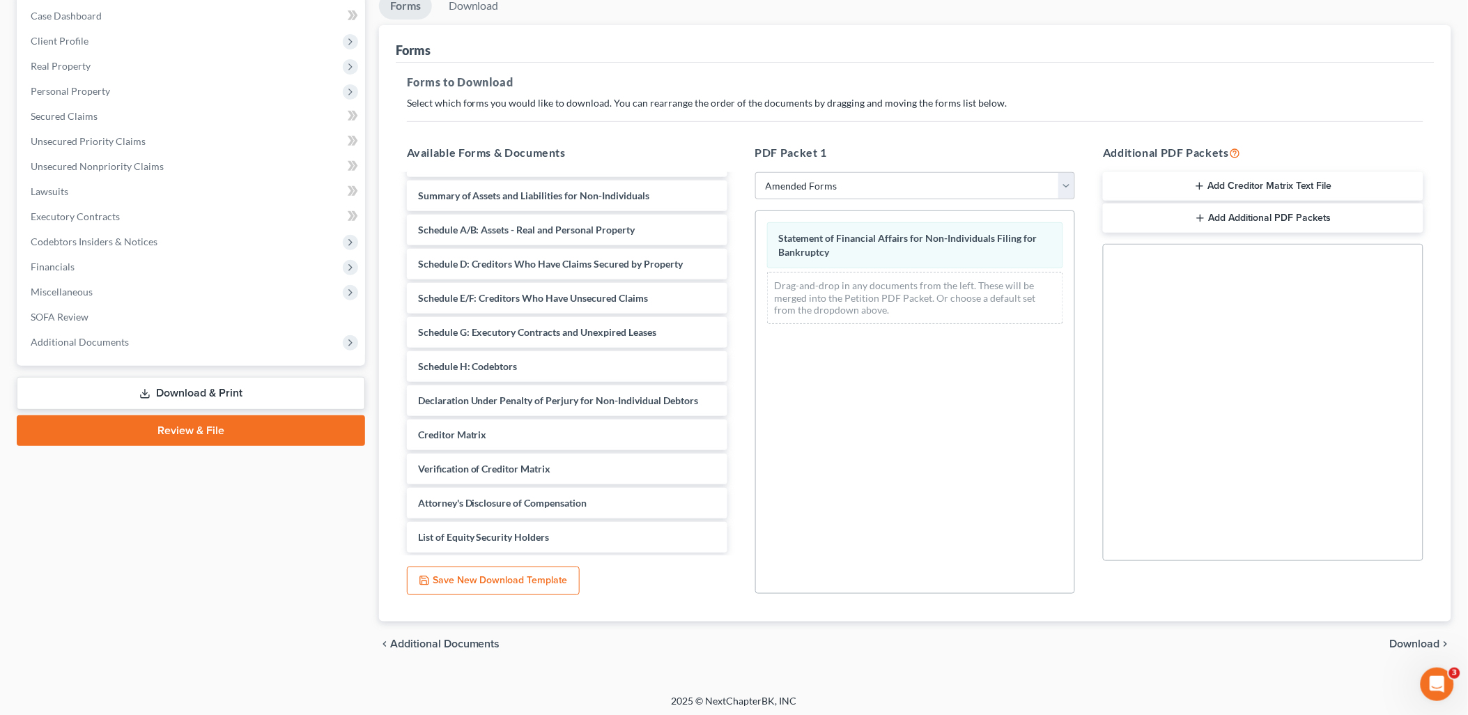
scroll to position [145, 0]
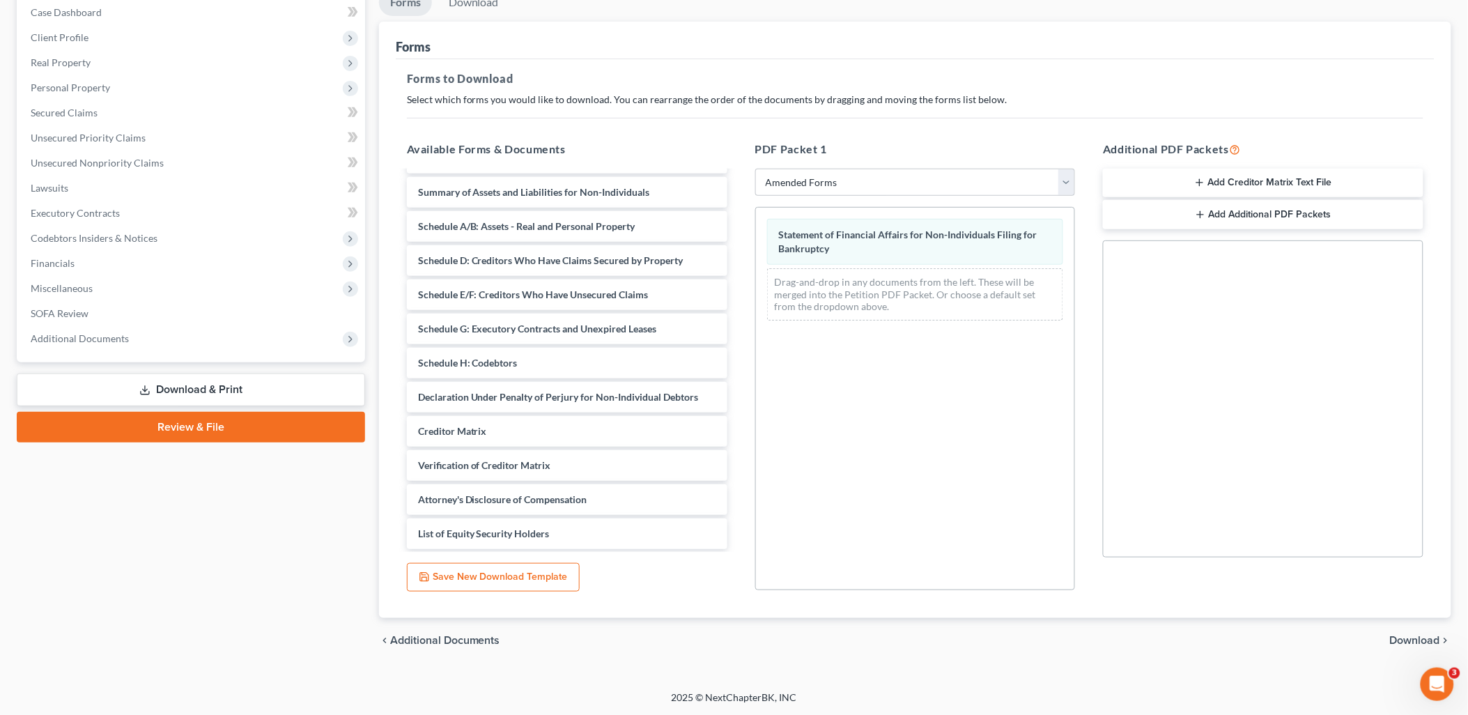
click at [1403, 632] on div "chevron_left Additional Documents Download chevron_right" at bounding box center [915, 640] width 1072 height 45
click at [1403, 635] on span "Download" at bounding box center [1415, 640] width 50 height 11
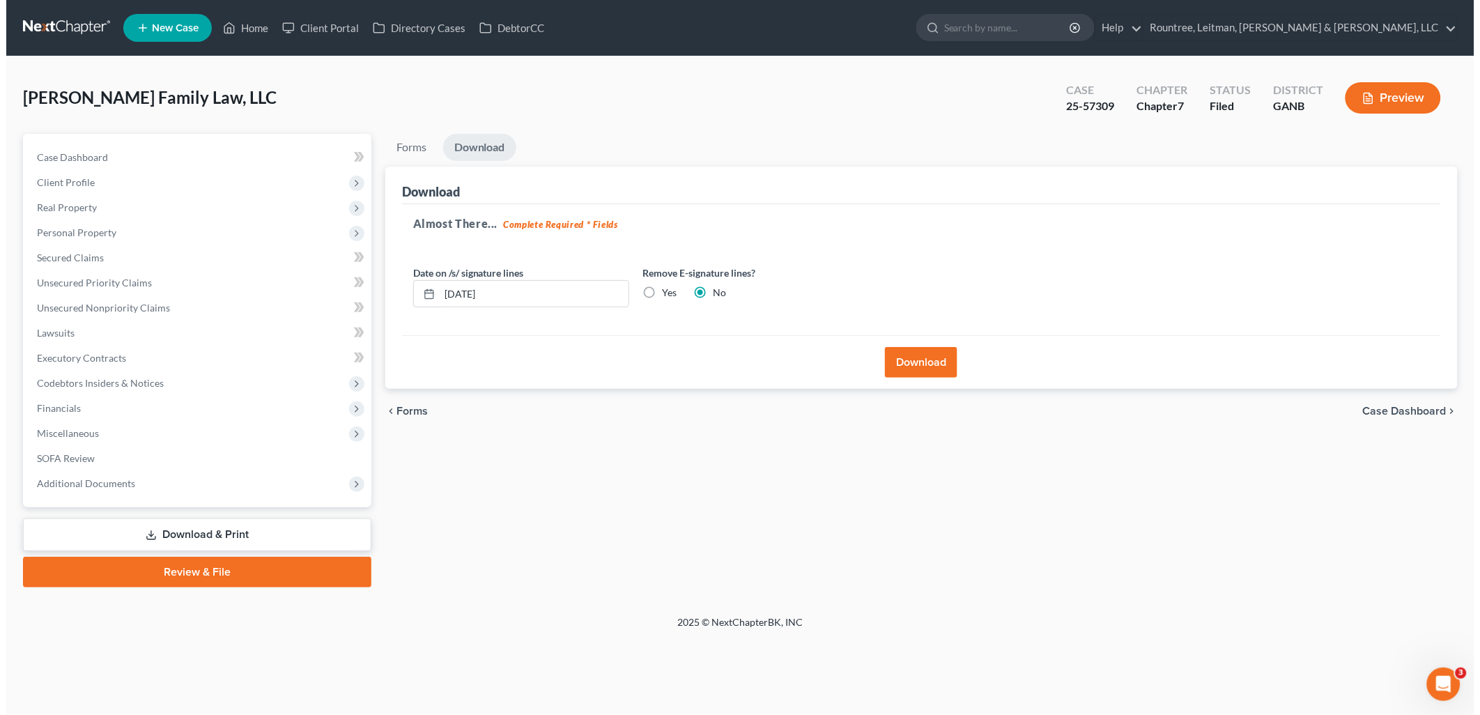
scroll to position [0, 0]
click at [897, 360] on button "Download" at bounding box center [922, 362] width 72 height 31
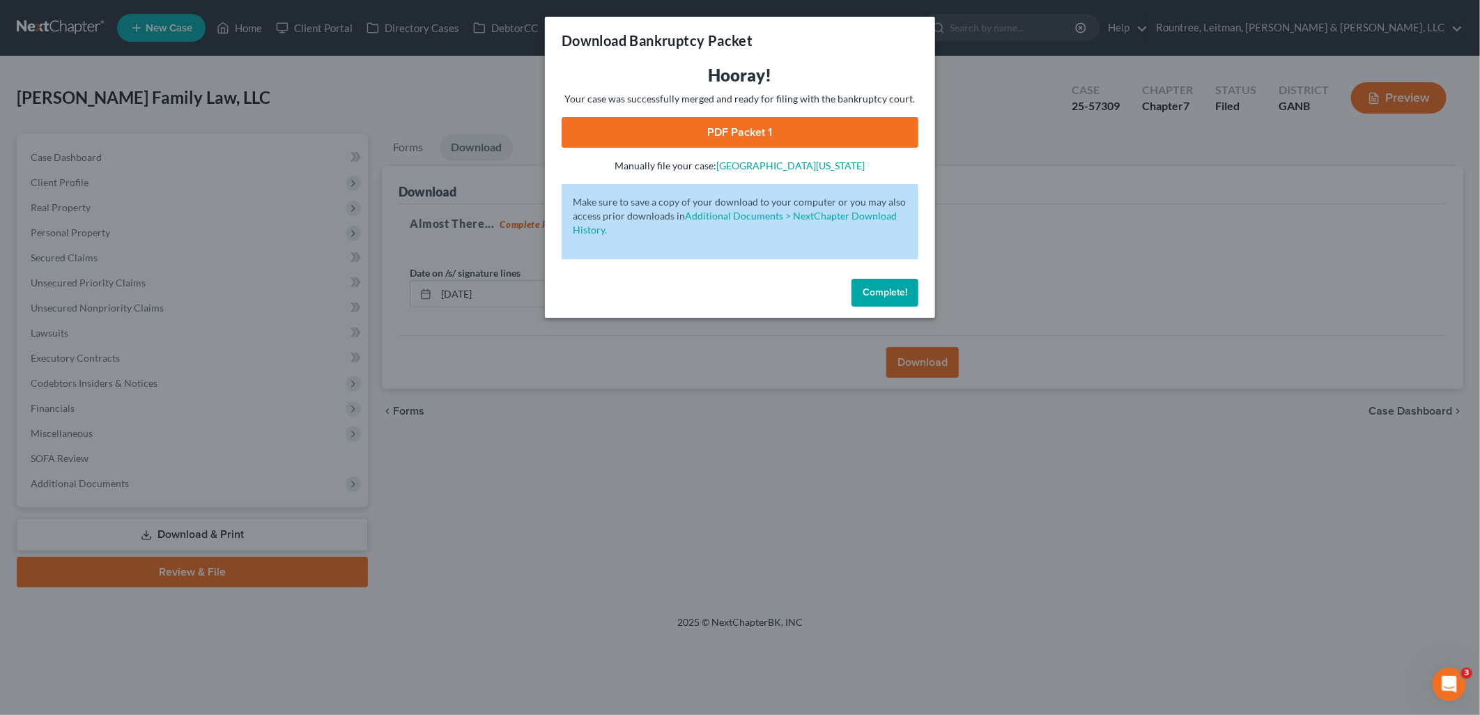
click at [658, 124] on link "PDF Packet 1" at bounding box center [739, 132] width 357 height 31
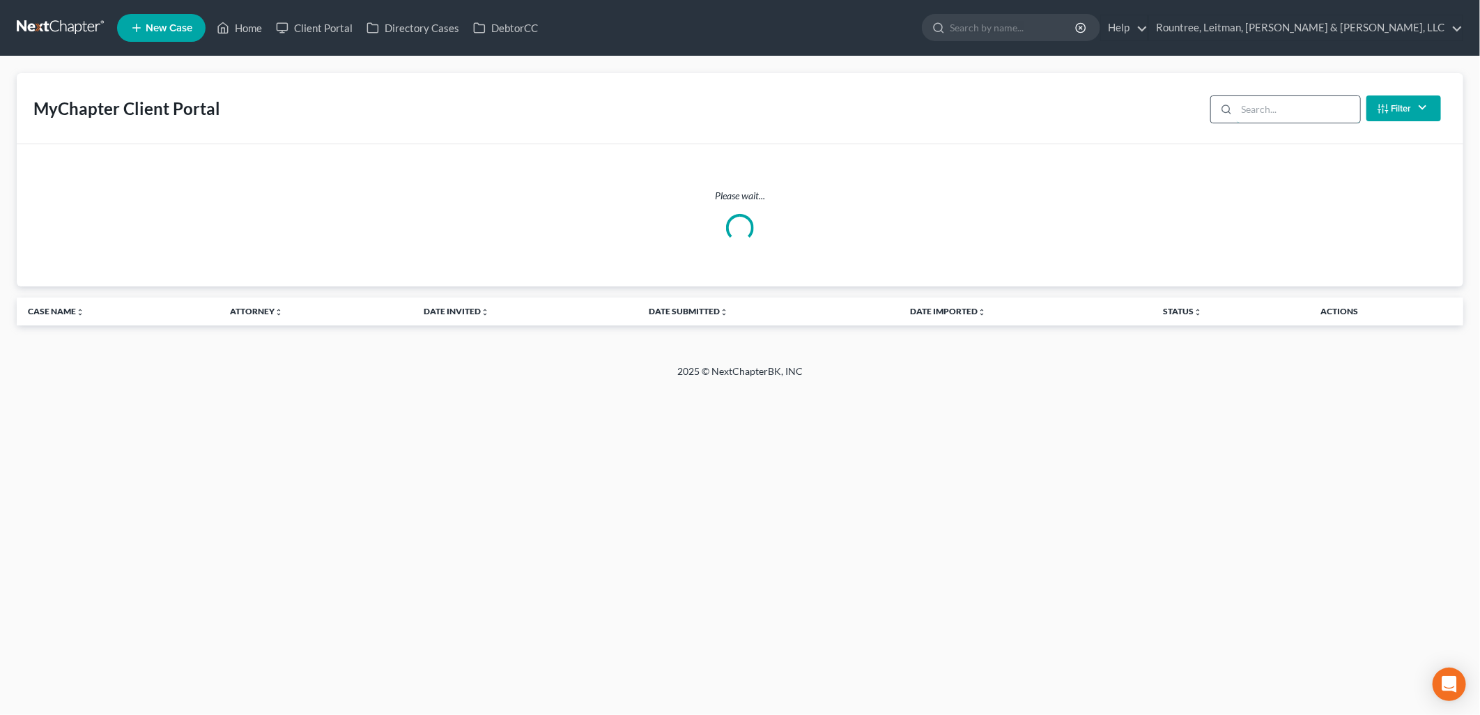
click at [1276, 114] on input "search" at bounding box center [1297, 109] width 123 height 26
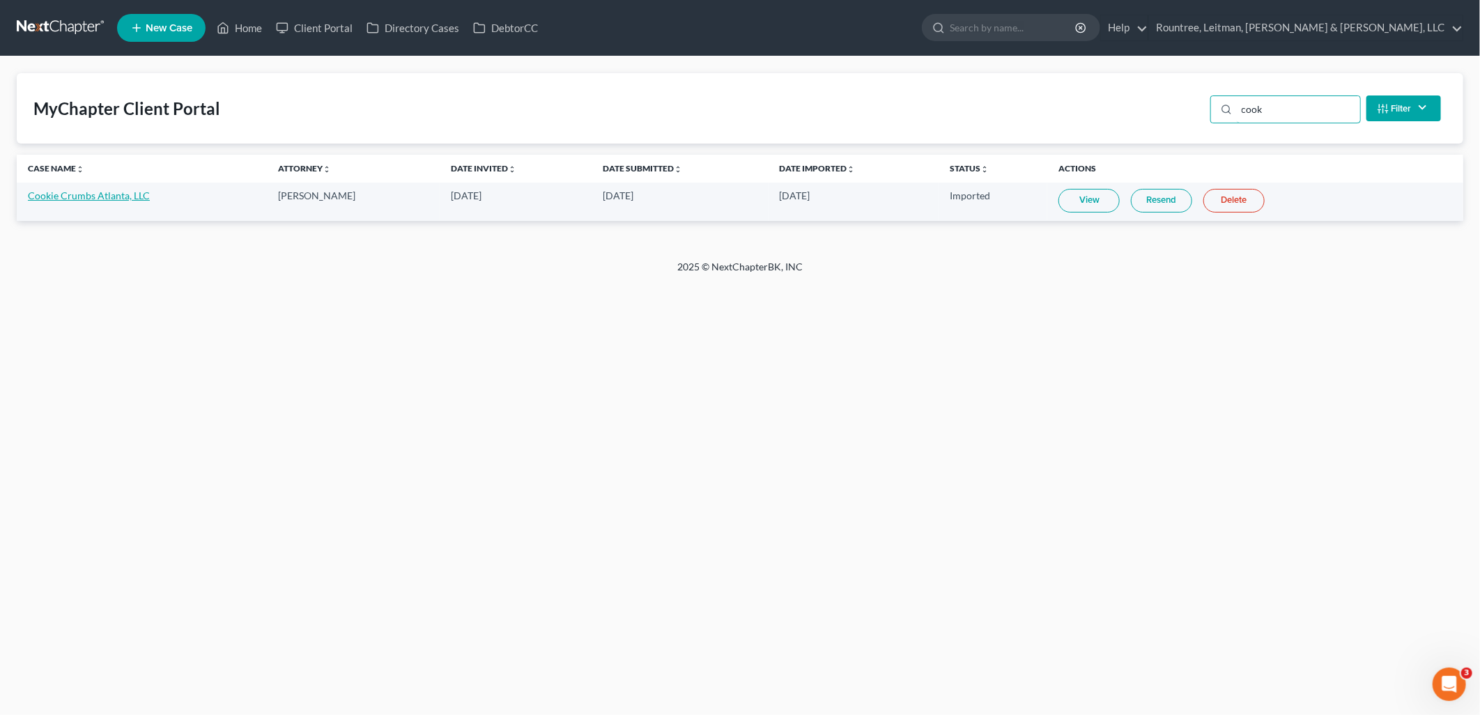
type input "cook"
click at [124, 196] on link "Cookie Crumbs Atlanta, LLC" at bounding box center [89, 195] width 122 height 12
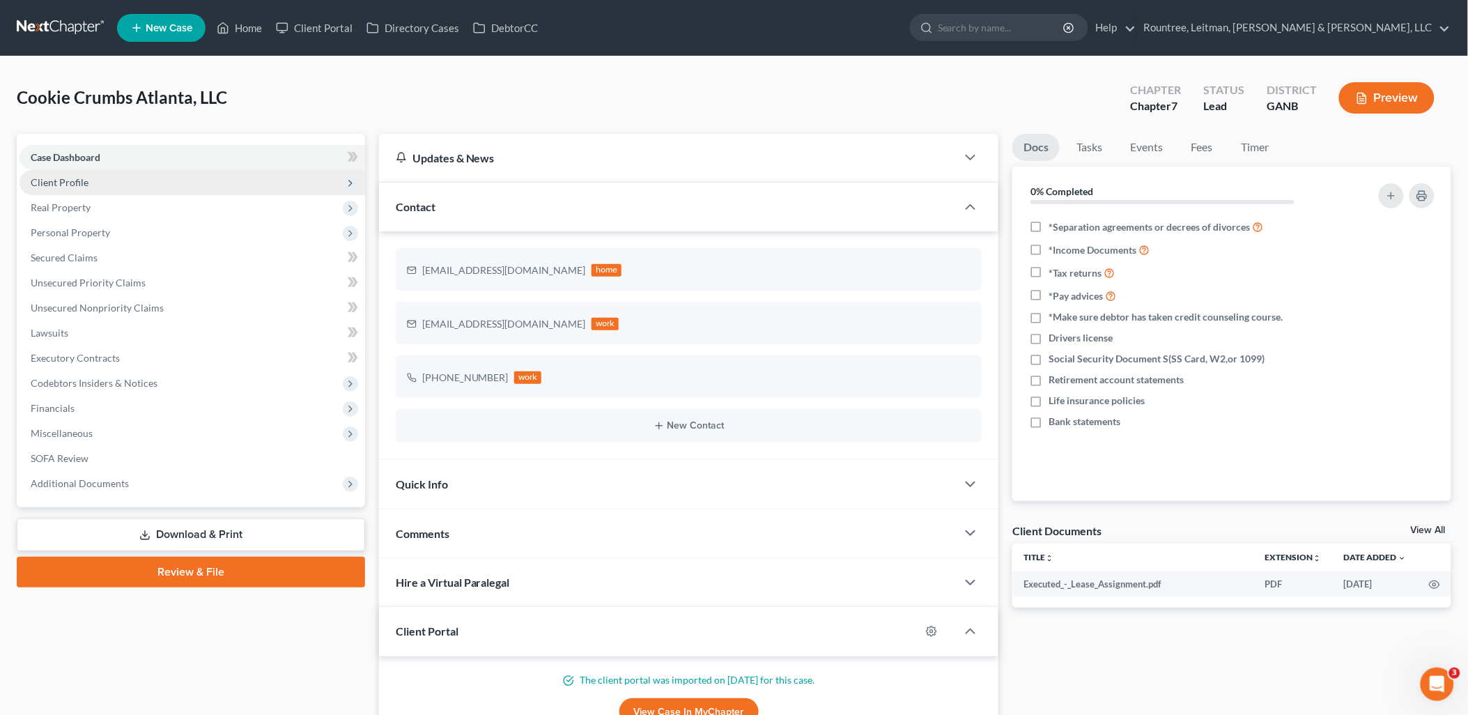
click at [88, 182] on span "Client Profile" at bounding box center [193, 182] width 346 height 25
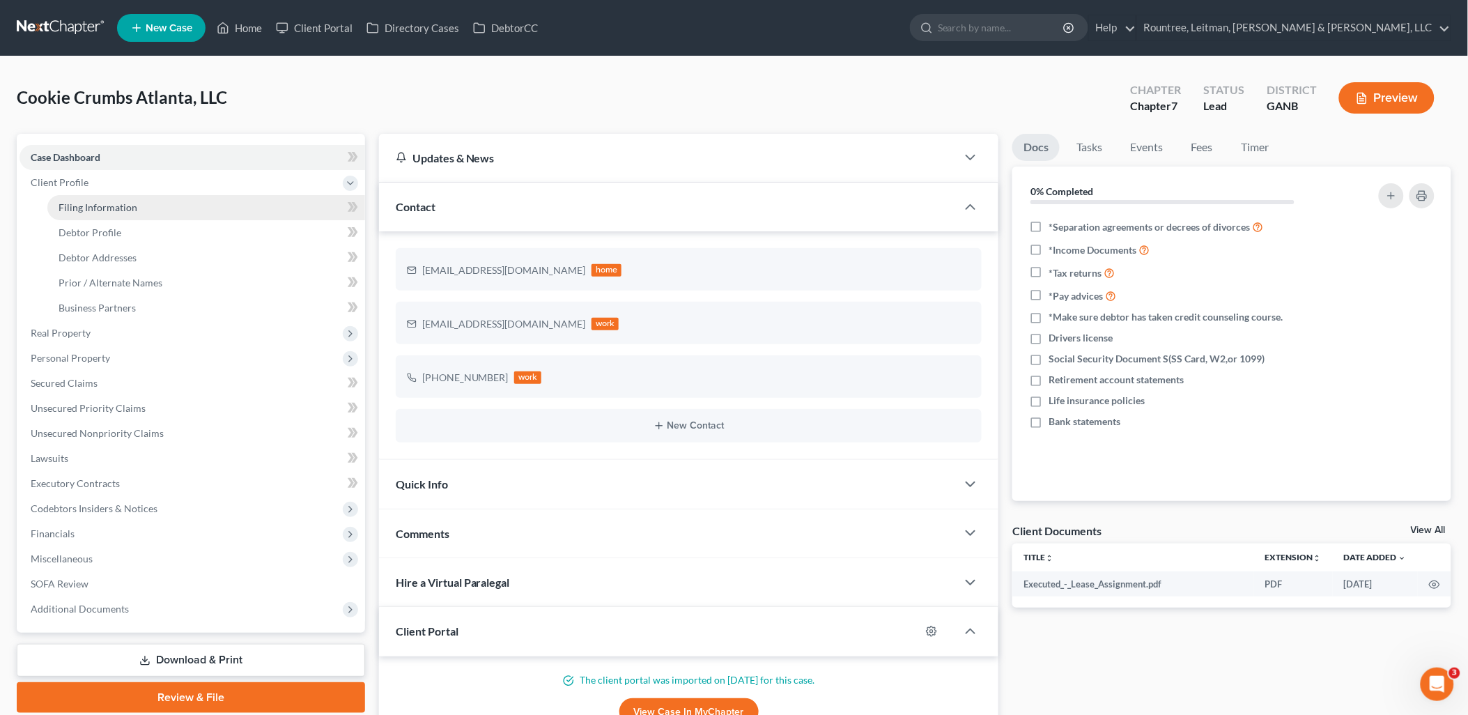
click at [100, 196] on link "Filing Information" at bounding box center [206, 207] width 318 height 25
select select "3"
select select "1"
select select "0"
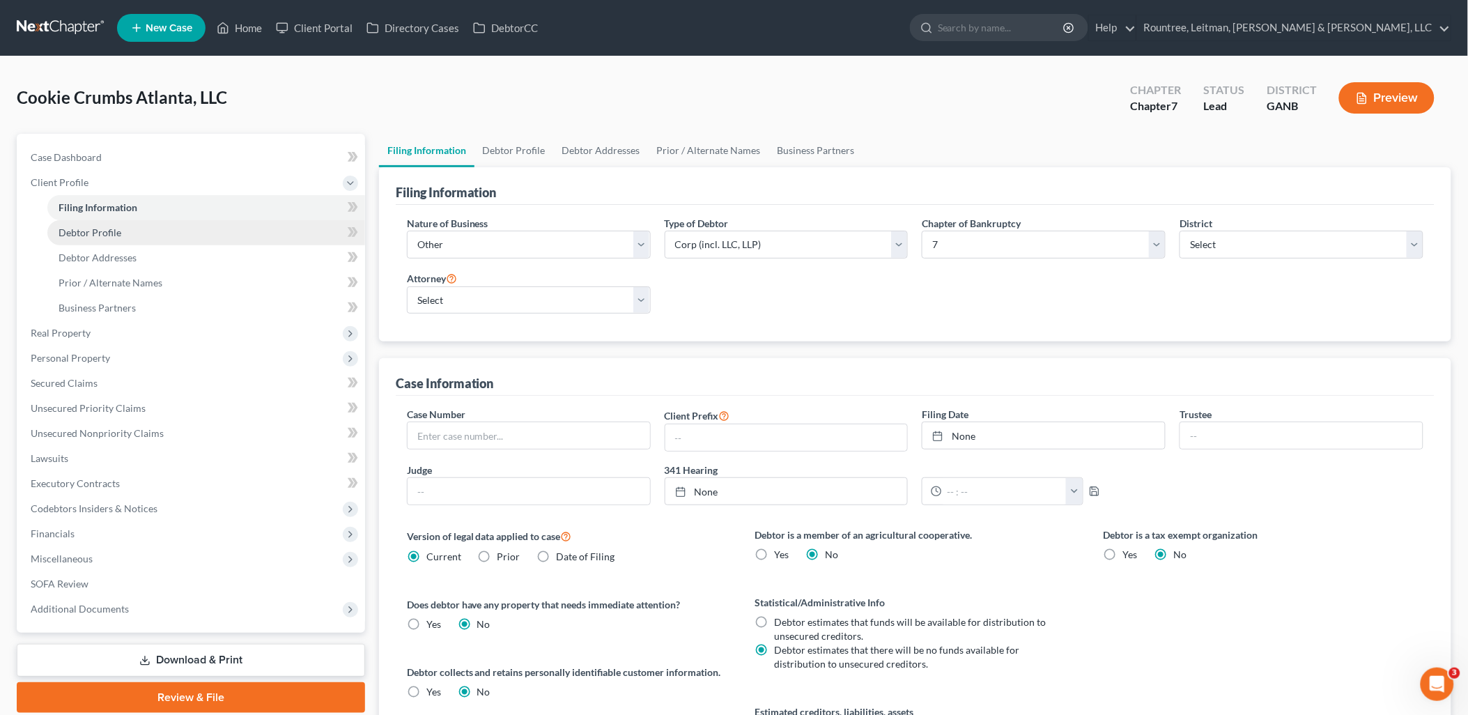
click at [116, 237] on span "Debtor Profile" at bounding box center [90, 232] width 63 height 12
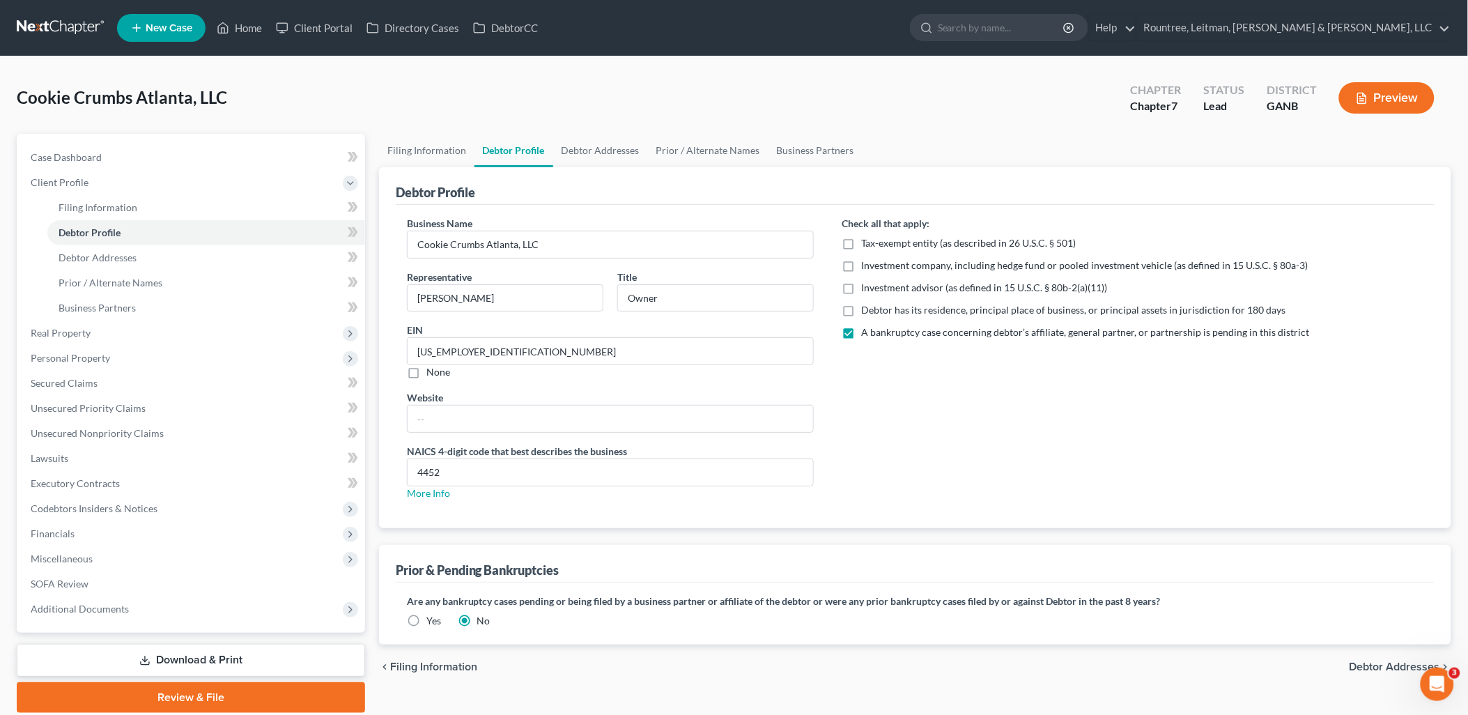
click at [861, 309] on label "Debtor has its residence, principal place of business, or principal assets in j…" at bounding box center [1073, 310] width 424 height 14
click at [867, 309] on input "Debtor has its residence, principal place of business, or principal assets in j…" at bounding box center [871, 307] width 9 height 9
checkbox input "true"
click at [861, 329] on label "A bankruptcy case concerning debtor’s affiliate, general partner, or partnershi…" at bounding box center [1085, 332] width 448 height 14
click at [867, 329] on input "A bankruptcy case concerning debtor’s affiliate, general partner, or partnershi…" at bounding box center [871, 329] width 9 height 9
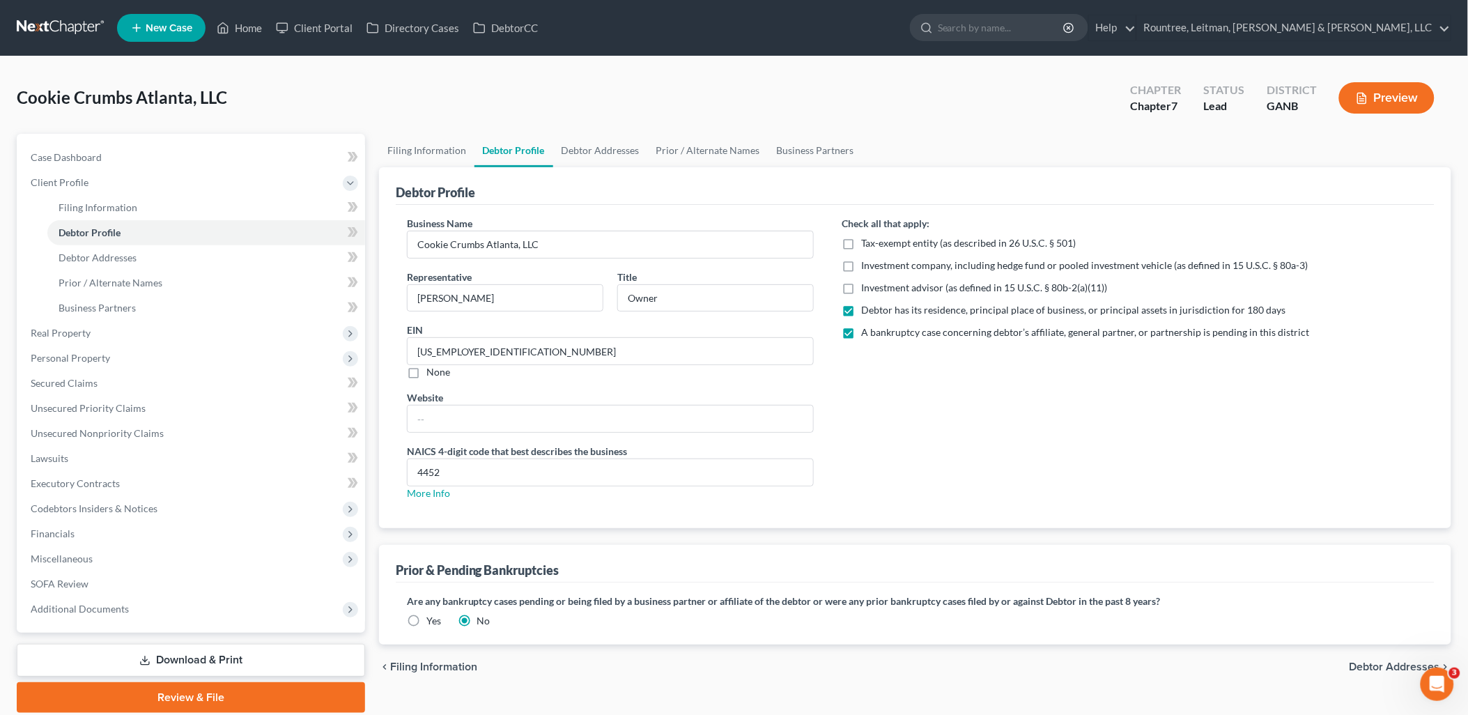
checkbox input "false"
click at [138, 256] on link "Debtor Addresses" at bounding box center [206, 257] width 318 height 25
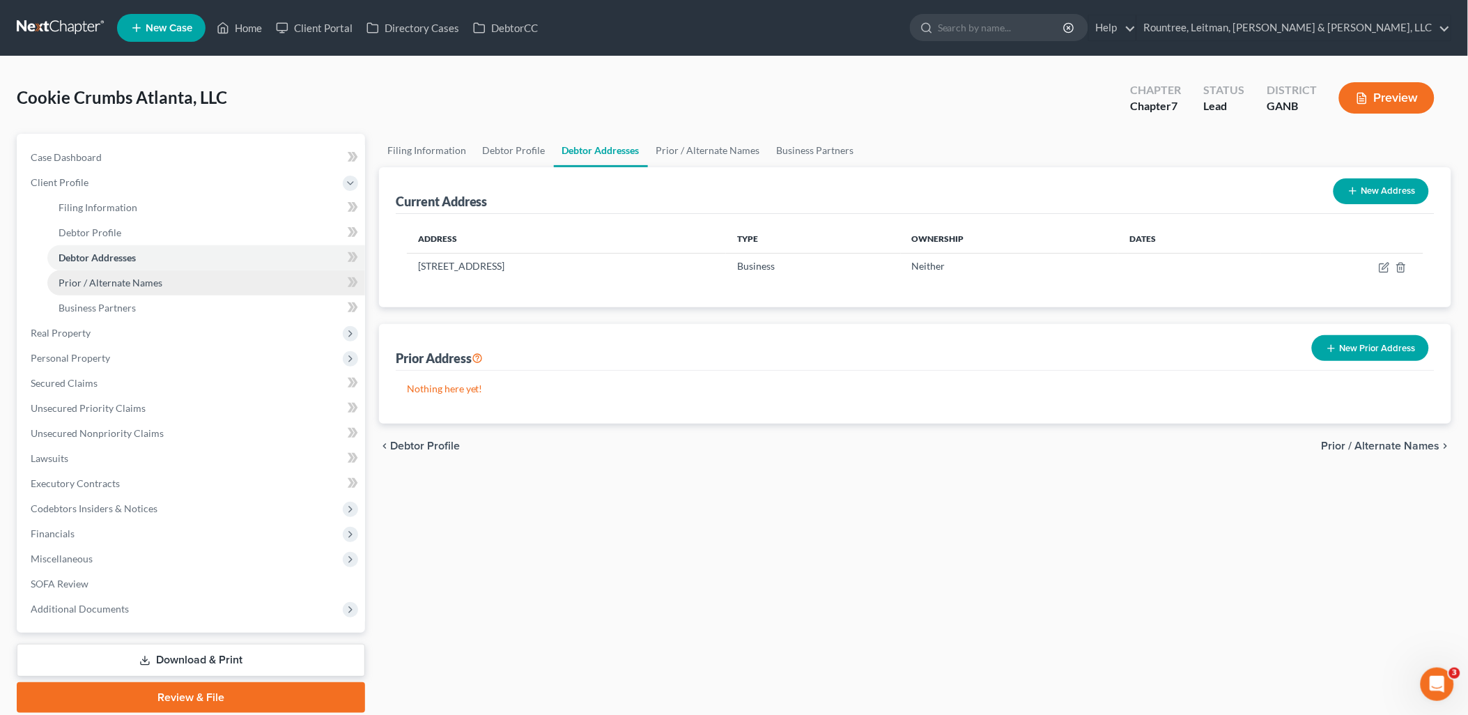
click at [148, 289] on link "Prior / Alternate Names" at bounding box center [206, 282] width 318 height 25
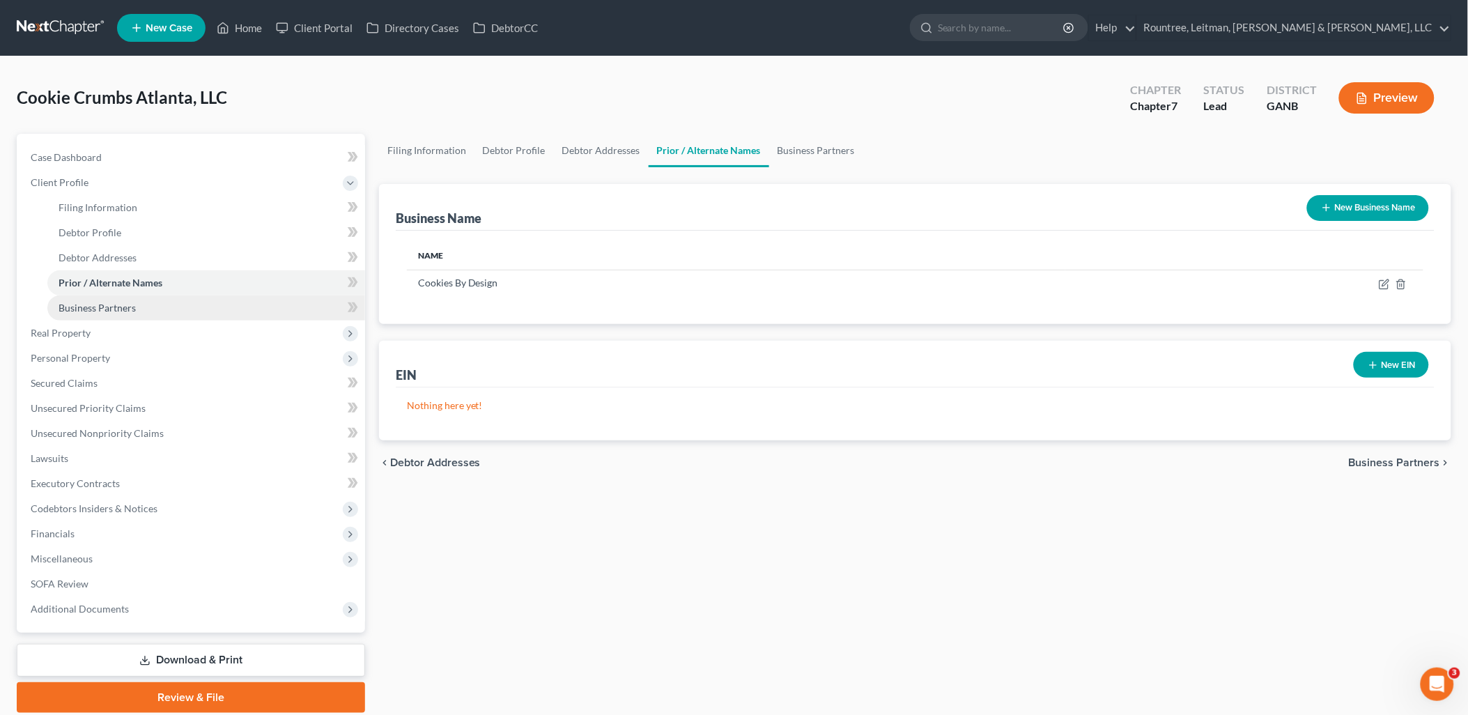
click at [148, 318] on link "Business Partners" at bounding box center [206, 307] width 318 height 25
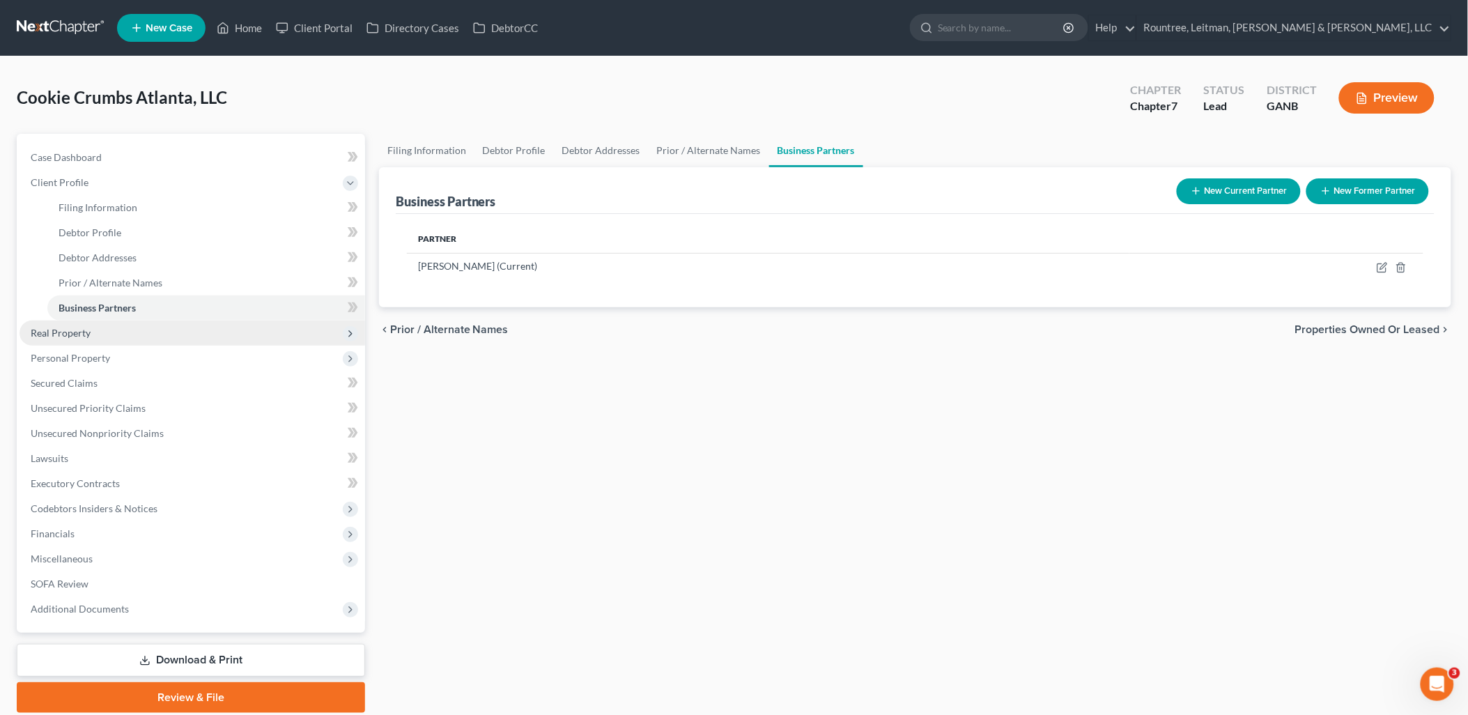
click at [136, 335] on span "Real Property" at bounding box center [193, 332] width 346 height 25
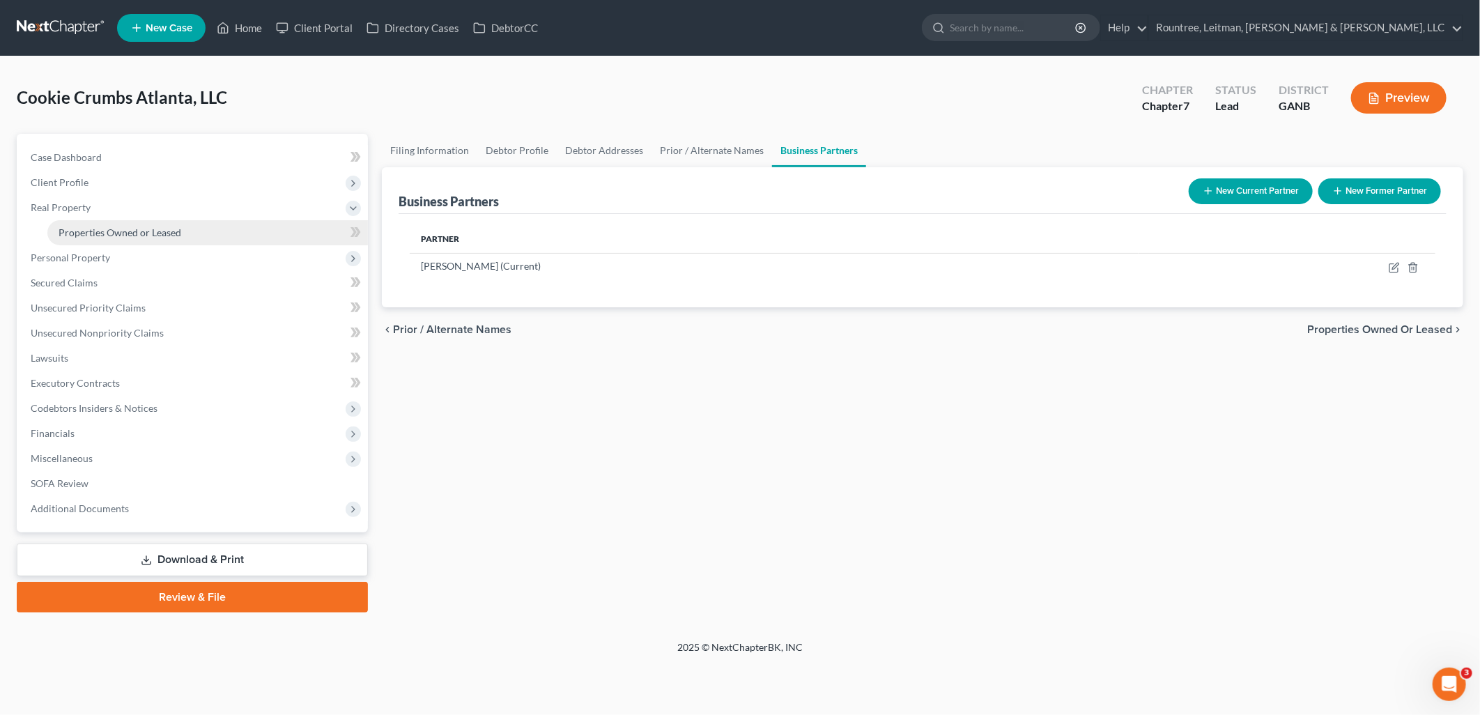
click at [138, 239] on link "Properties Owned or Leased" at bounding box center [207, 232] width 320 height 25
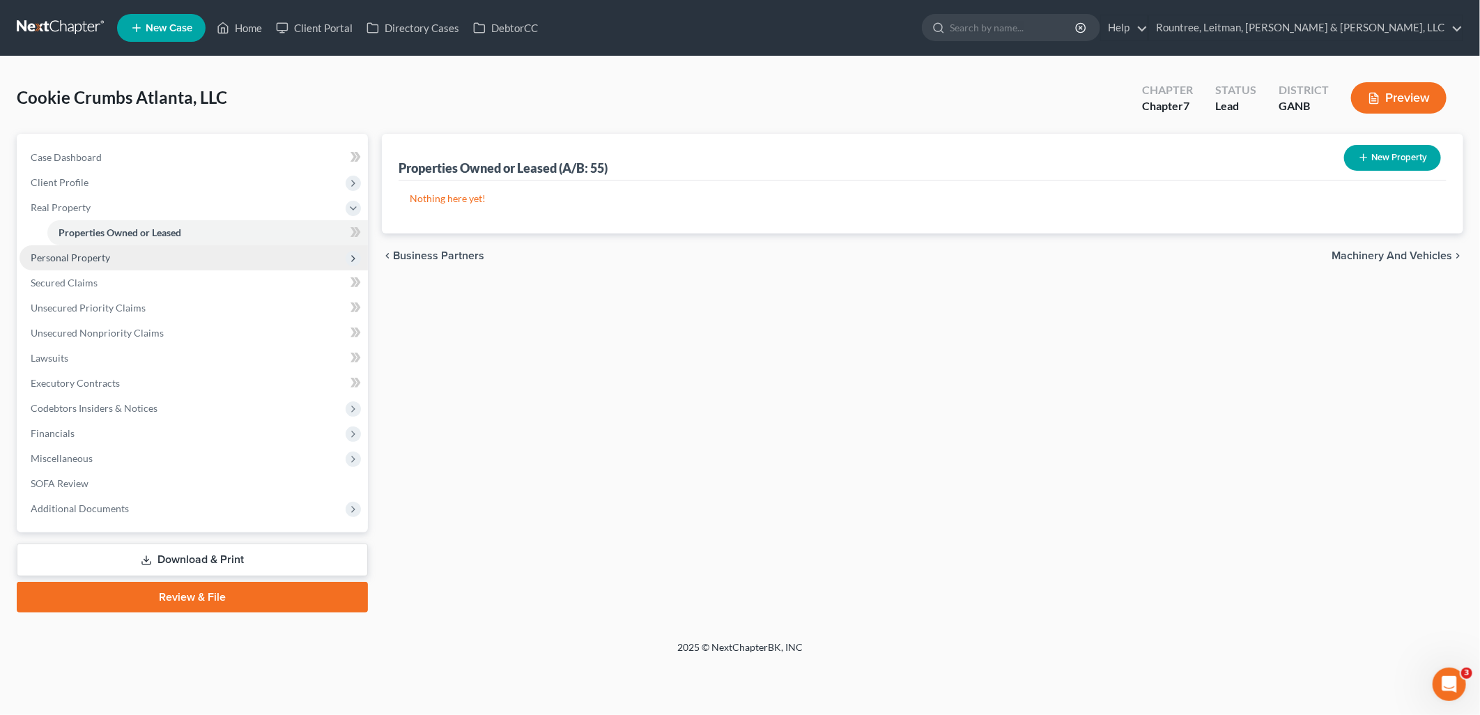
click at [129, 258] on span "Personal Property" at bounding box center [194, 257] width 348 height 25
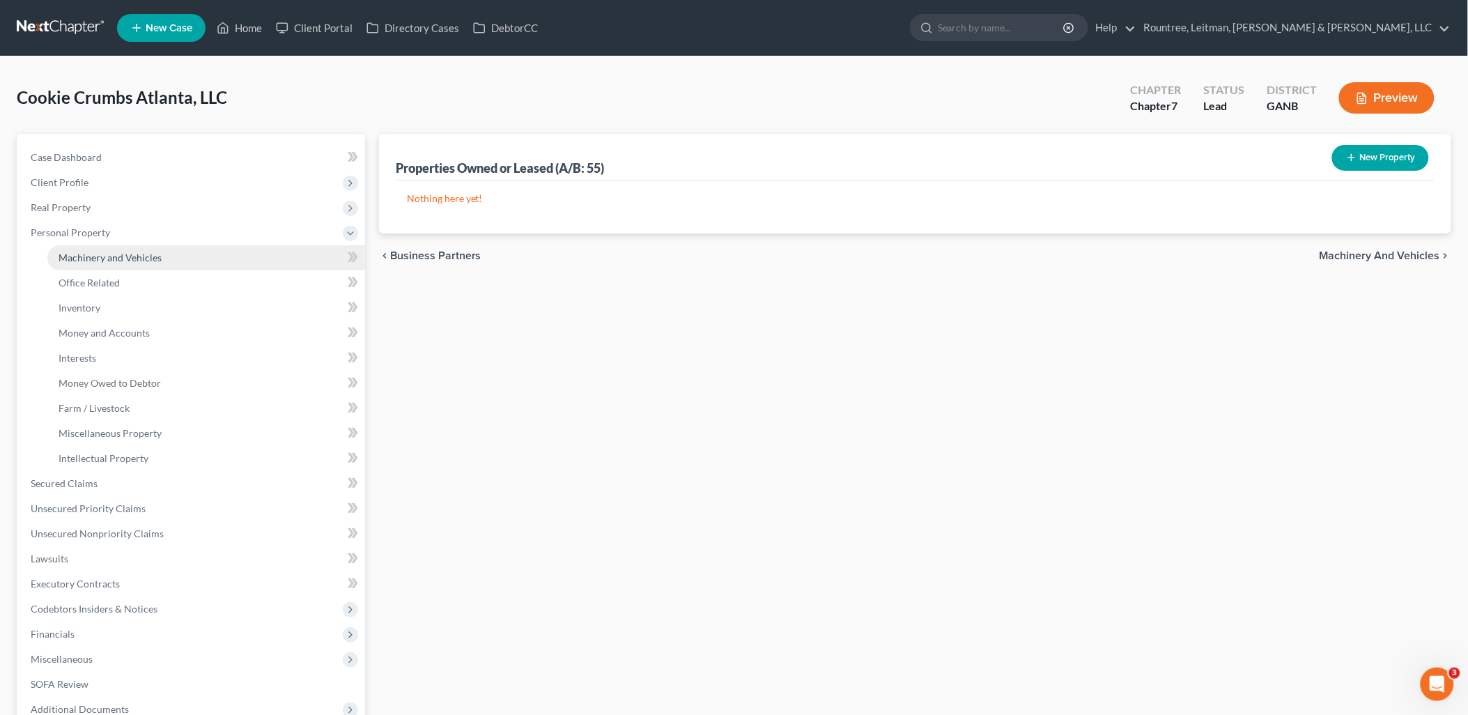
click at [128, 260] on span "Machinery and Vehicles" at bounding box center [110, 257] width 103 height 12
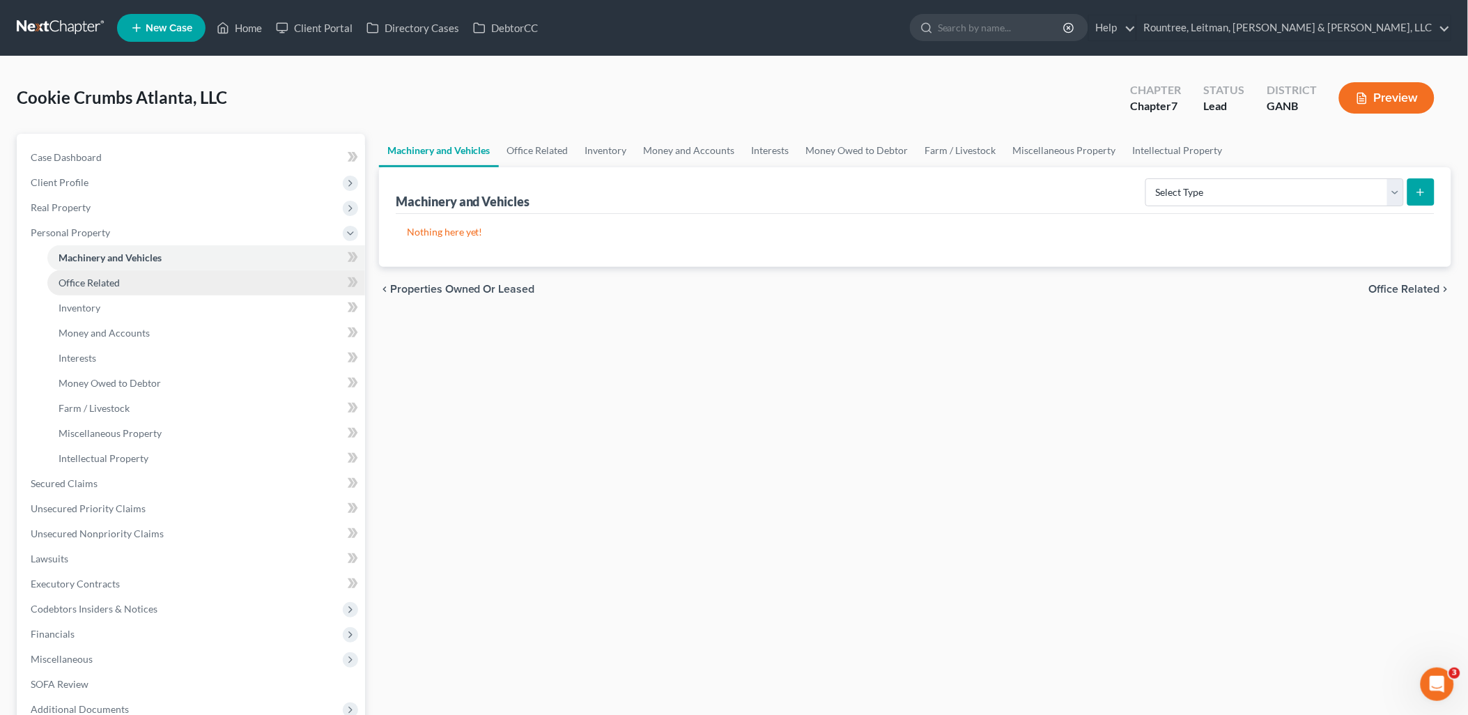
click at [121, 284] on link "Office Related" at bounding box center [206, 282] width 318 height 25
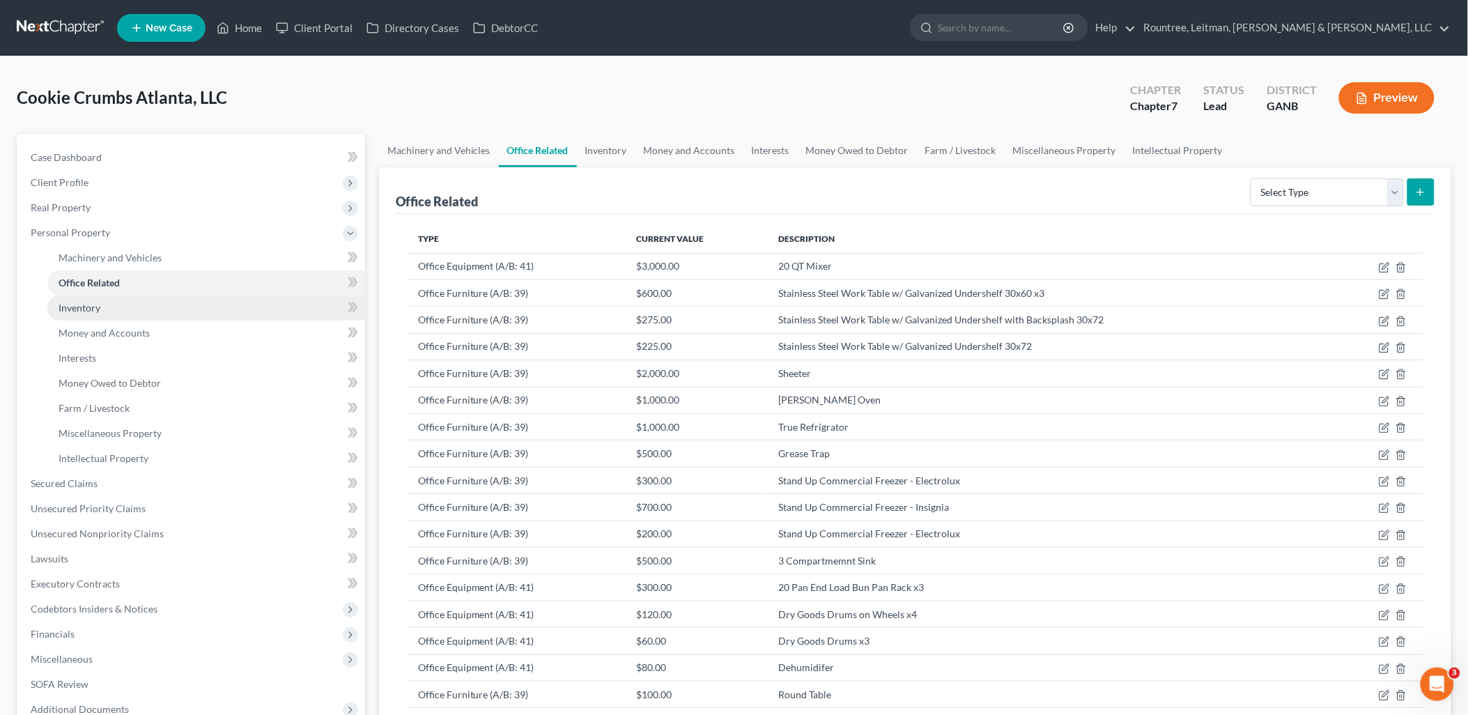
click at [130, 310] on link "Inventory" at bounding box center [206, 307] width 318 height 25
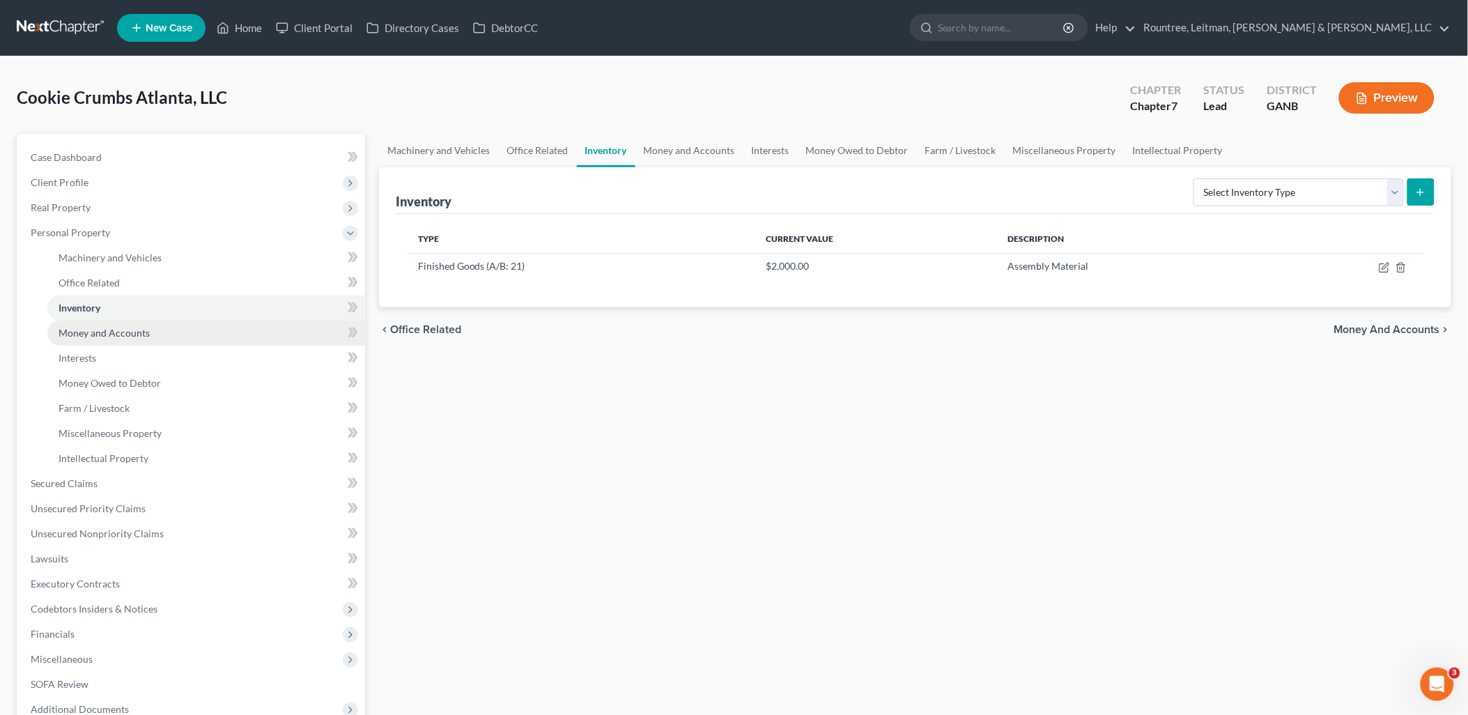
click at [137, 333] on span "Money and Accounts" at bounding box center [104, 333] width 91 height 12
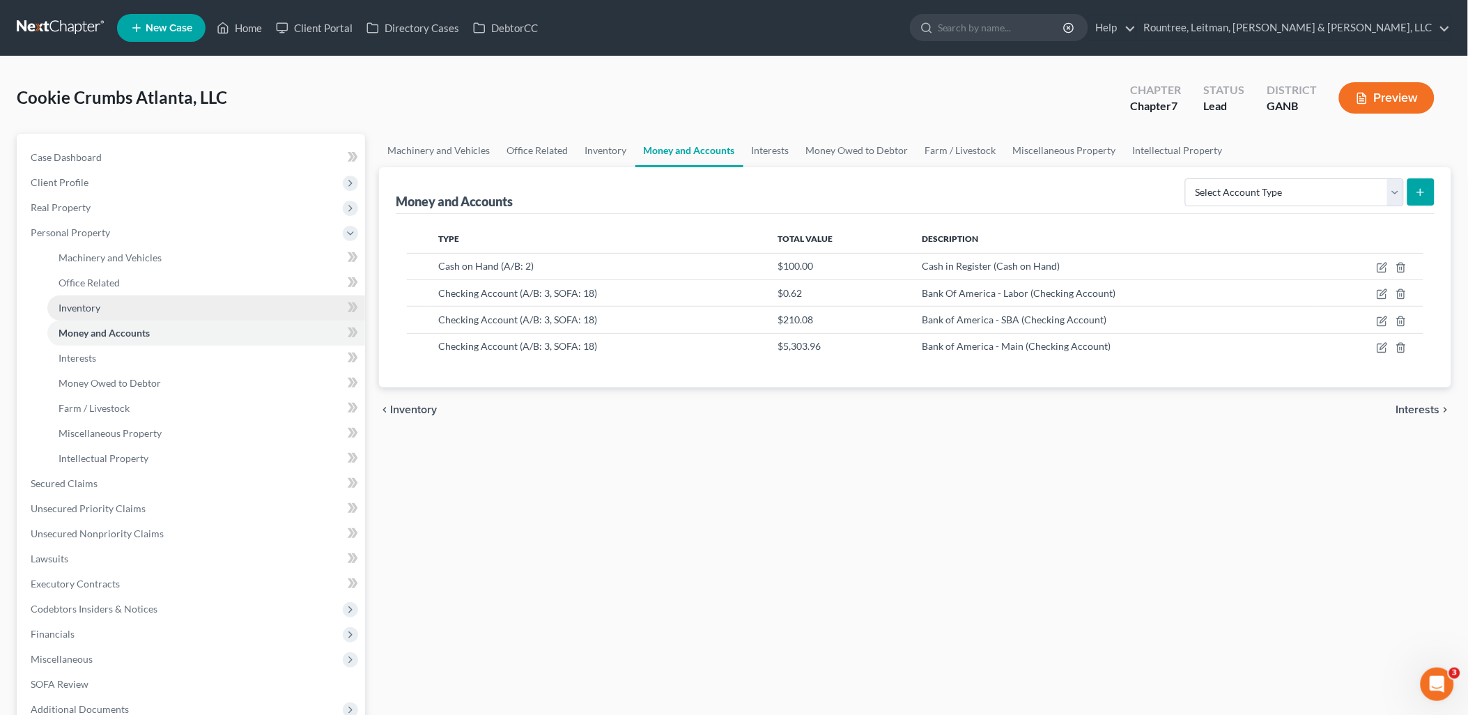
click at [137, 316] on link "Inventory" at bounding box center [206, 307] width 318 height 25
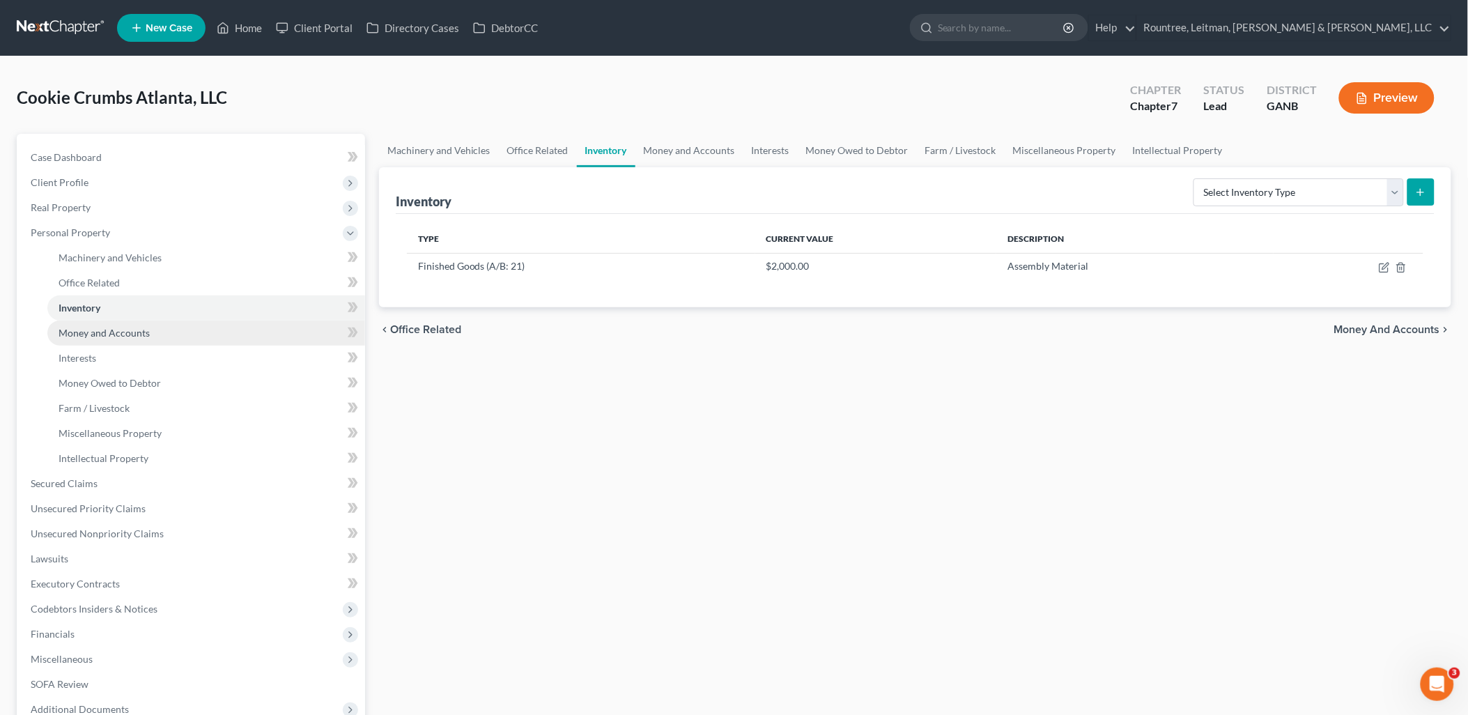
click at [142, 334] on span "Money and Accounts" at bounding box center [104, 333] width 91 height 12
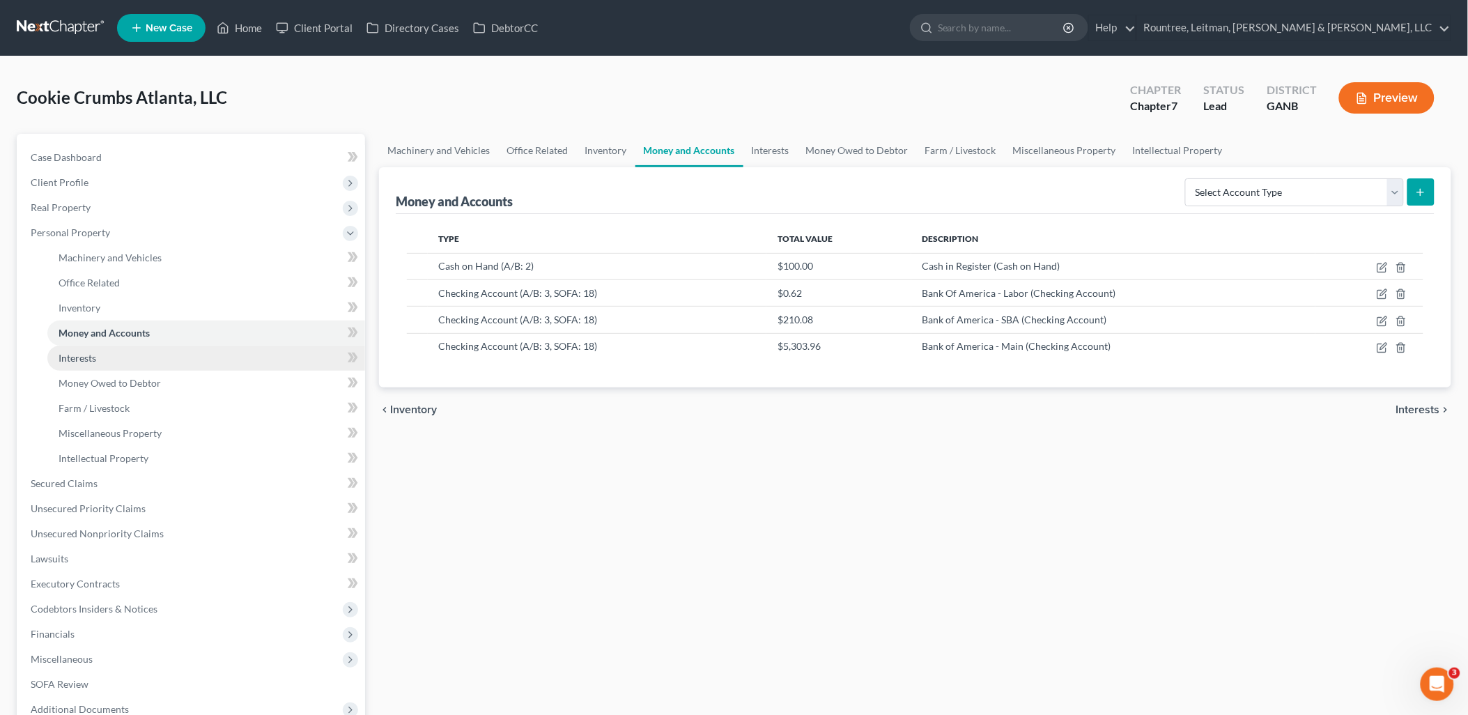
click at [166, 361] on link "Interests" at bounding box center [206, 358] width 318 height 25
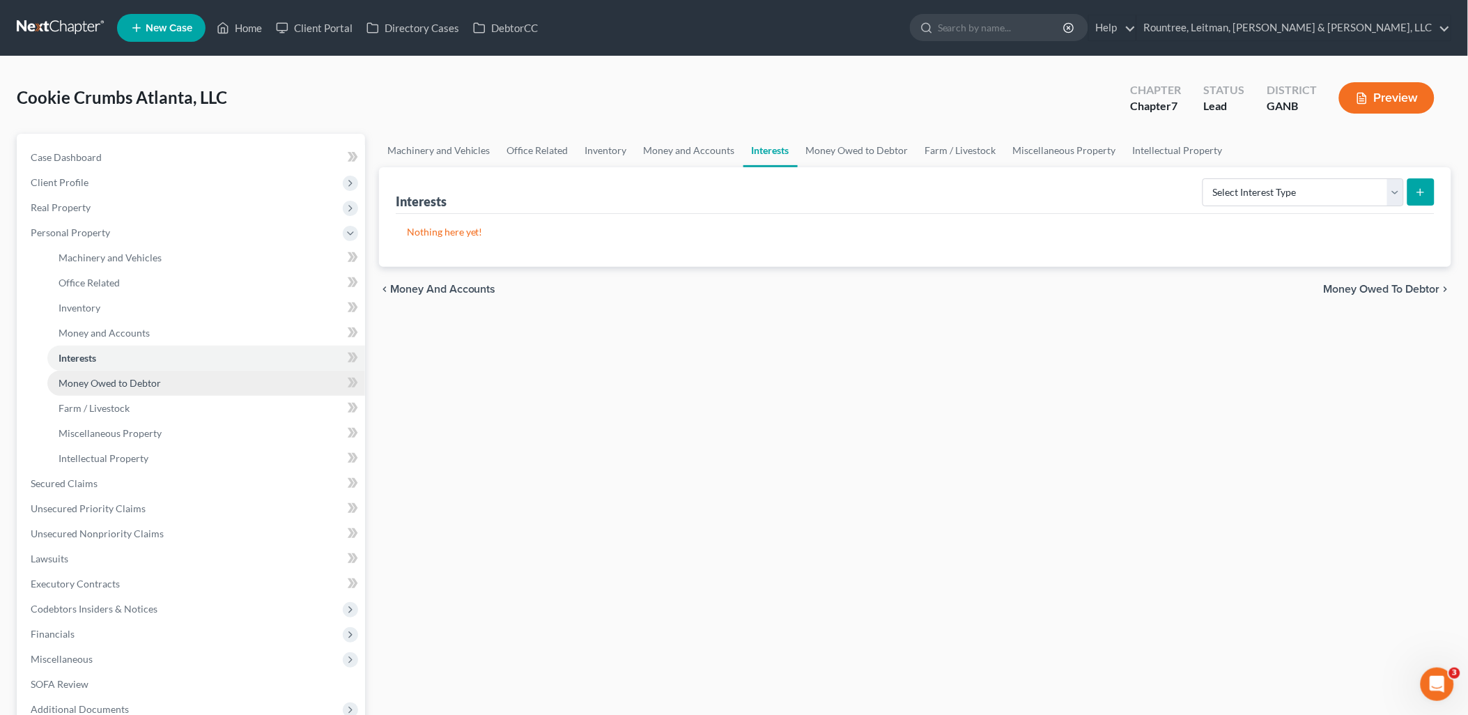
click at [173, 384] on link "Money Owed to Debtor" at bounding box center [206, 383] width 318 height 25
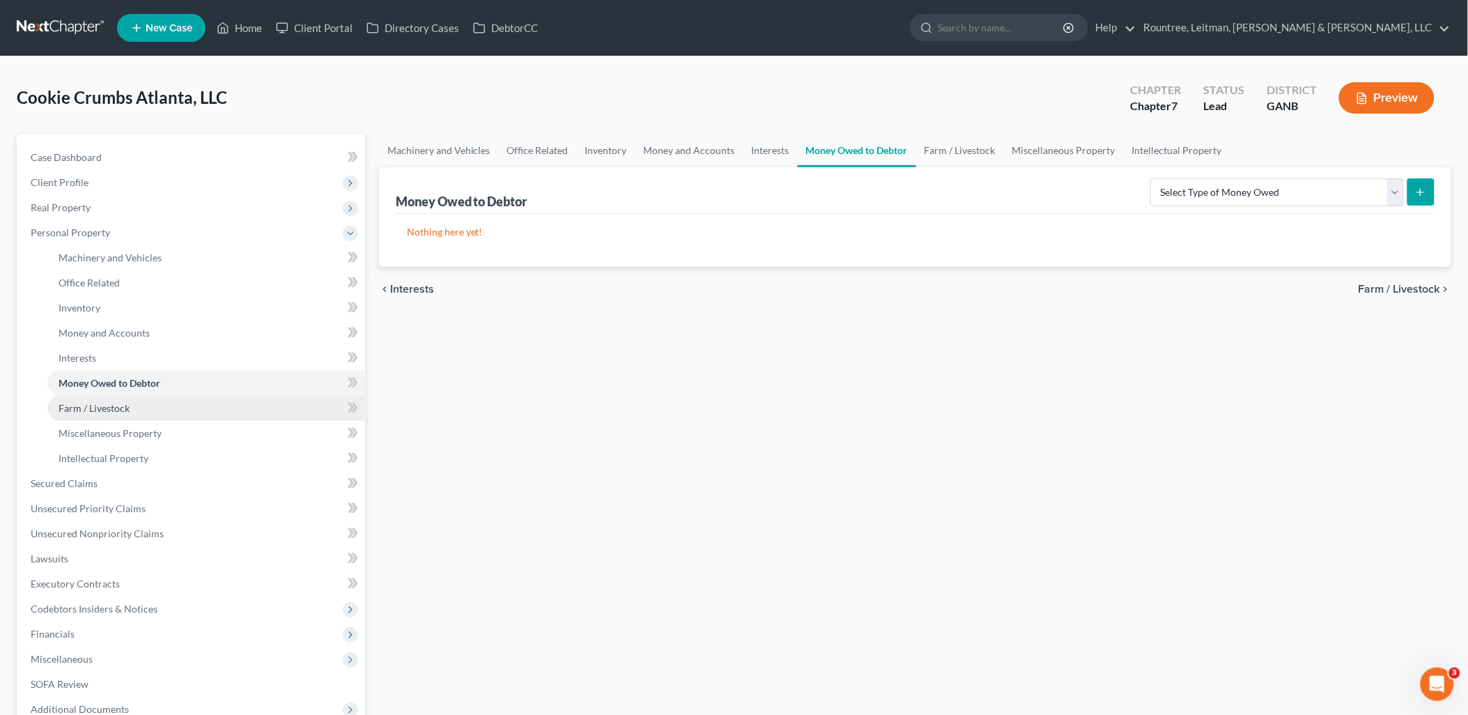
click at [167, 412] on link "Farm / Livestock" at bounding box center [206, 408] width 318 height 25
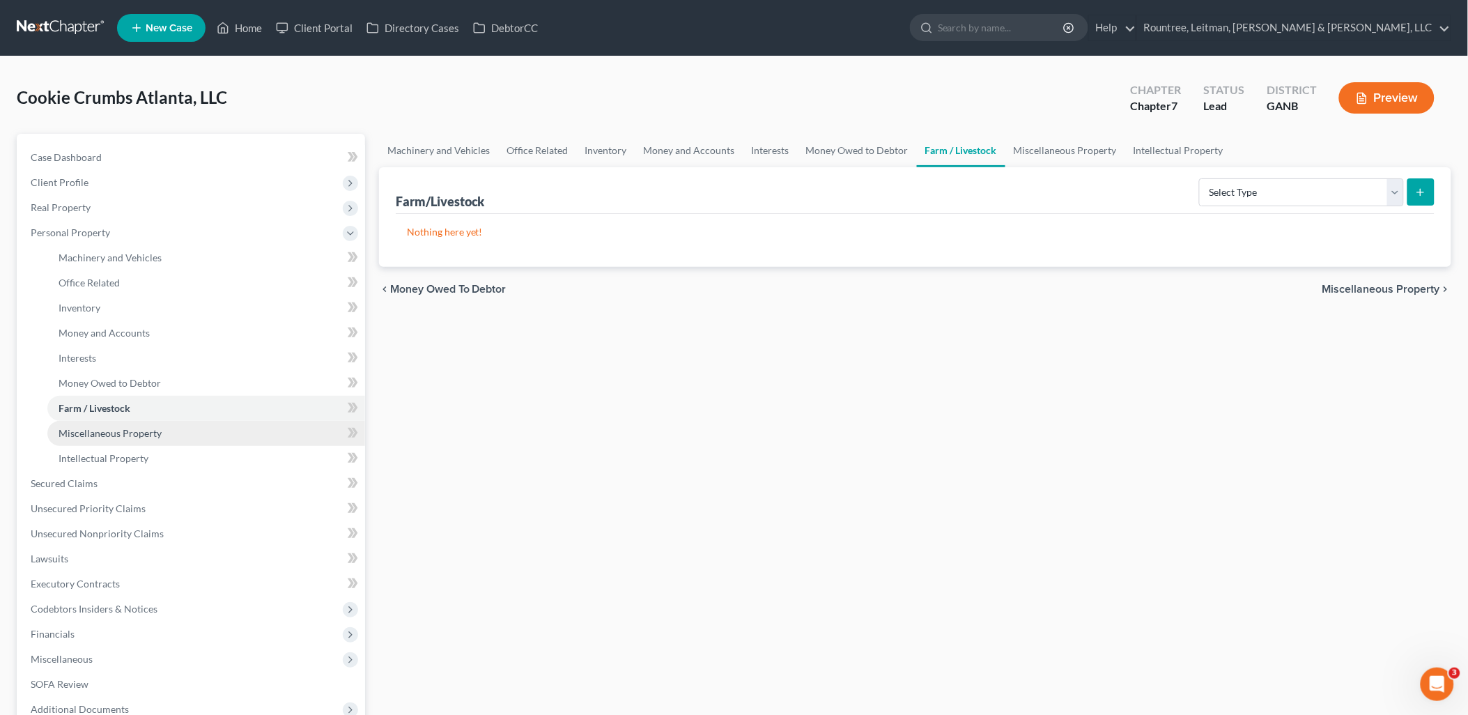
click at [160, 433] on link "Miscellaneous Property" at bounding box center [206, 433] width 318 height 25
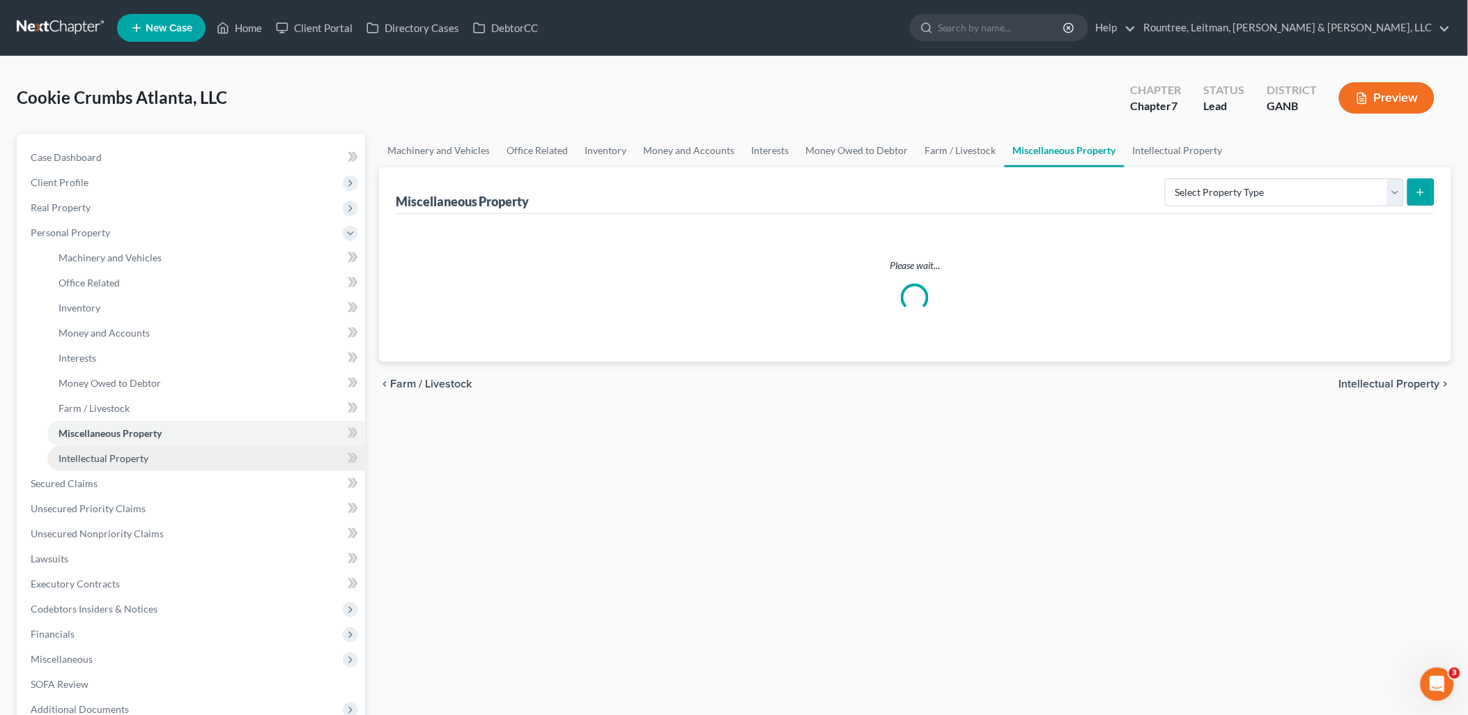
click at [150, 458] on link "Intellectual Property" at bounding box center [206, 458] width 318 height 25
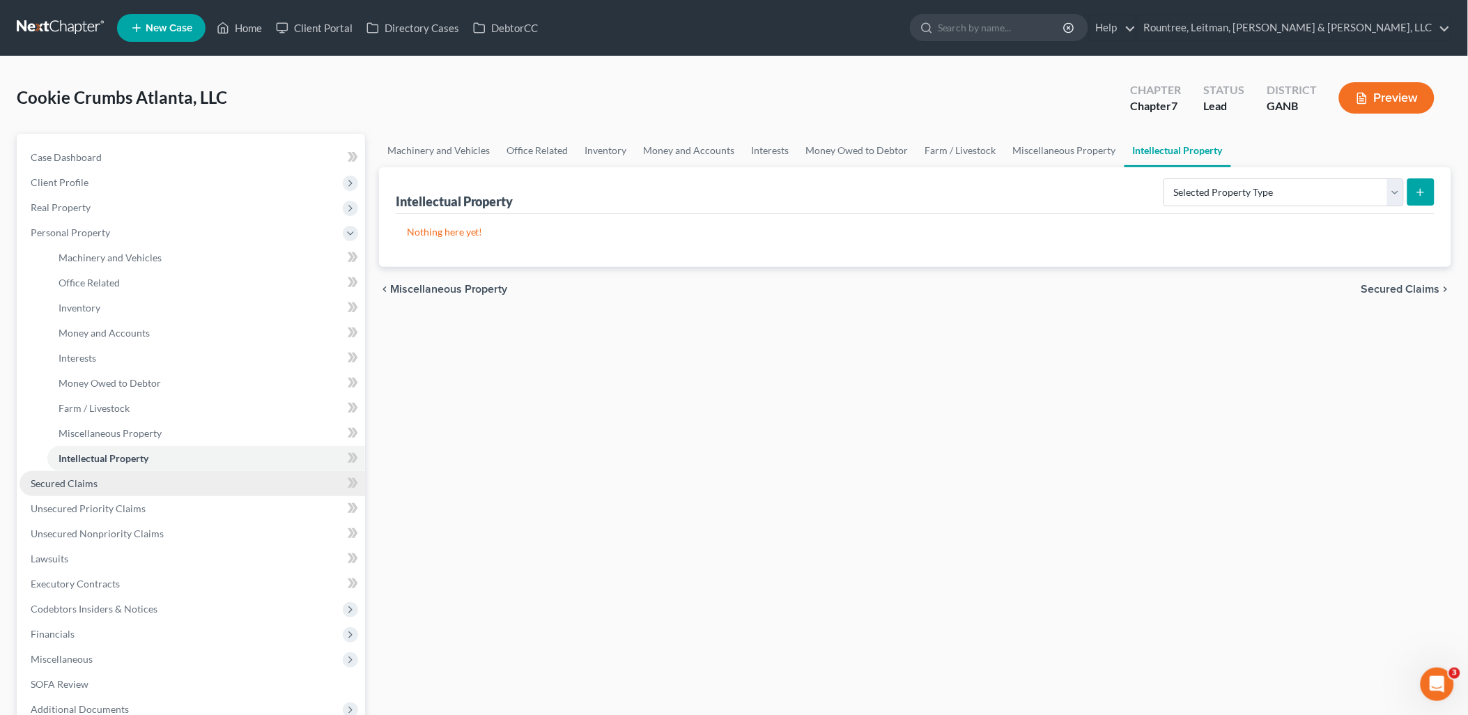
click at [141, 482] on link "Secured Claims" at bounding box center [193, 483] width 346 height 25
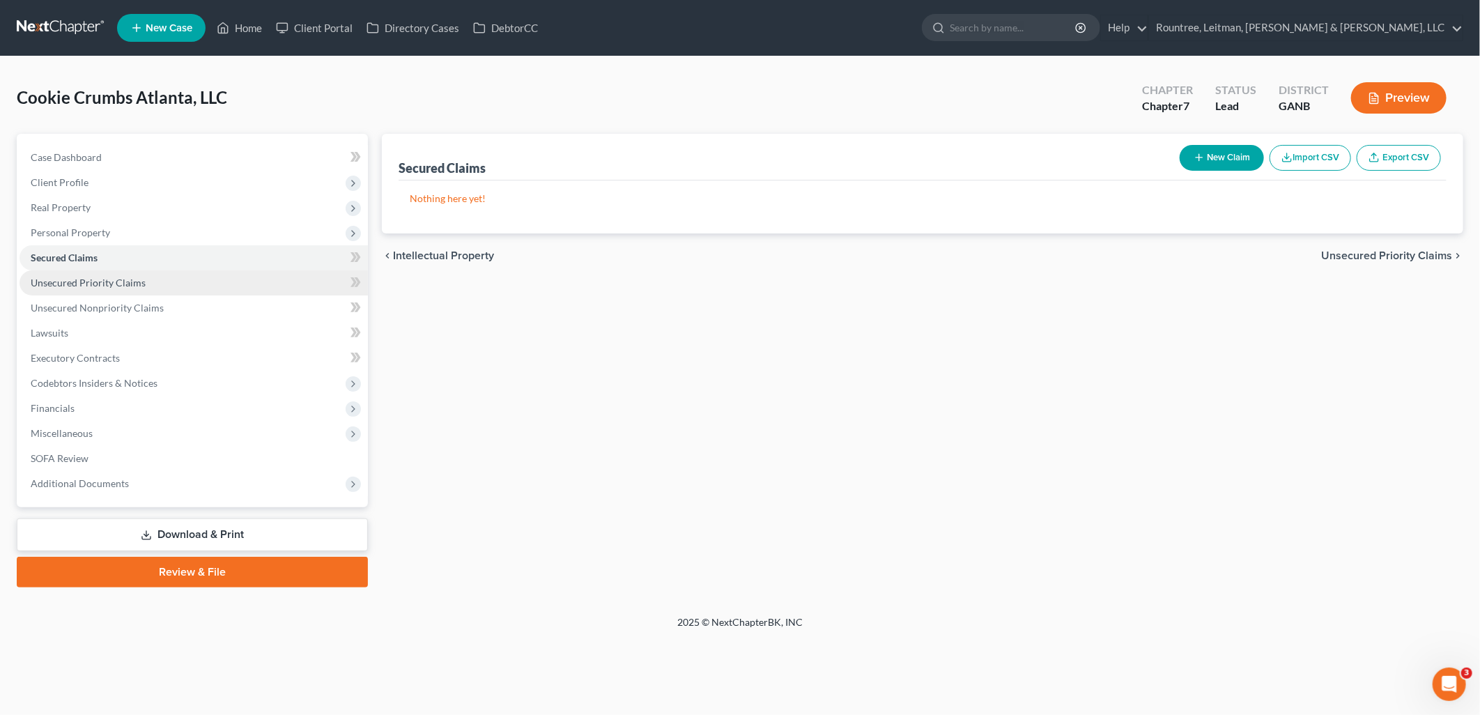
click at [156, 286] on link "Unsecured Priority Claims" at bounding box center [194, 282] width 348 height 25
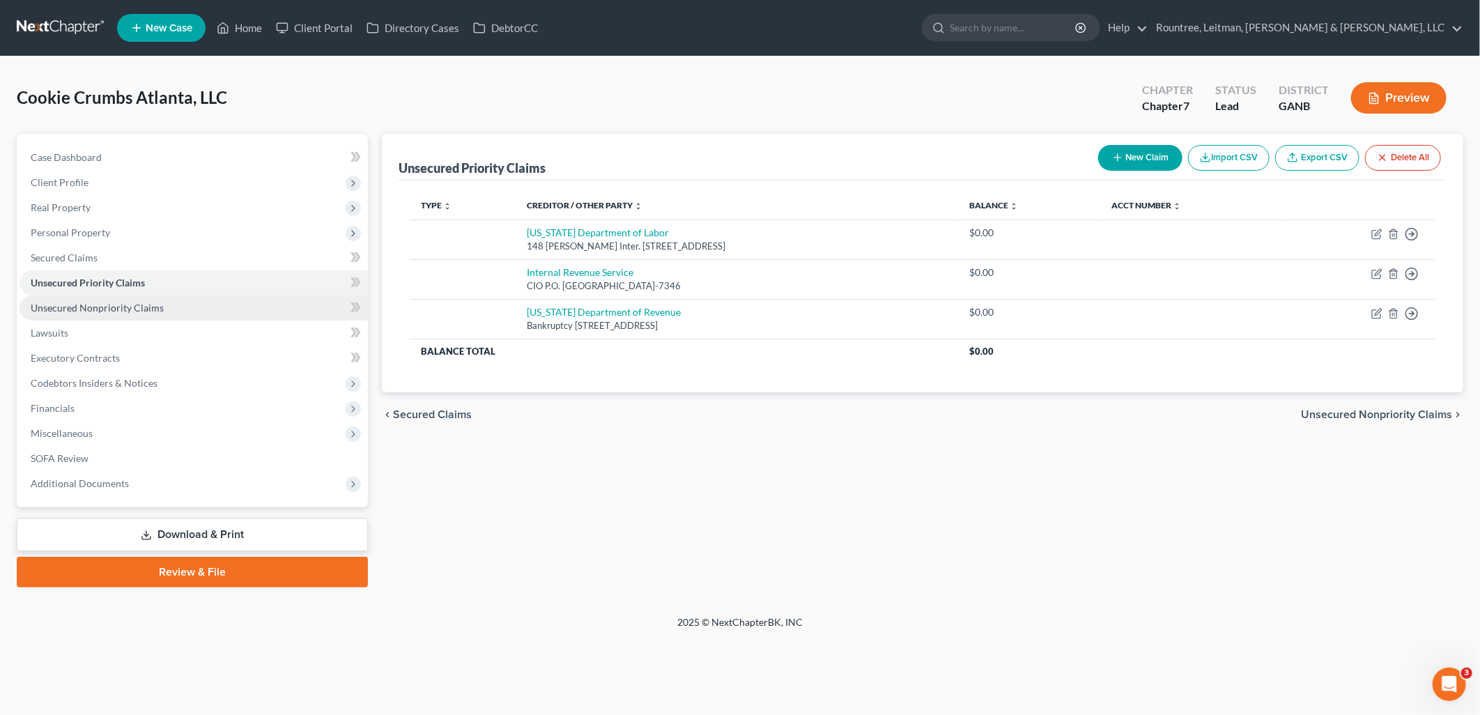
click at [158, 314] on link "Unsecured Nonpriority Claims" at bounding box center [194, 307] width 348 height 25
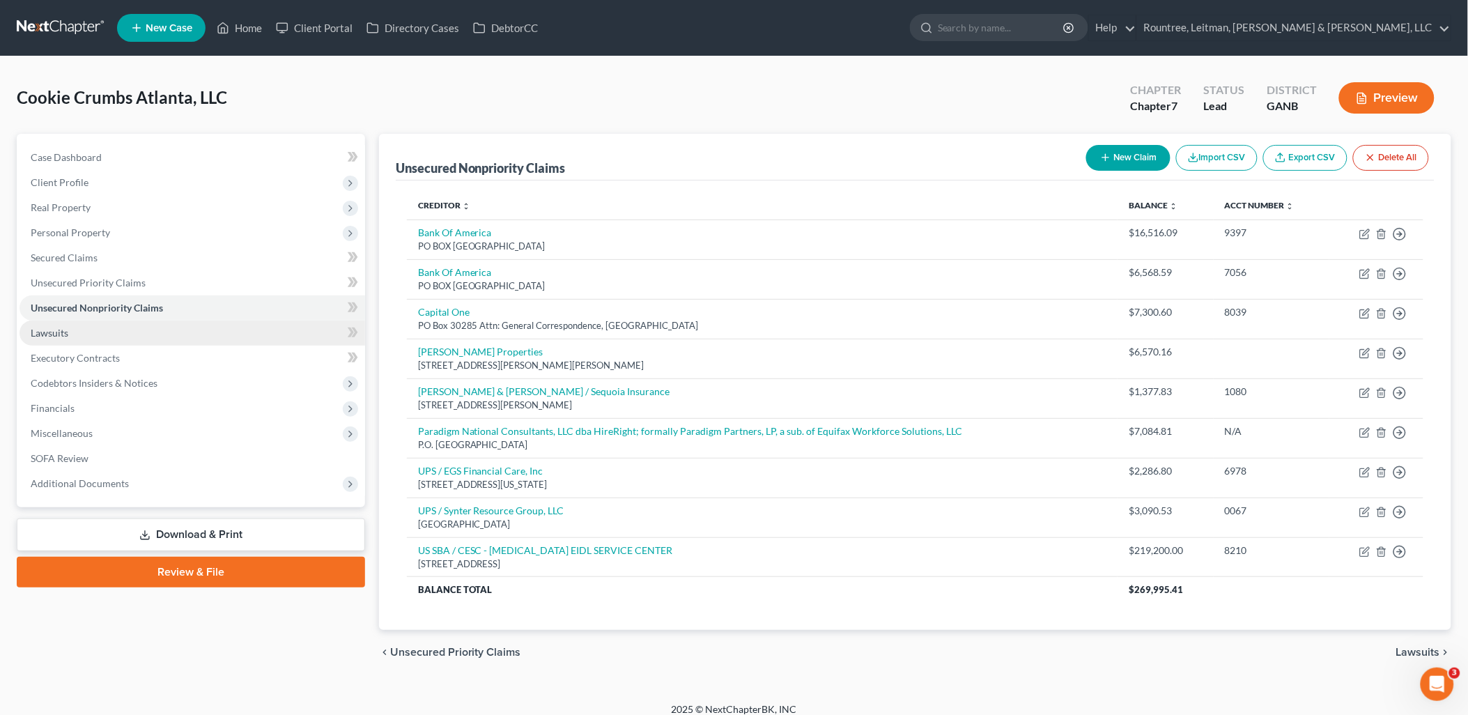
click at [153, 337] on link "Lawsuits" at bounding box center [193, 332] width 346 height 25
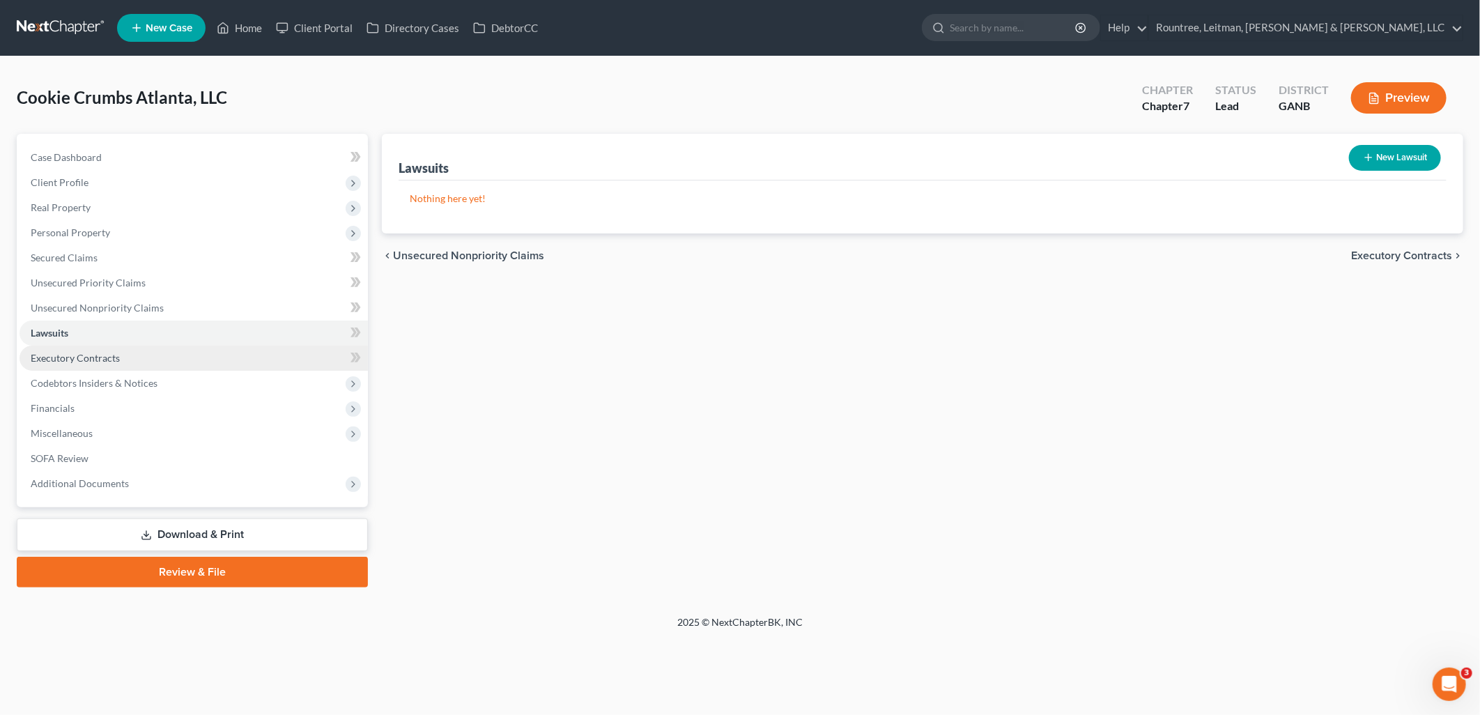
click at [148, 359] on link "Executory Contracts" at bounding box center [194, 358] width 348 height 25
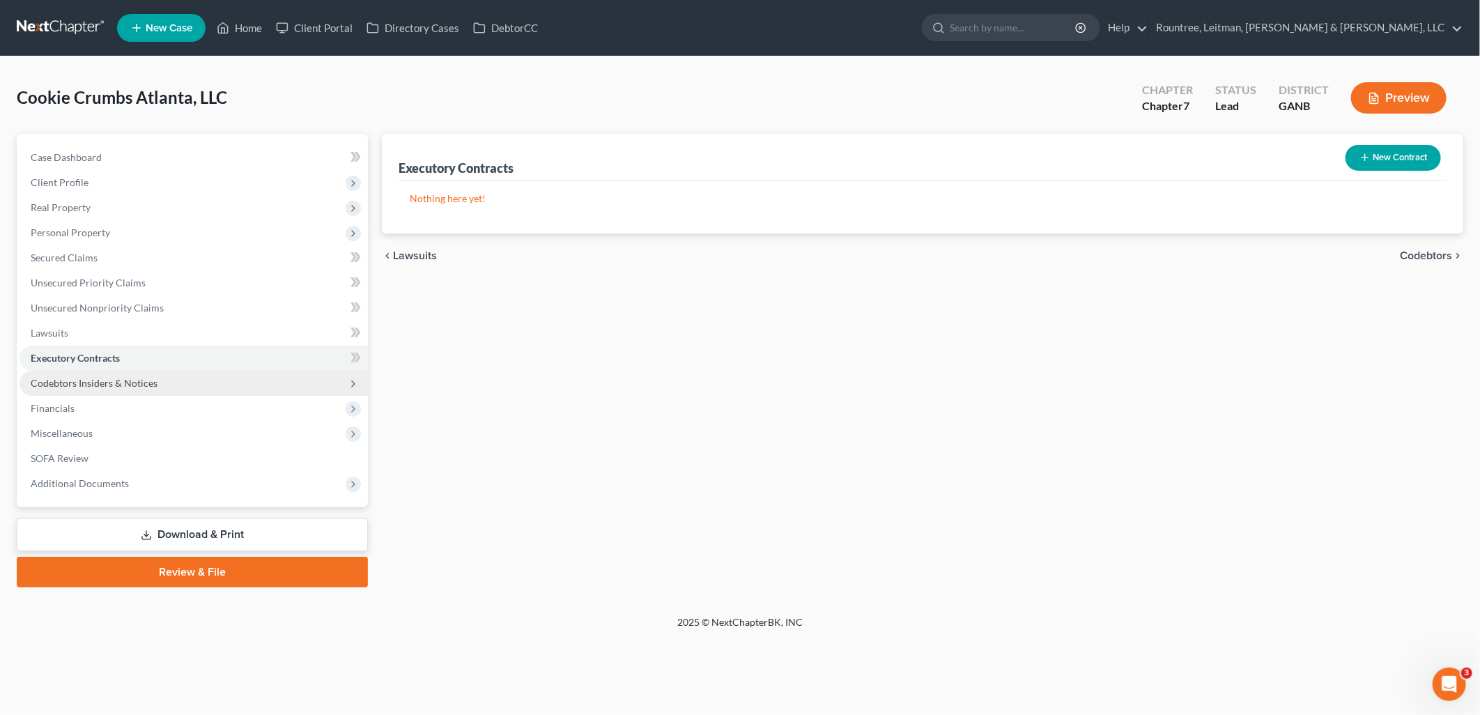
click at [145, 380] on span "Codebtors Insiders & Notices" at bounding box center [94, 383] width 127 height 12
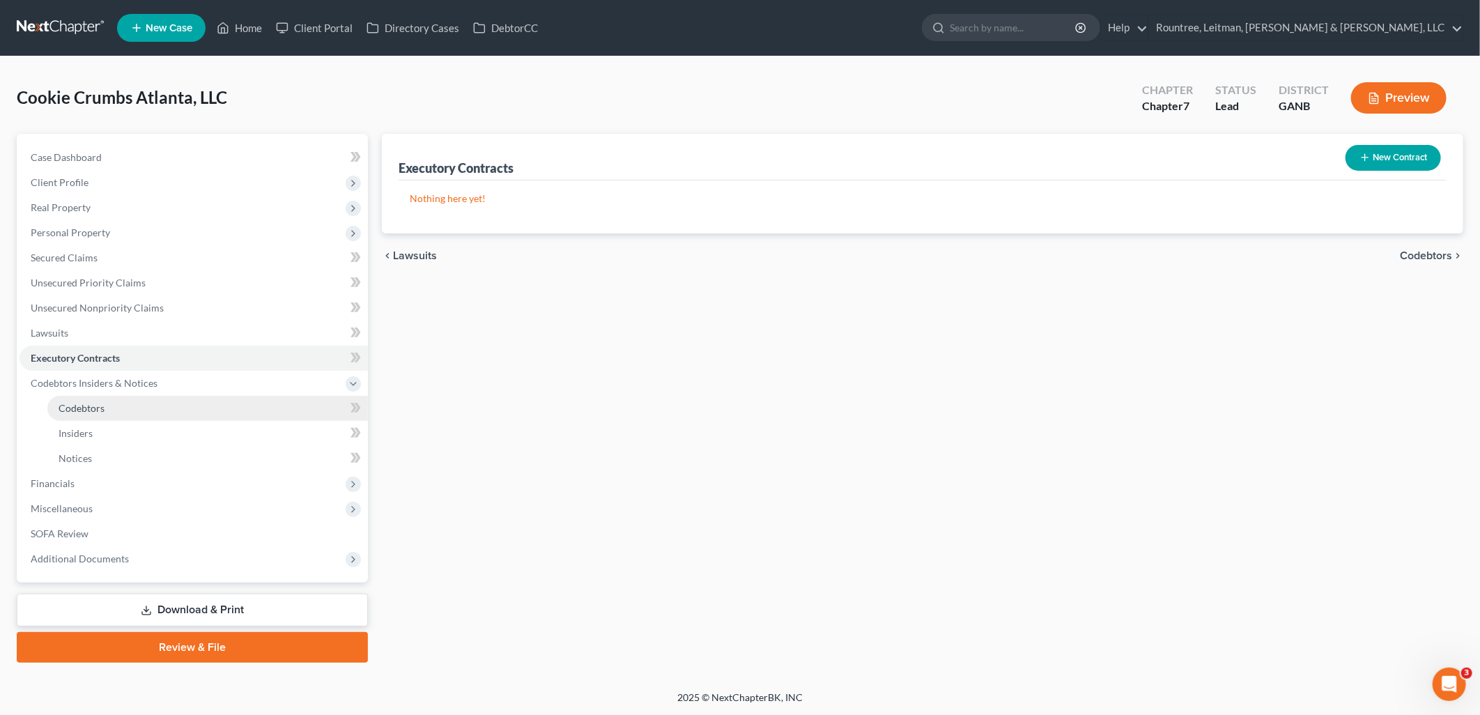
click at [143, 396] on link "Codebtors" at bounding box center [207, 408] width 320 height 25
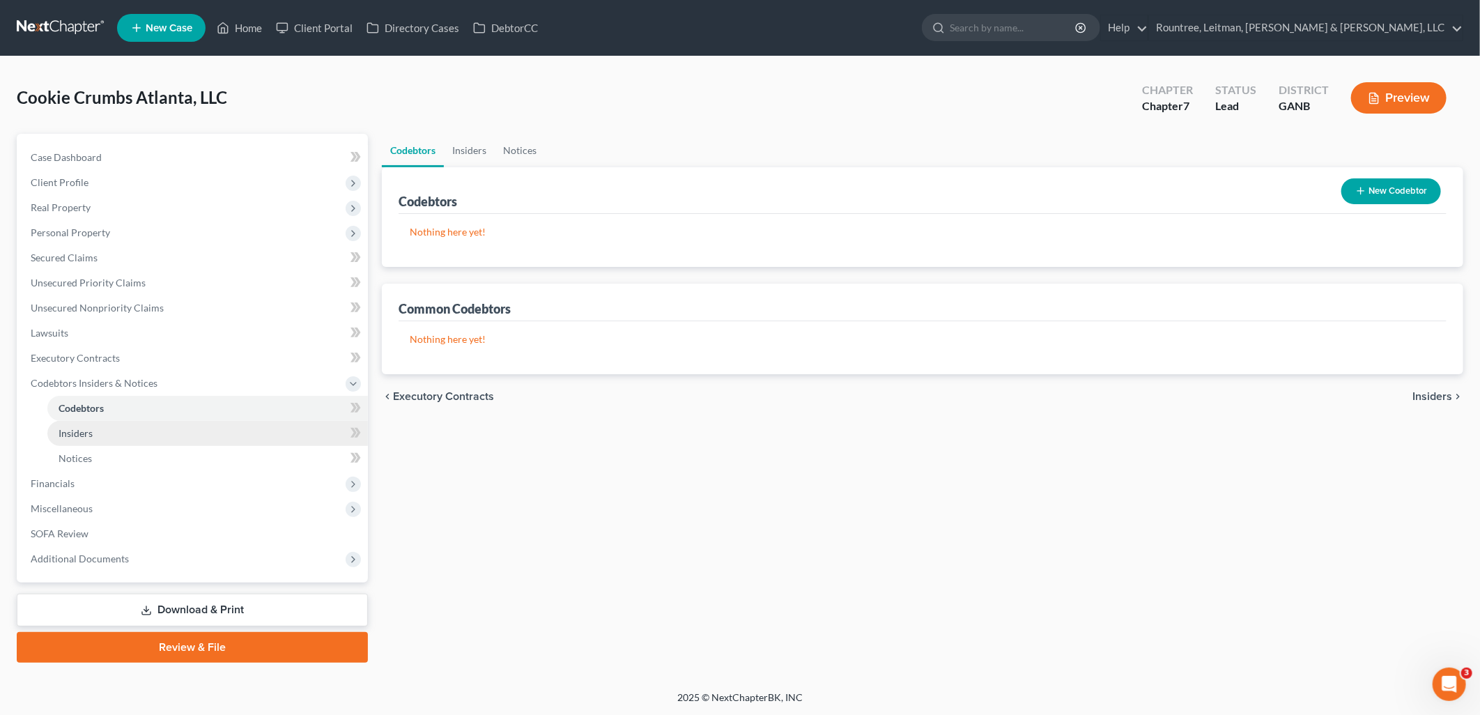
click at [134, 430] on link "Insiders" at bounding box center [207, 433] width 320 height 25
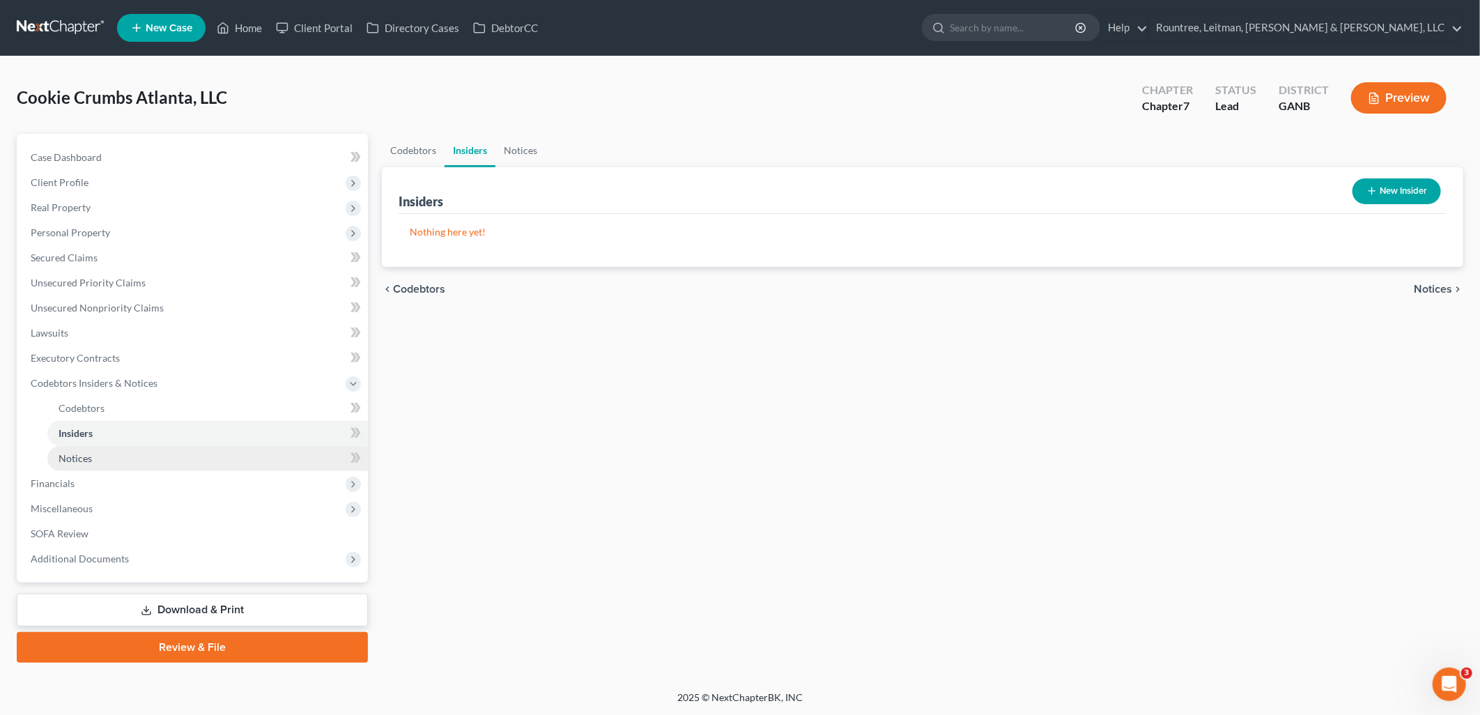
click at [134, 458] on link "Notices" at bounding box center [207, 458] width 320 height 25
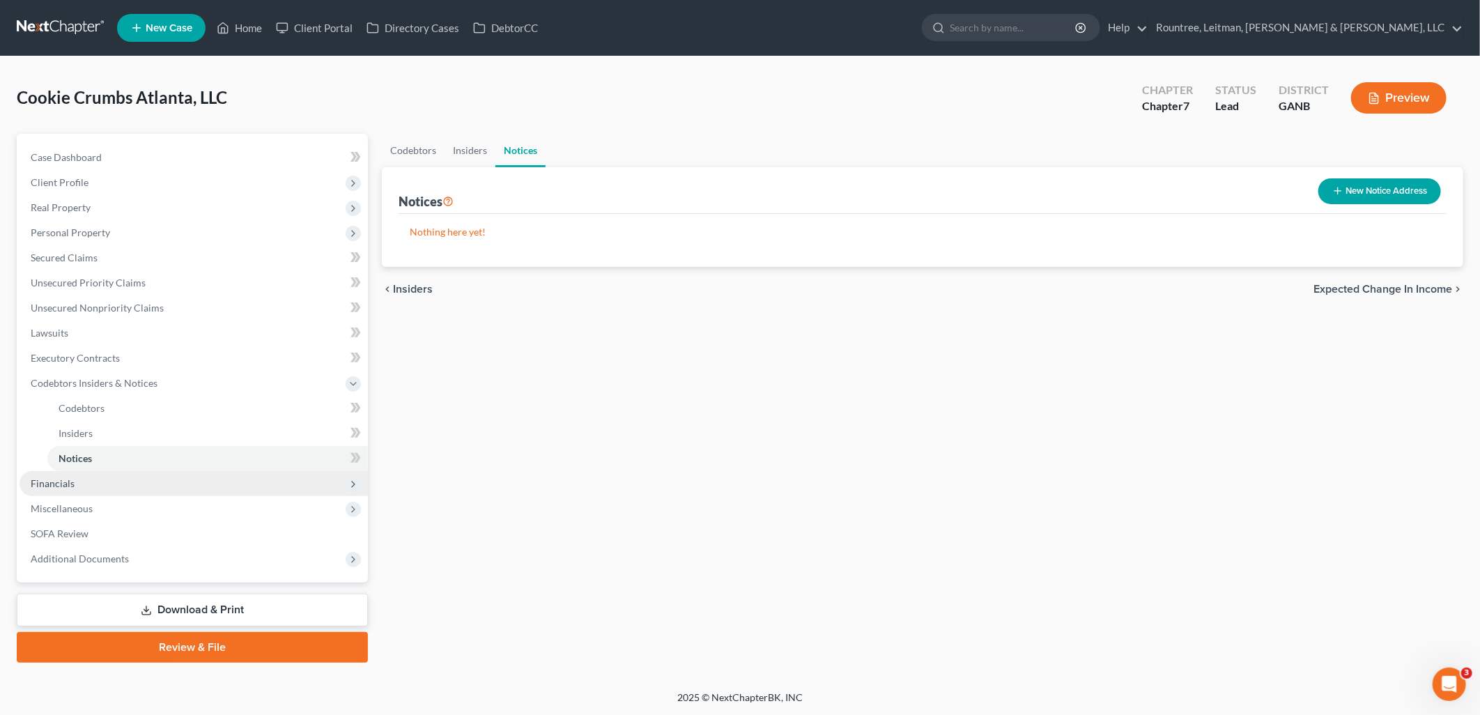
click at [134, 483] on span "Financials" at bounding box center [194, 483] width 348 height 25
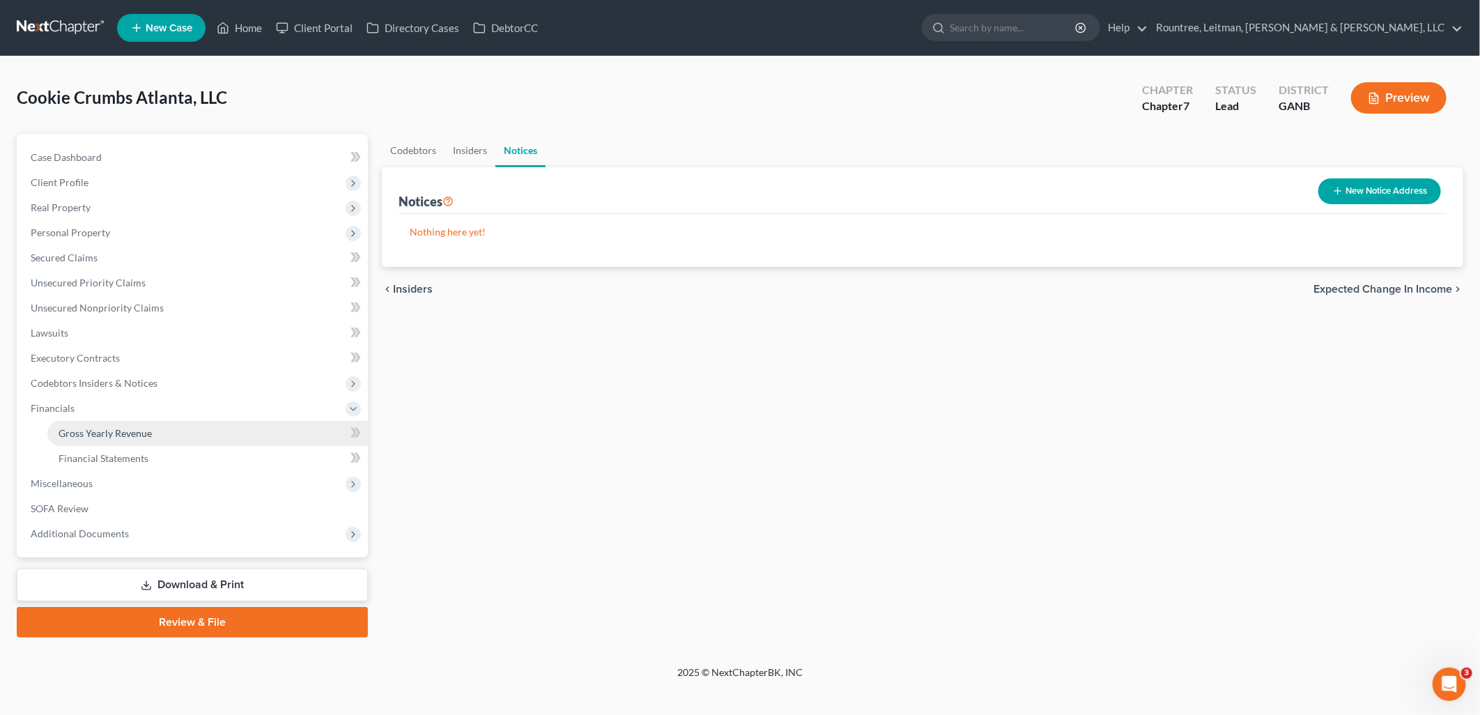
click at [123, 422] on link "Gross Yearly Revenue" at bounding box center [207, 433] width 320 height 25
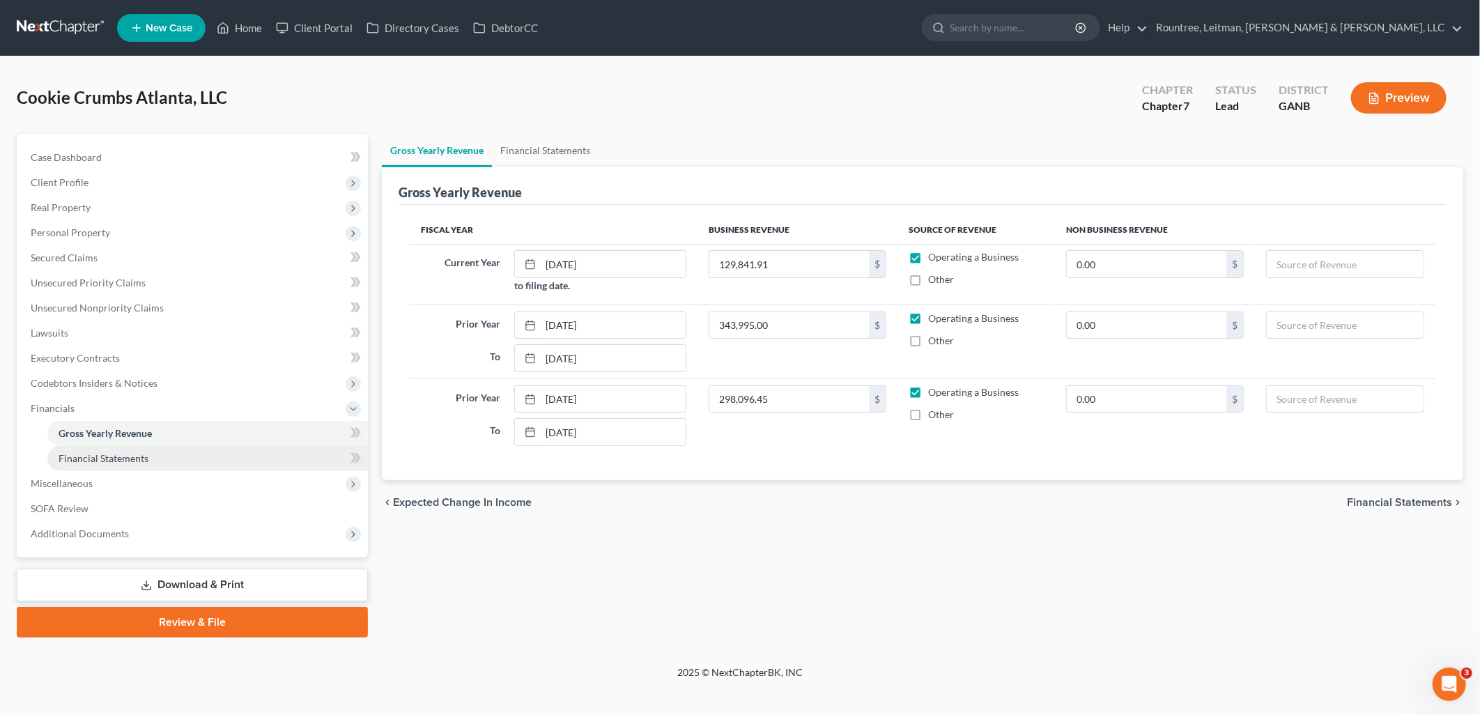
click at [129, 450] on link "Financial Statements" at bounding box center [207, 458] width 320 height 25
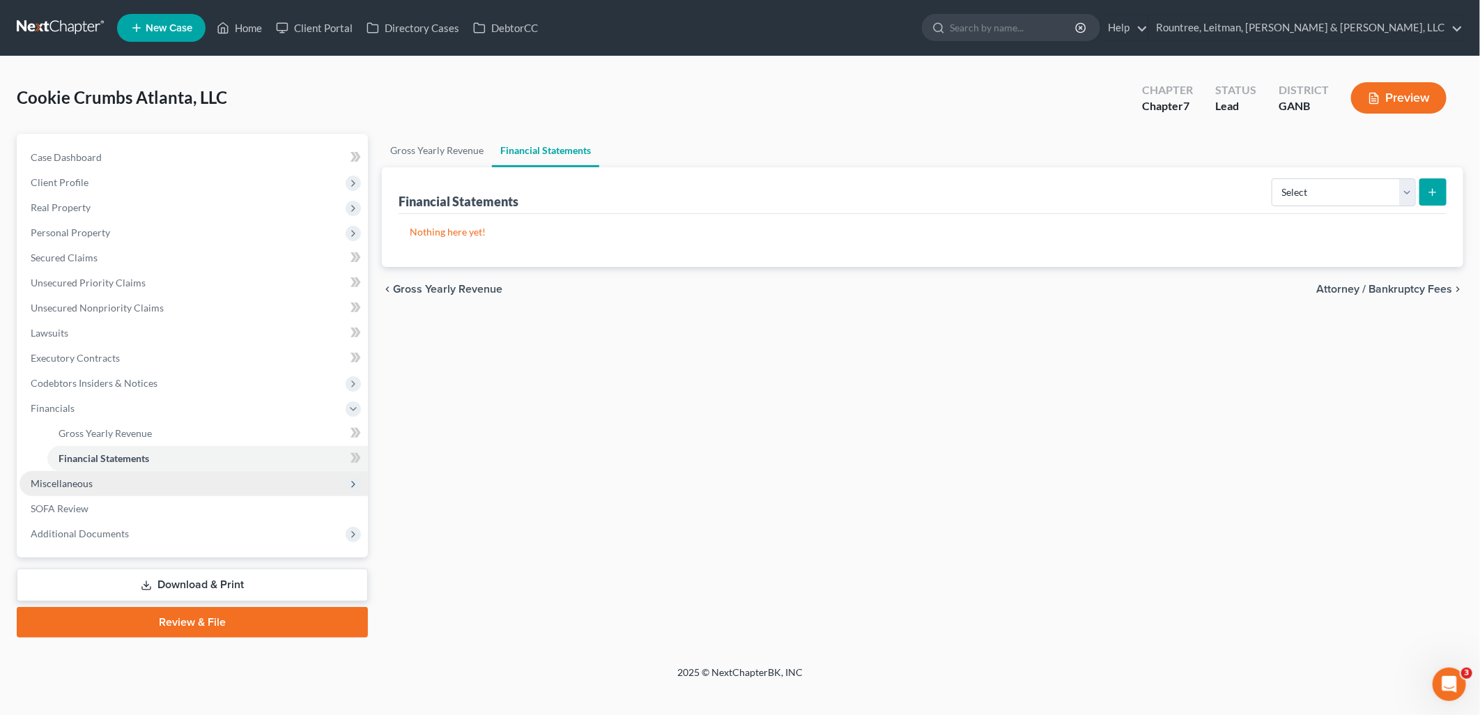
click at [123, 492] on span "Miscellaneous" at bounding box center [194, 483] width 348 height 25
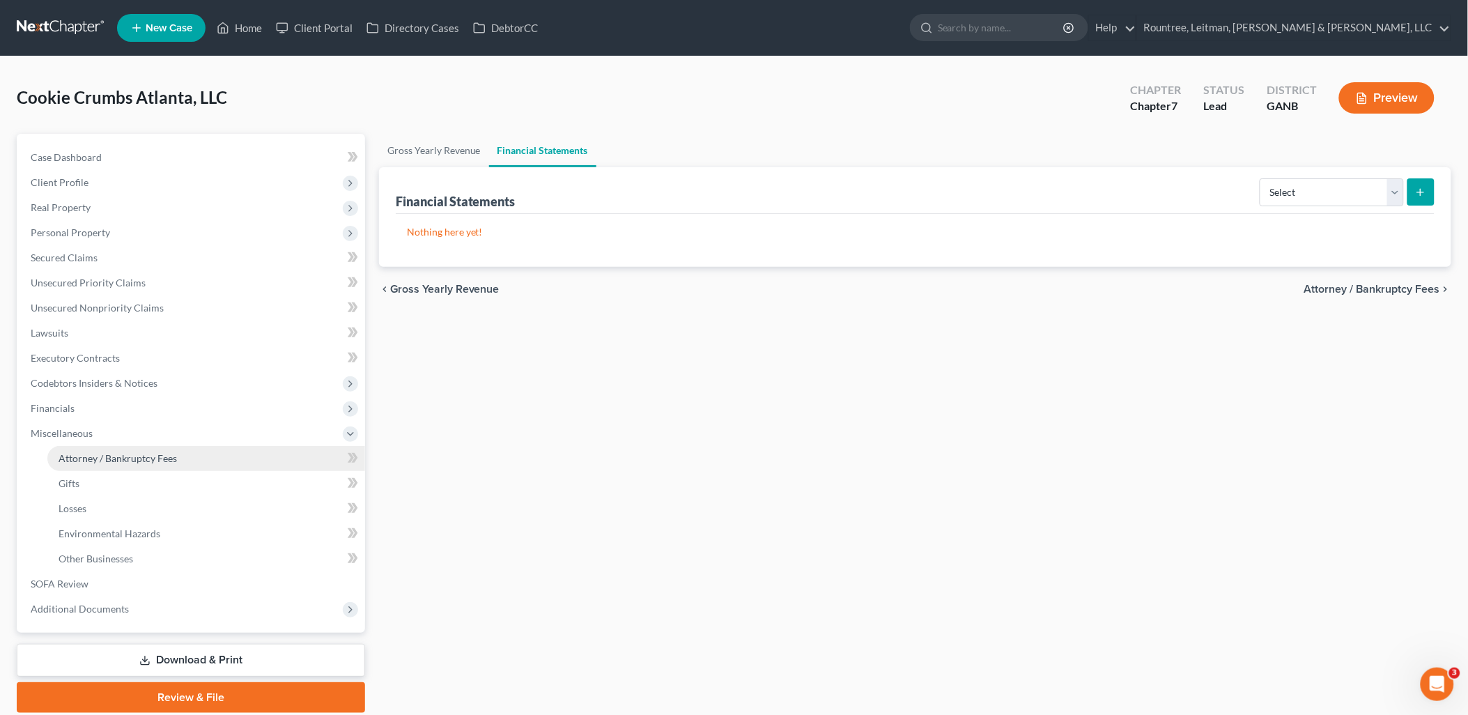
click at [123, 458] on span "Attorney / Bankruptcy Fees" at bounding box center [118, 458] width 118 height 12
select select "4"
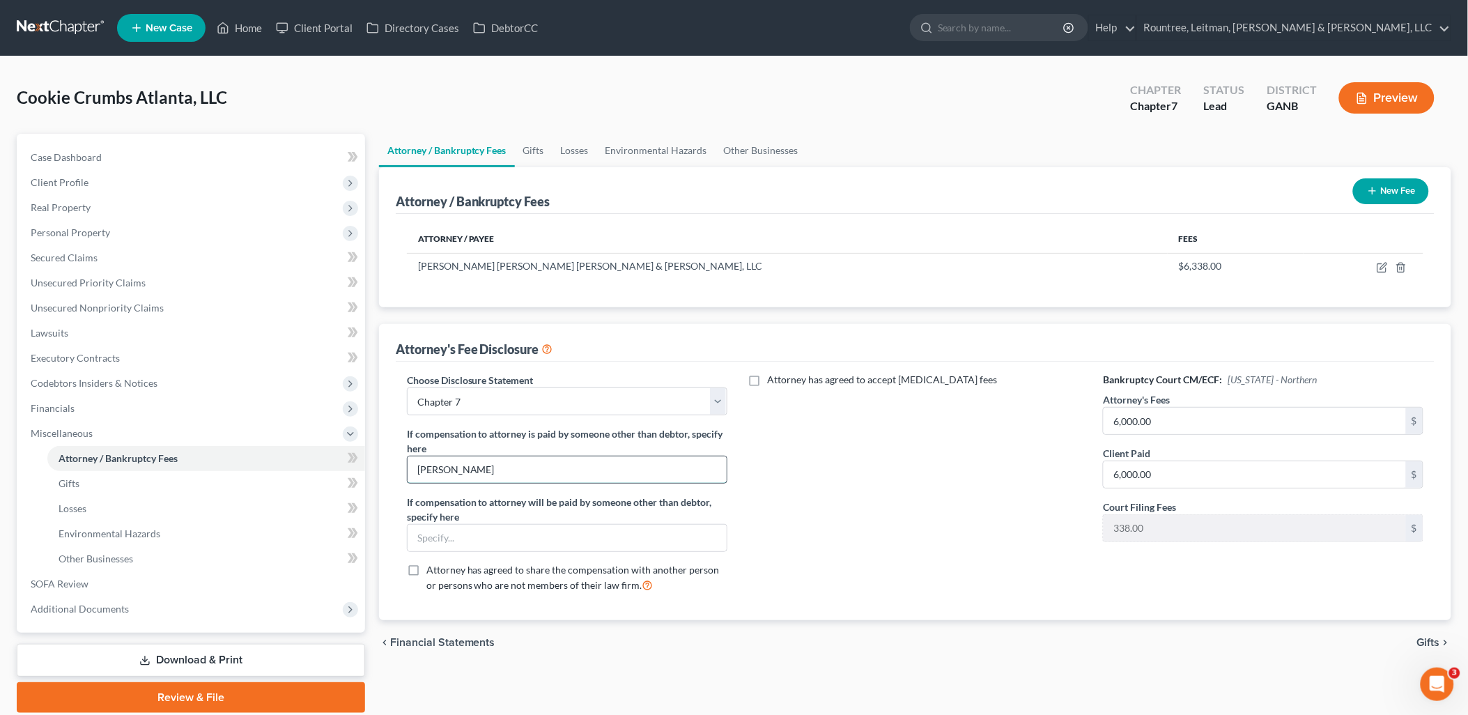
click at [442, 470] on input "[PERSON_NAME]" at bounding box center [567, 469] width 319 height 26
type input "[PERSON_NAME]"
click at [807, 483] on div "Attorney has agreed to accept [MEDICAL_DATA] fees" at bounding box center [915, 488] width 348 height 231
click at [155, 482] on link "Gifts" at bounding box center [206, 483] width 318 height 25
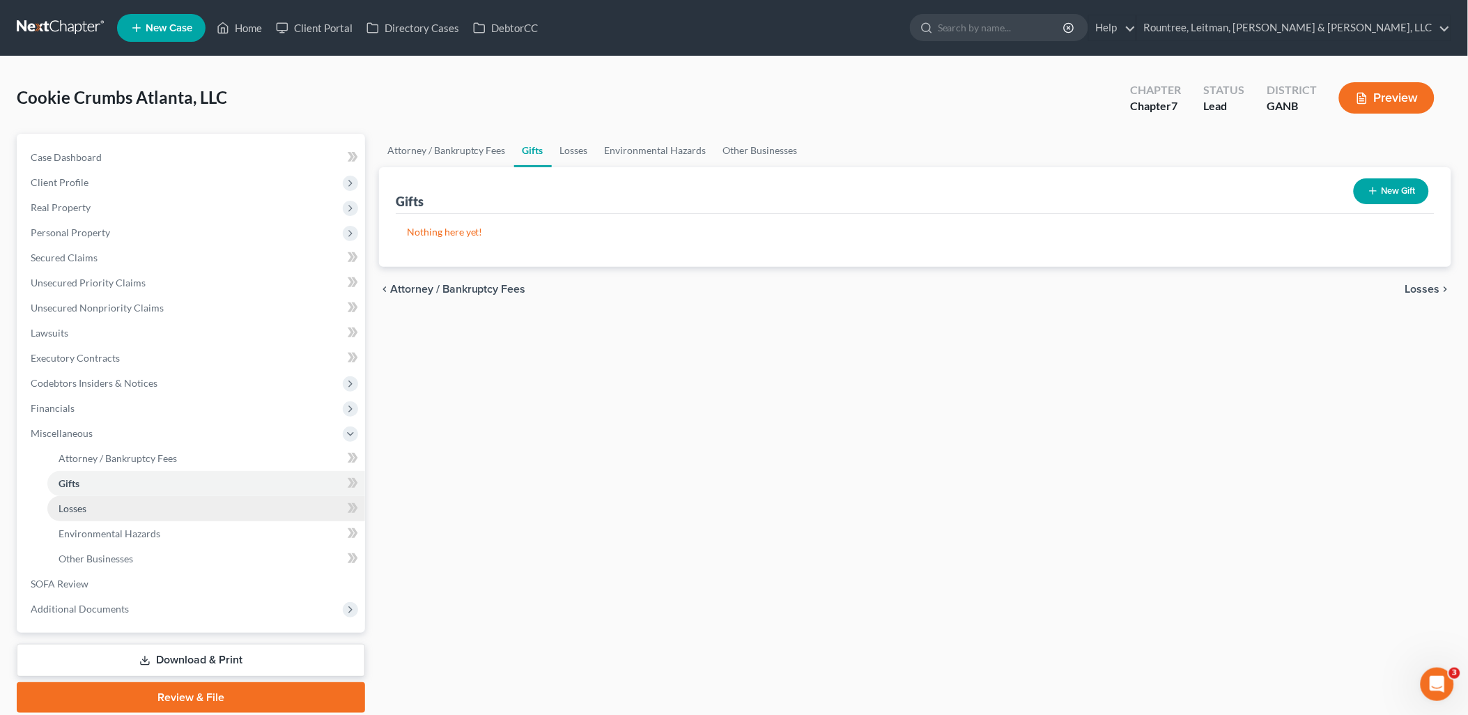
click at [146, 503] on link "Losses" at bounding box center [206, 508] width 318 height 25
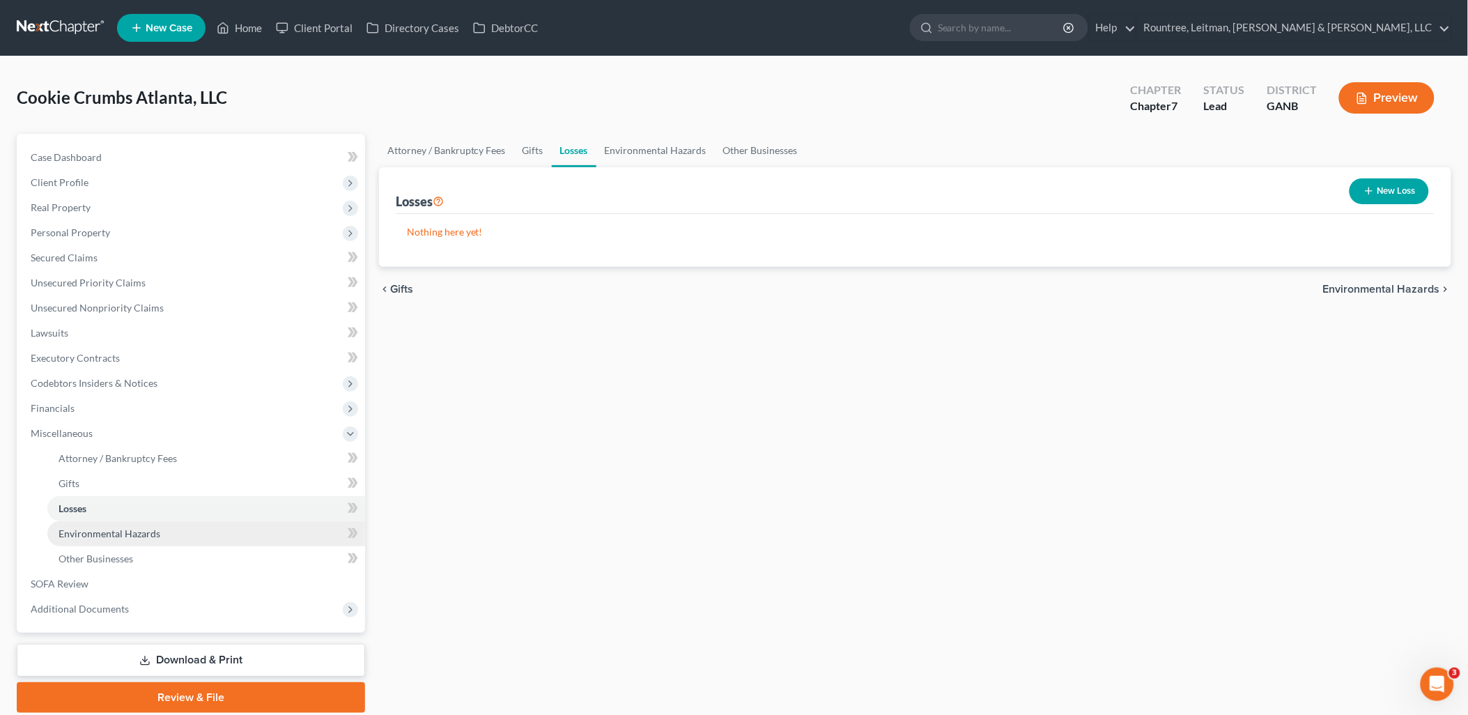
click at [137, 542] on link "Environmental Hazards" at bounding box center [206, 533] width 318 height 25
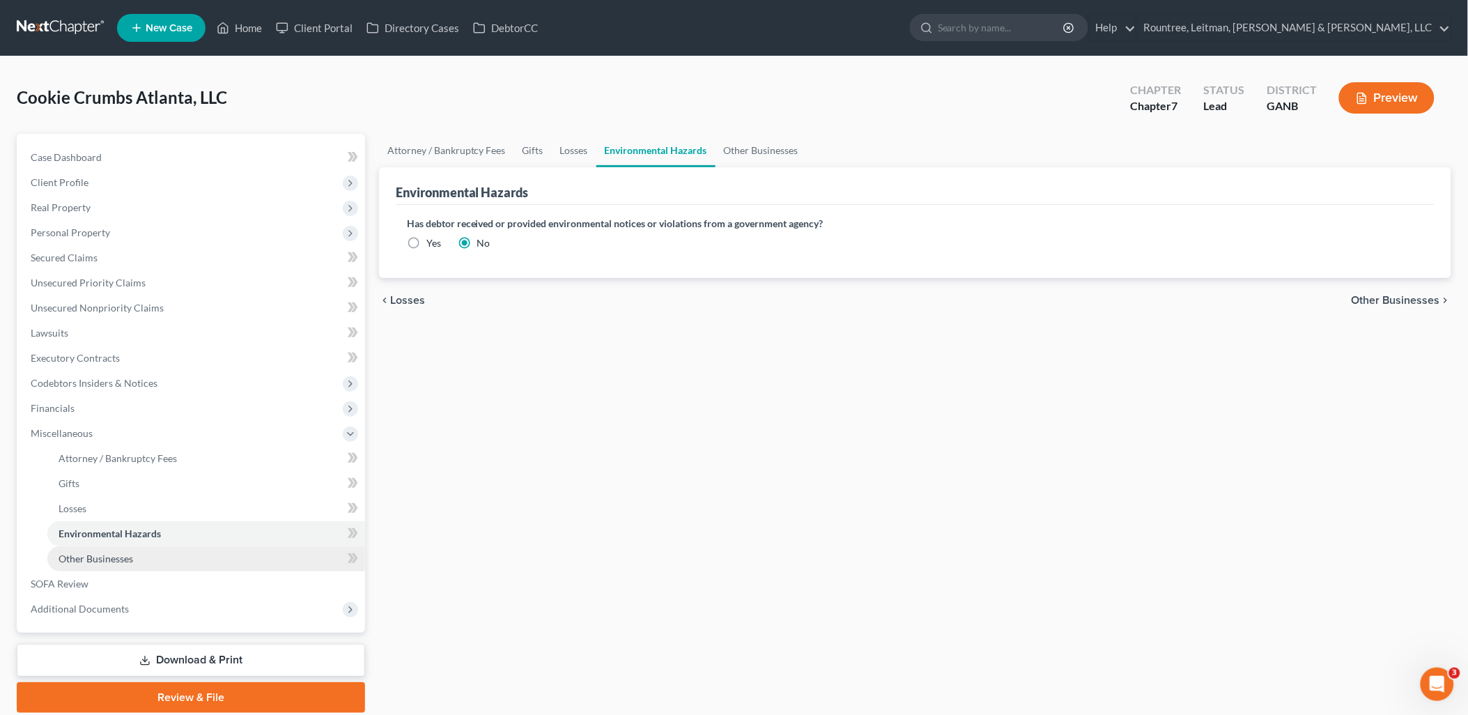
click at [133, 559] on link "Other Businesses" at bounding box center [206, 558] width 318 height 25
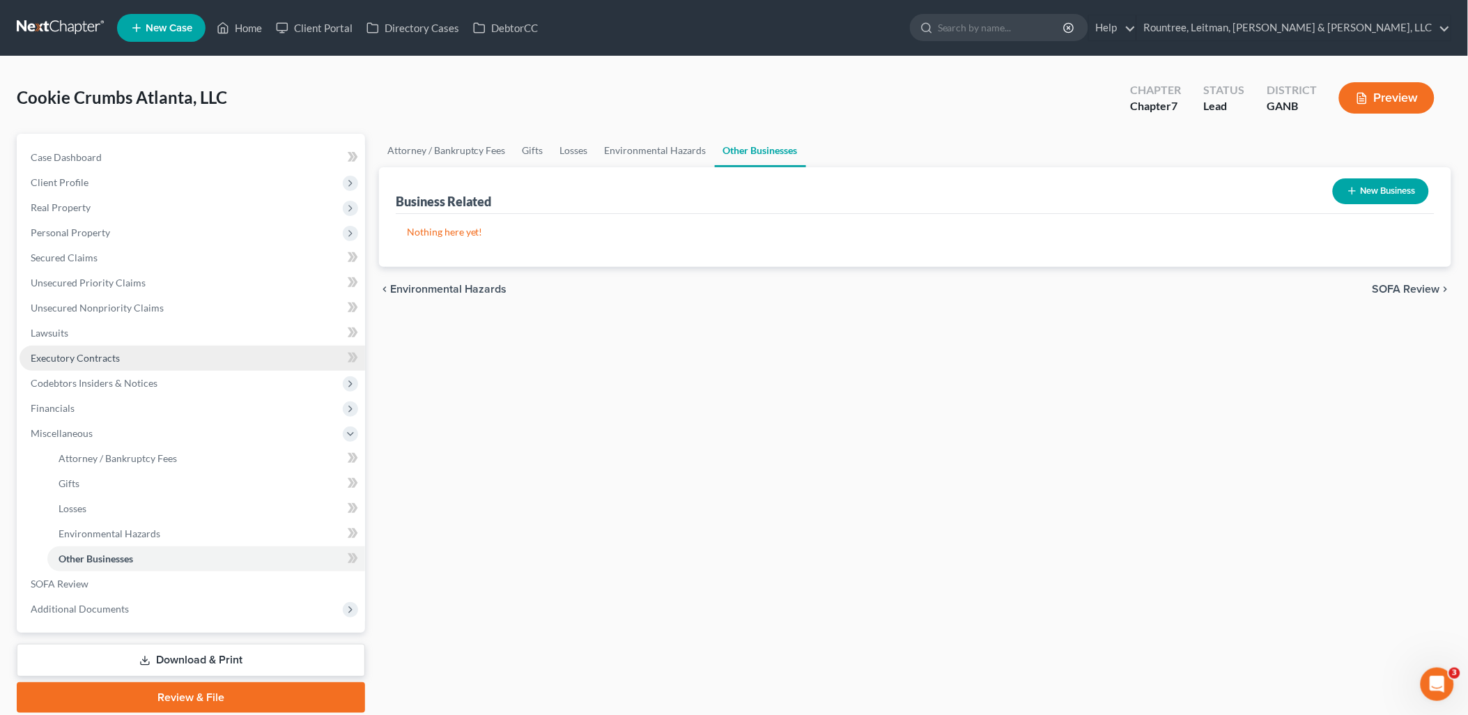
click at [131, 346] on link "Executory Contracts" at bounding box center [193, 358] width 346 height 25
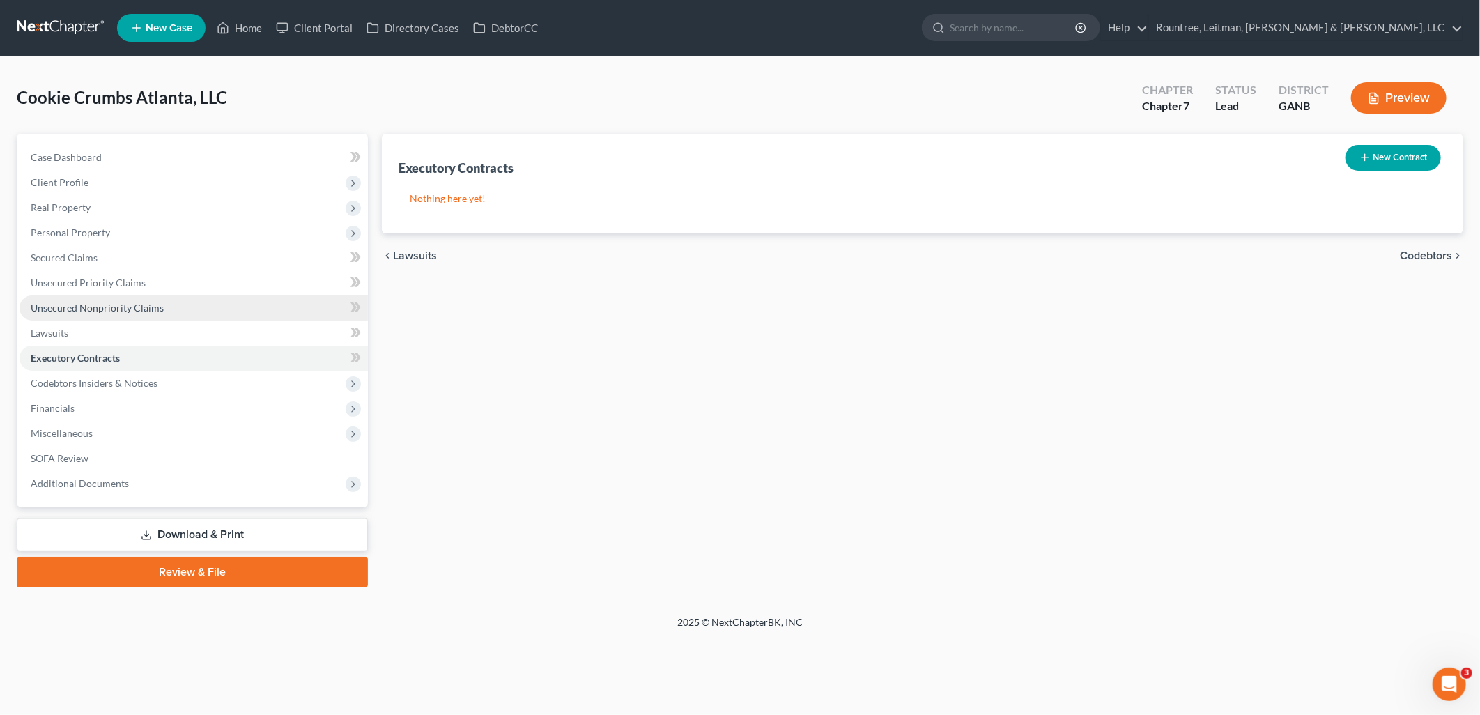
click at [121, 316] on link "Unsecured Nonpriority Claims" at bounding box center [194, 307] width 348 height 25
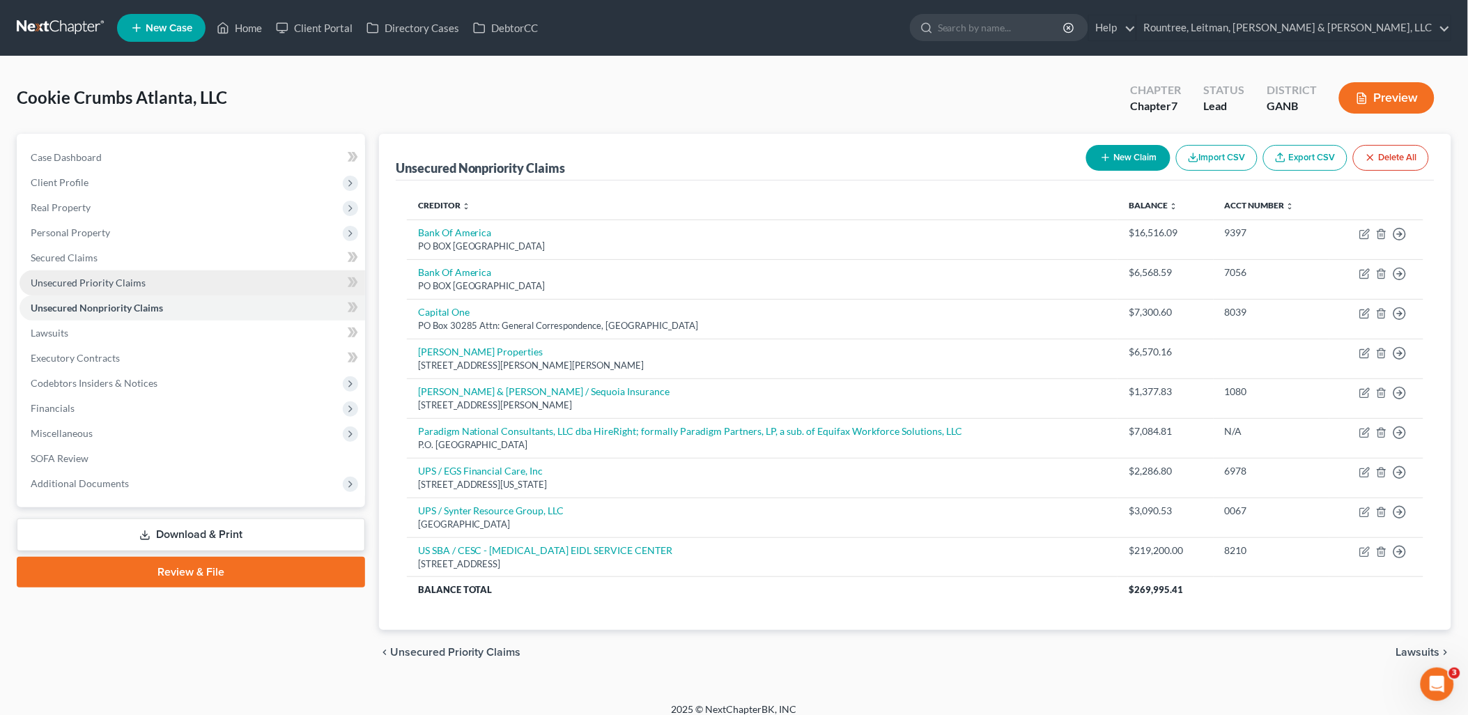
click at [116, 291] on link "Unsecured Priority Claims" at bounding box center [193, 282] width 346 height 25
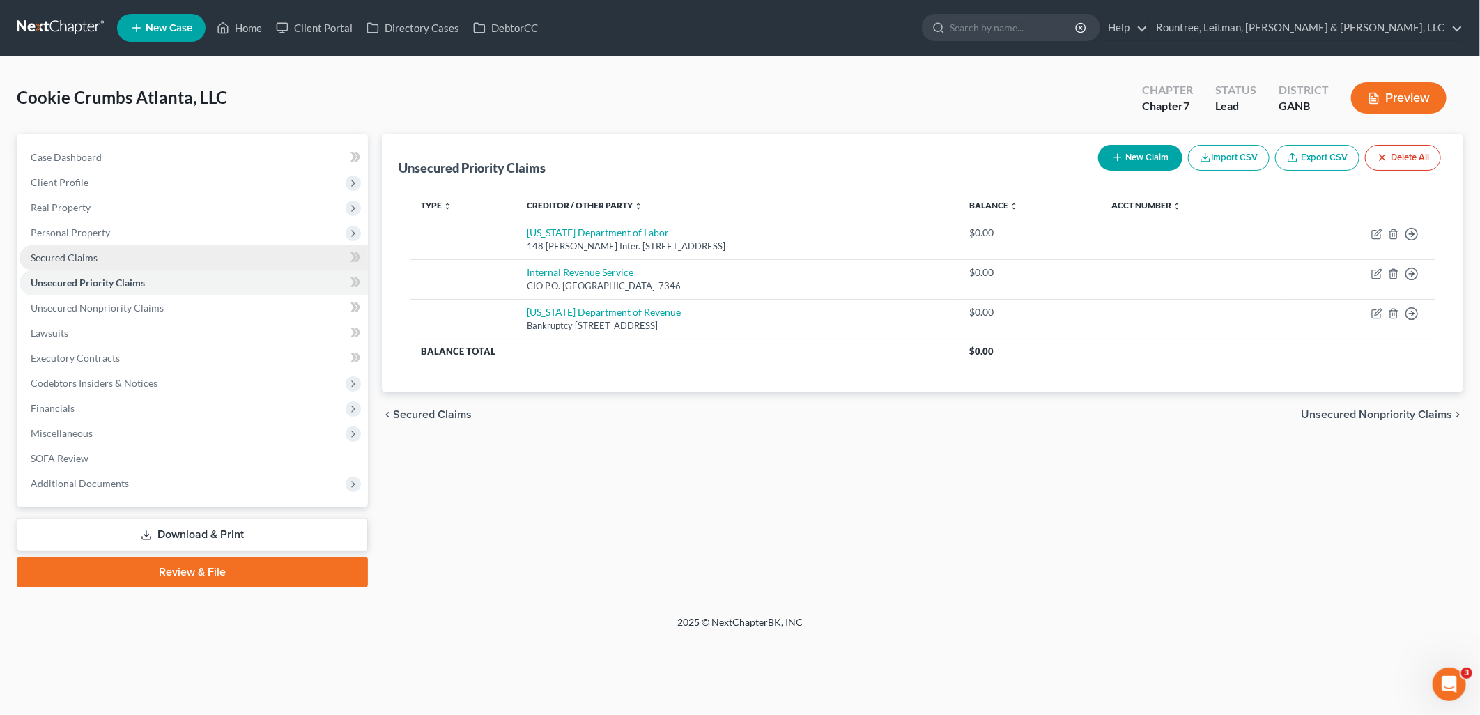
click at [99, 254] on link "Secured Claims" at bounding box center [194, 257] width 348 height 25
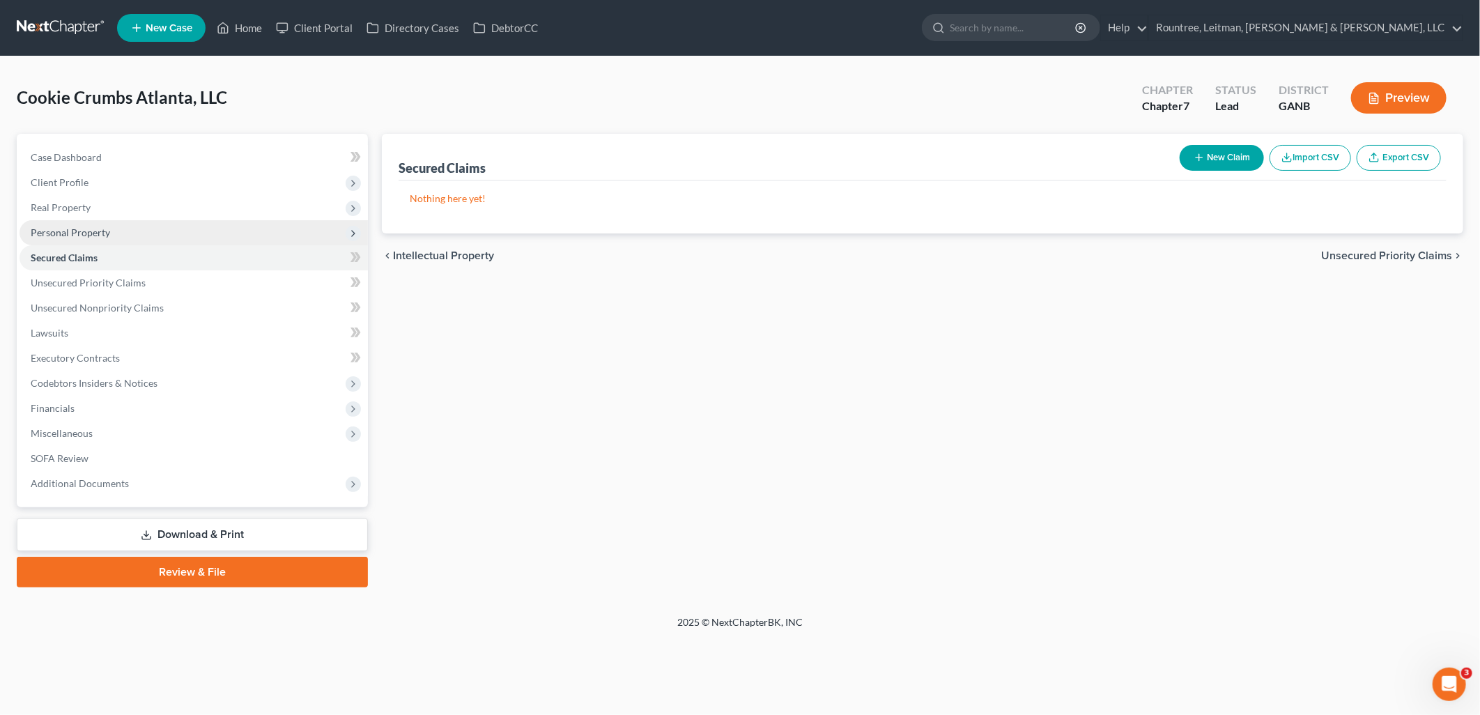
click at [105, 234] on span "Personal Property" at bounding box center [70, 232] width 79 height 12
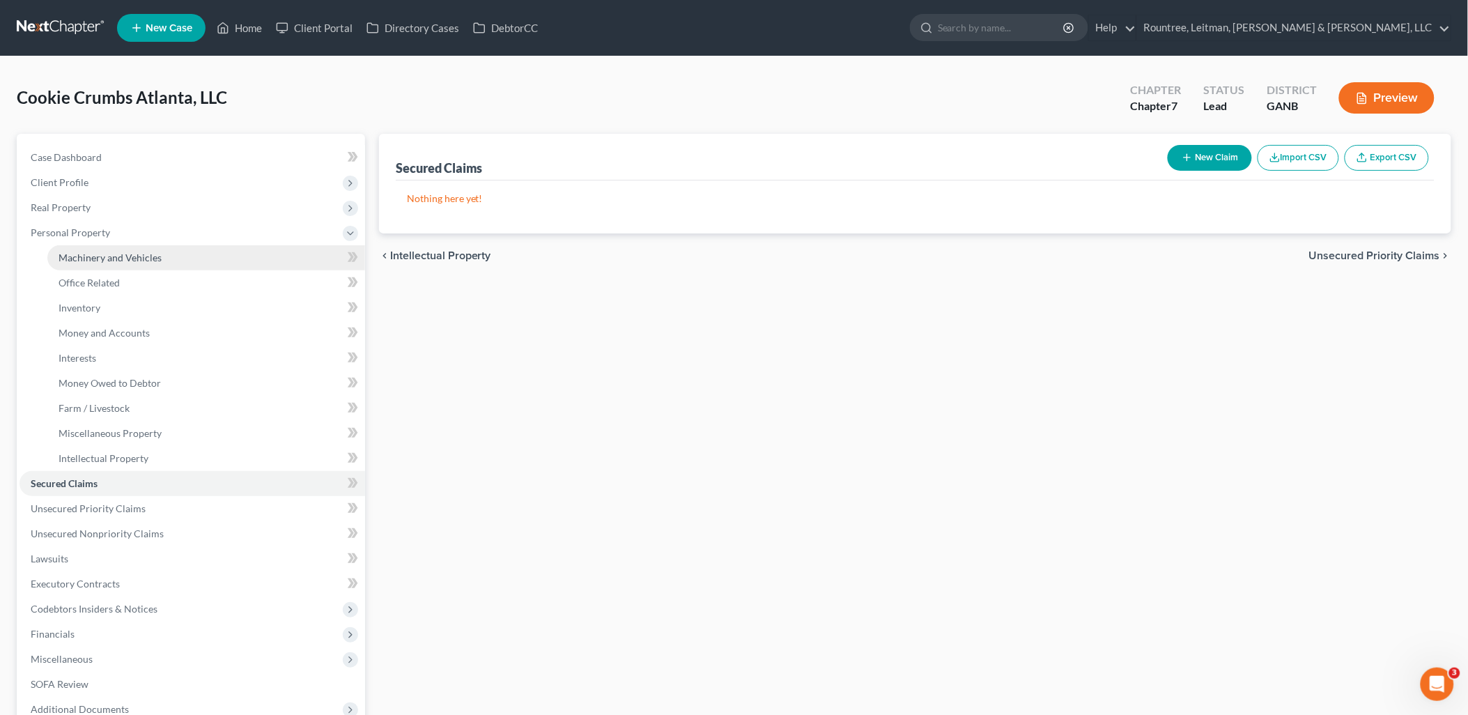
click at [108, 267] on link "Machinery and Vehicles" at bounding box center [206, 257] width 318 height 25
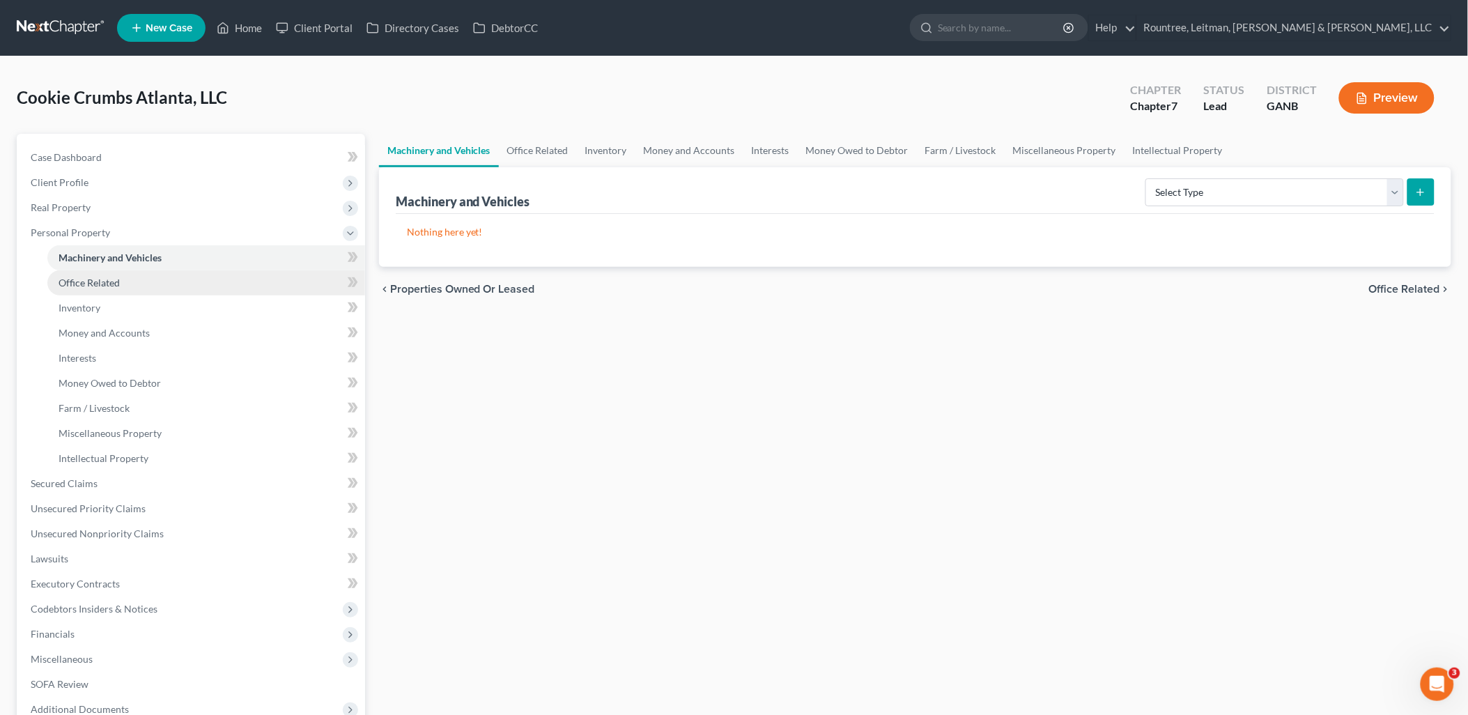
click at [111, 282] on span "Office Related" at bounding box center [89, 283] width 61 height 12
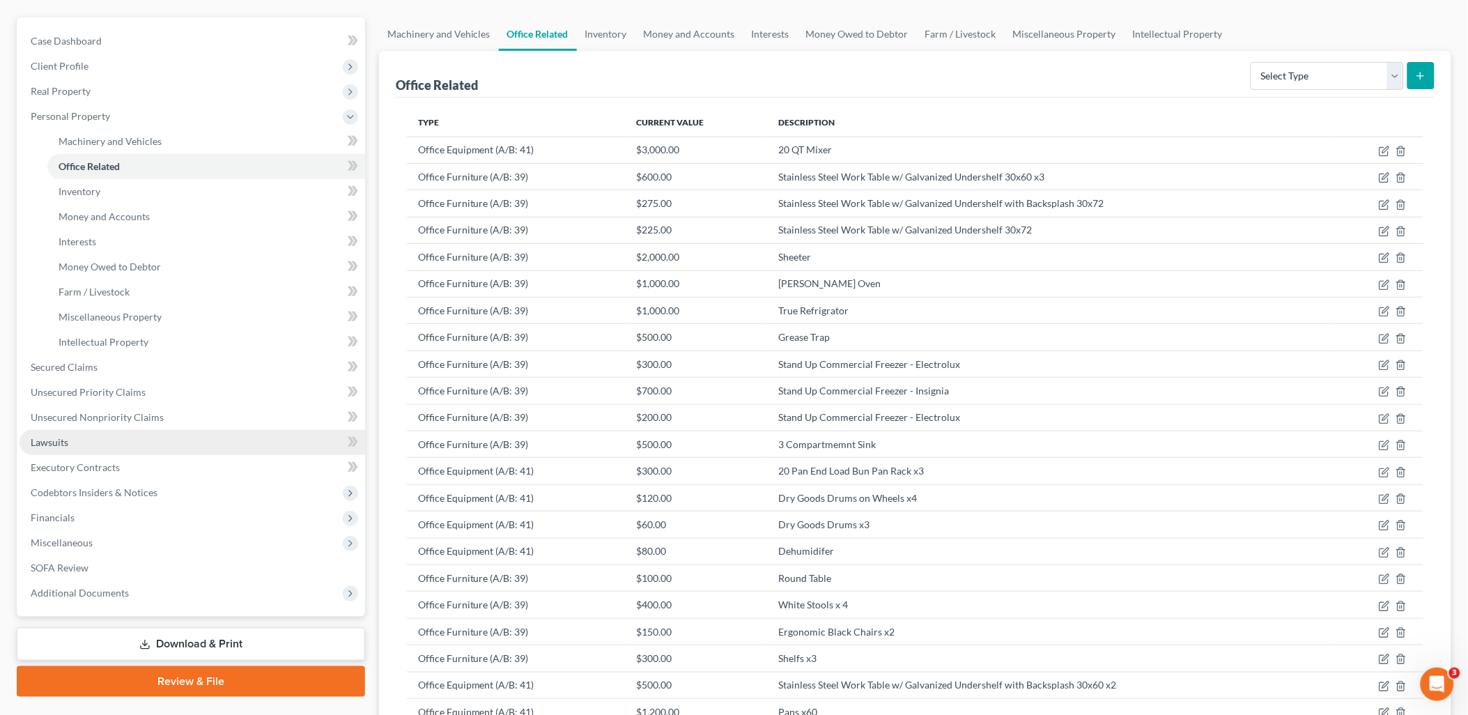
scroll to position [98, 0]
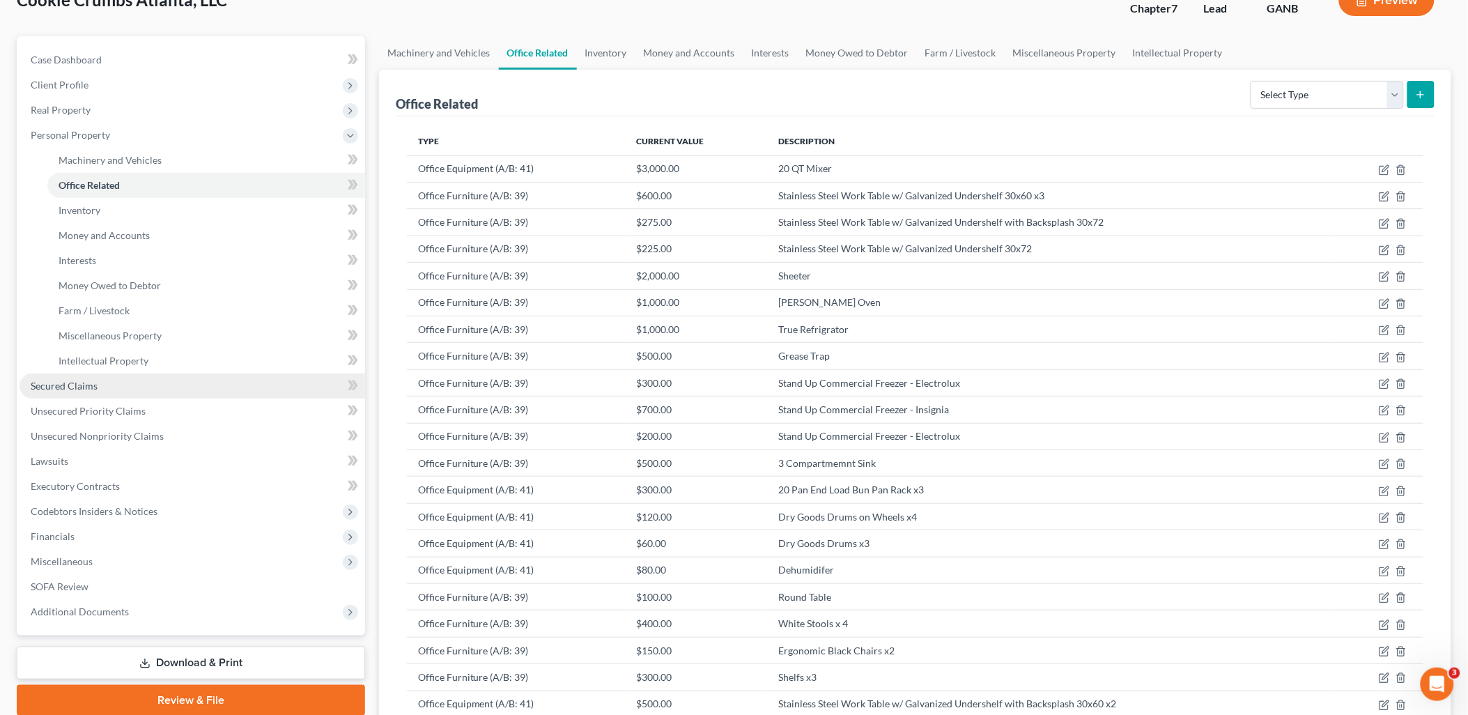
click at [153, 385] on link "Secured Claims" at bounding box center [193, 385] width 346 height 25
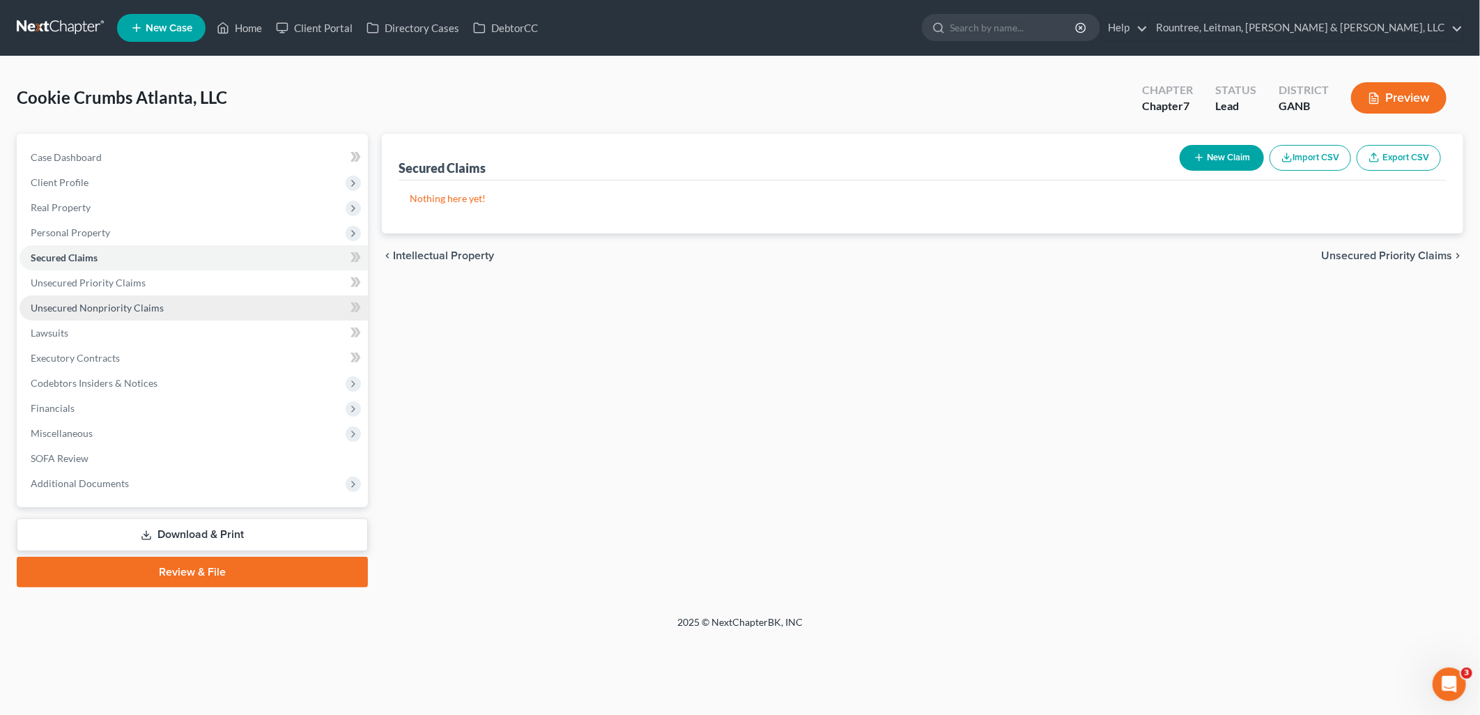
click at [114, 302] on span "Unsecured Nonpriority Claims" at bounding box center [97, 308] width 133 height 12
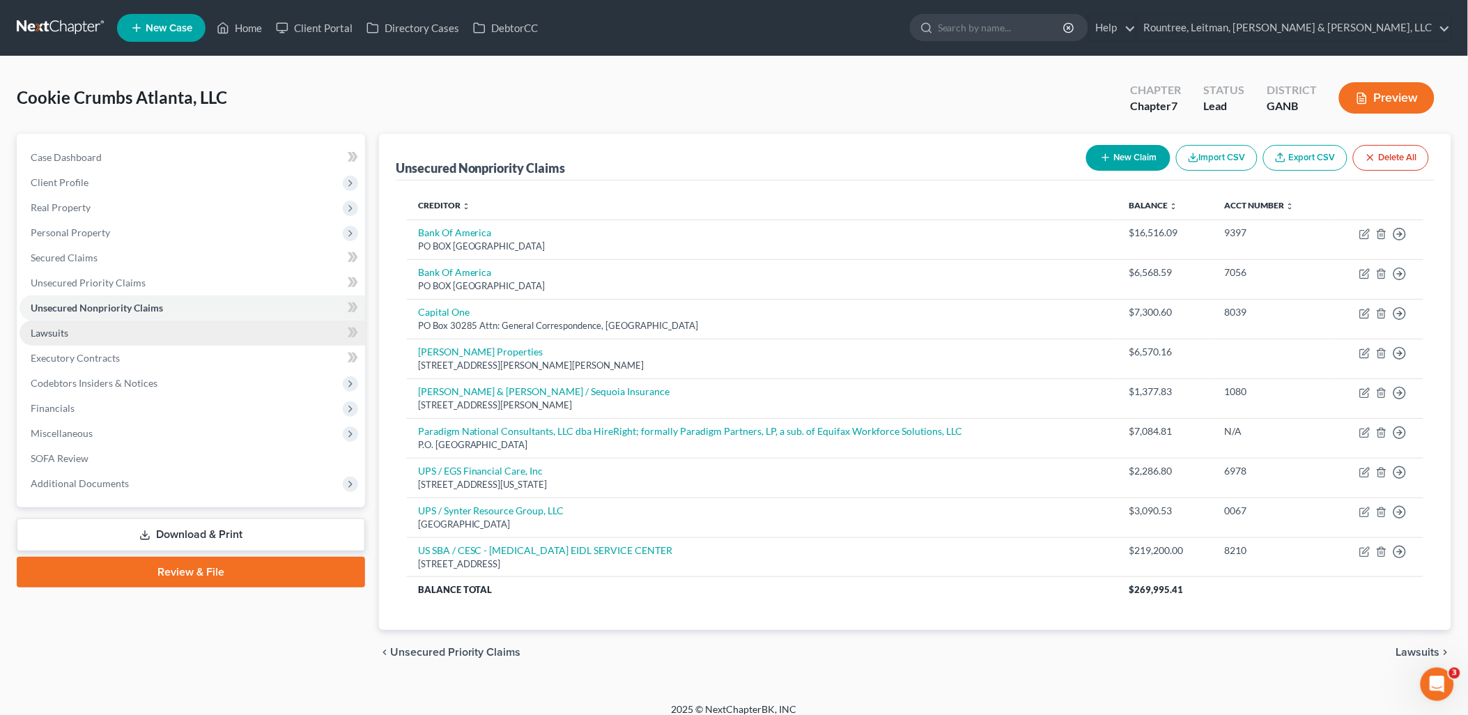
click at [120, 336] on link "Lawsuits" at bounding box center [193, 332] width 346 height 25
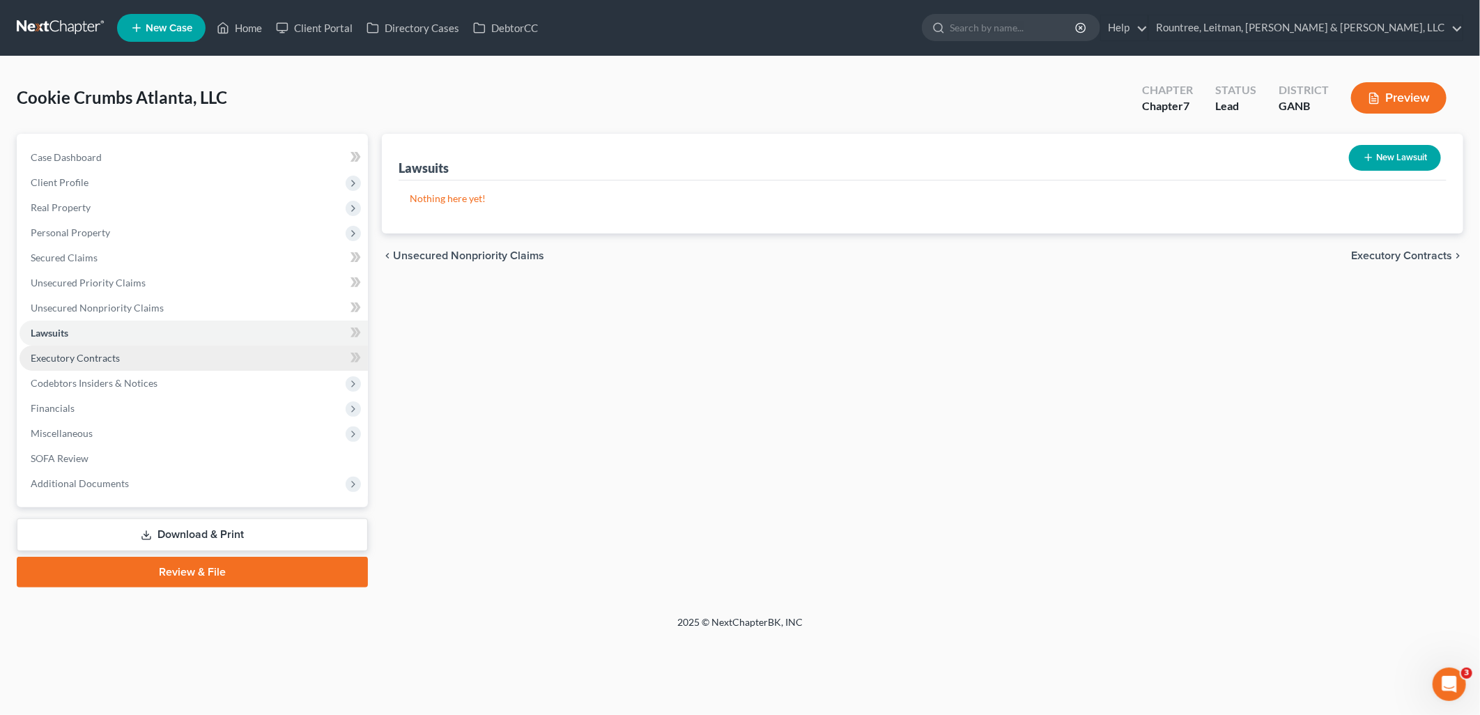
click at [127, 359] on link "Executory Contracts" at bounding box center [194, 358] width 348 height 25
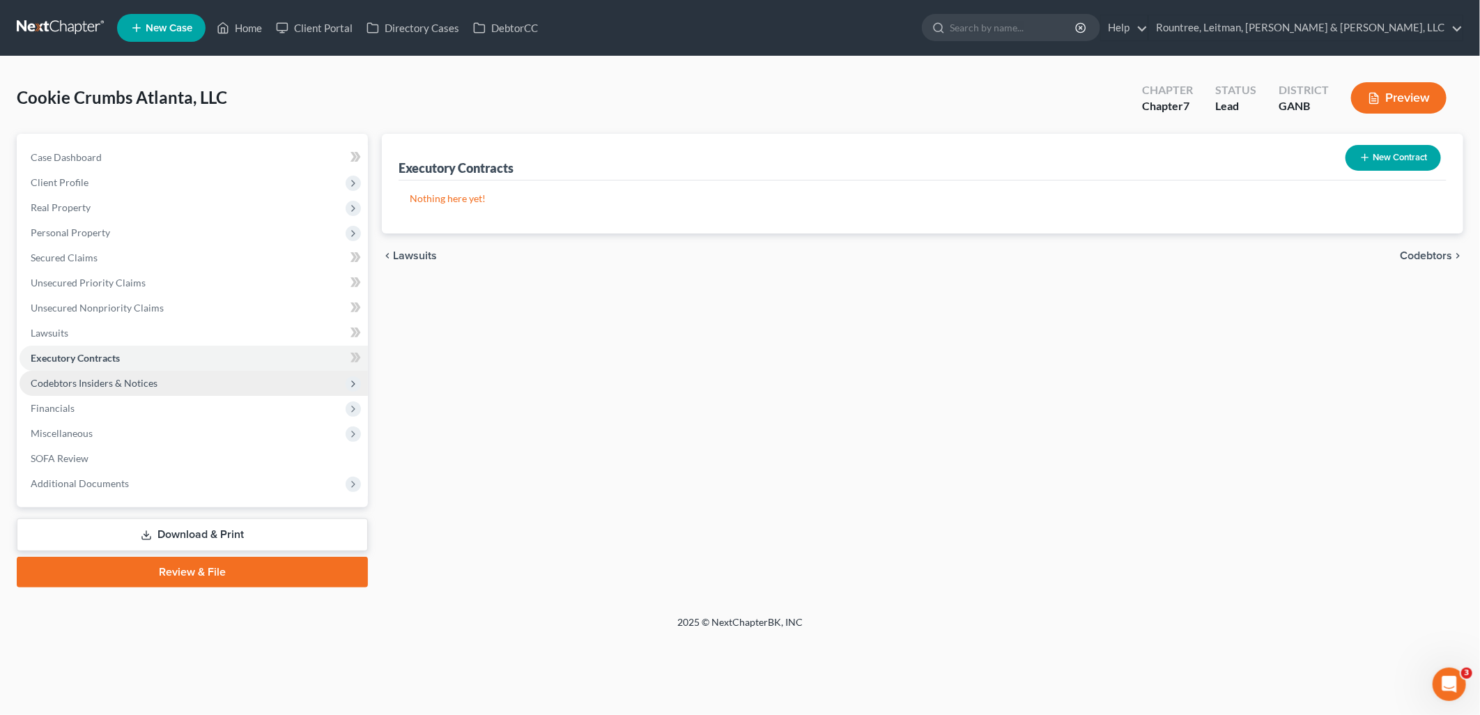
click at [149, 386] on span "Codebtors Insiders & Notices" at bounding box center [94, 383] width 127 height 12
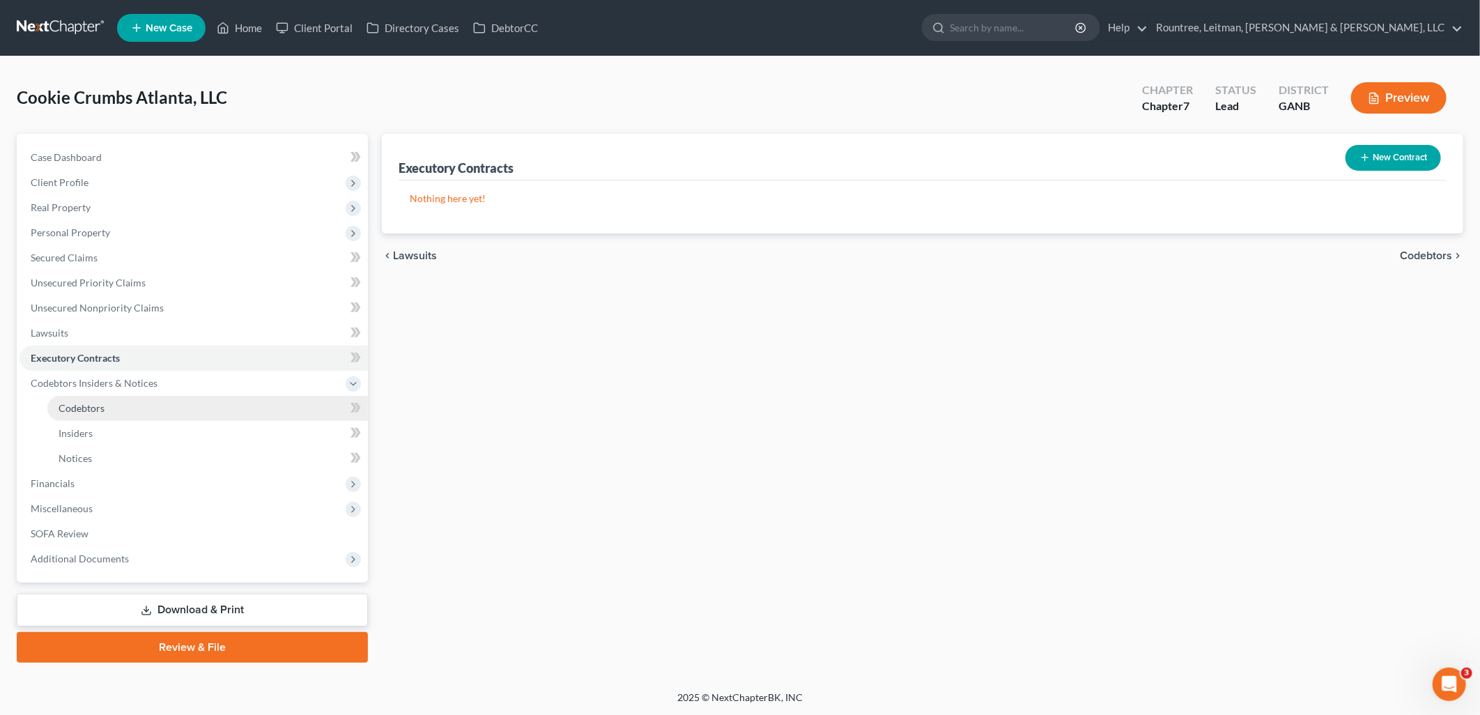
click at [161, 417] on link "Codebtors" at bounding box center [207, 408] width 320 height 25
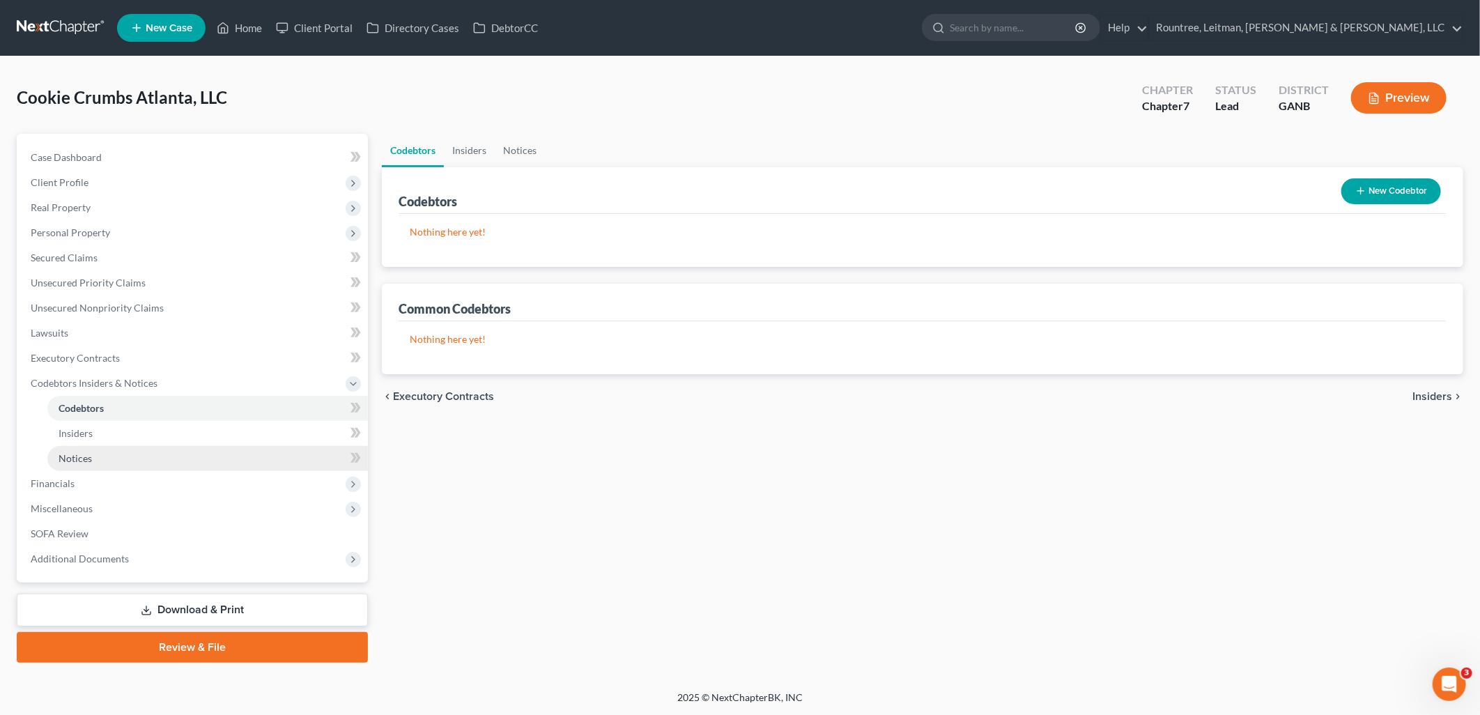
click at [162, 448] on link "Notices" at bounding box center [207, 458] width 320 height 25
